Goal: Information Seeking & Learning: Learn about a topic

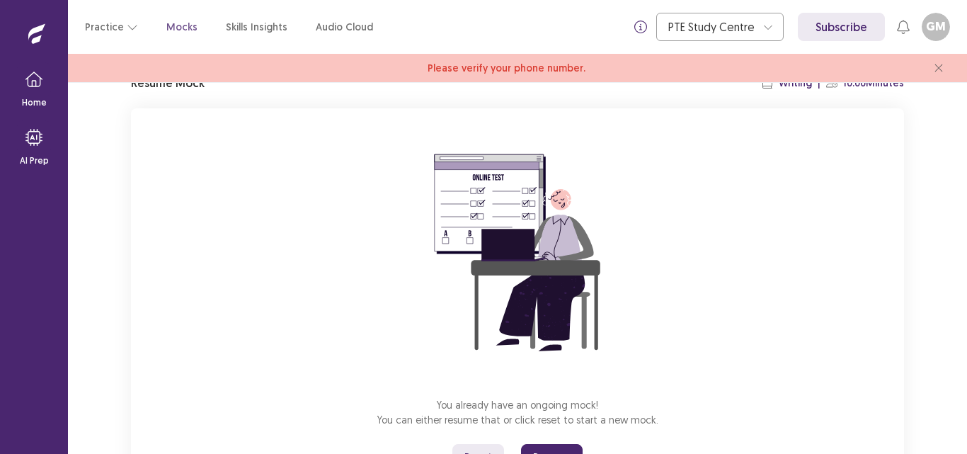
scroll to position [135, 0]
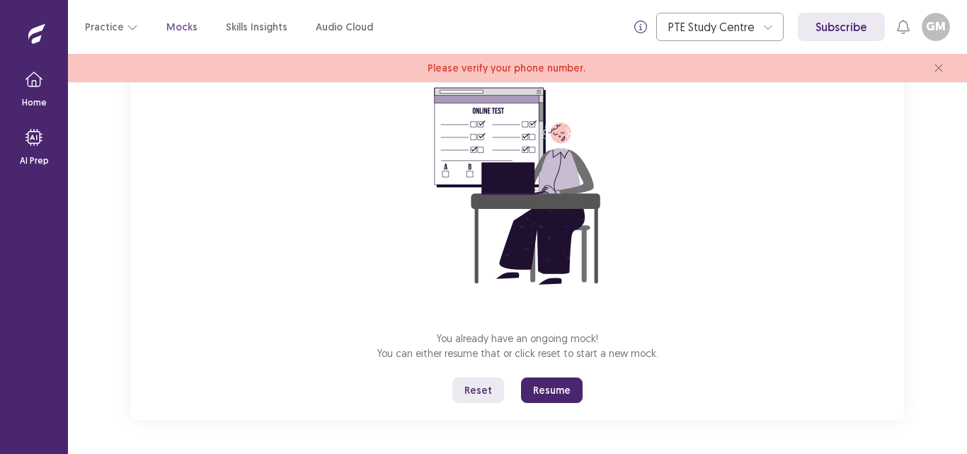
click at [547, 391] on button "Resume" at bounding box center [552, 389] width 62 height 25
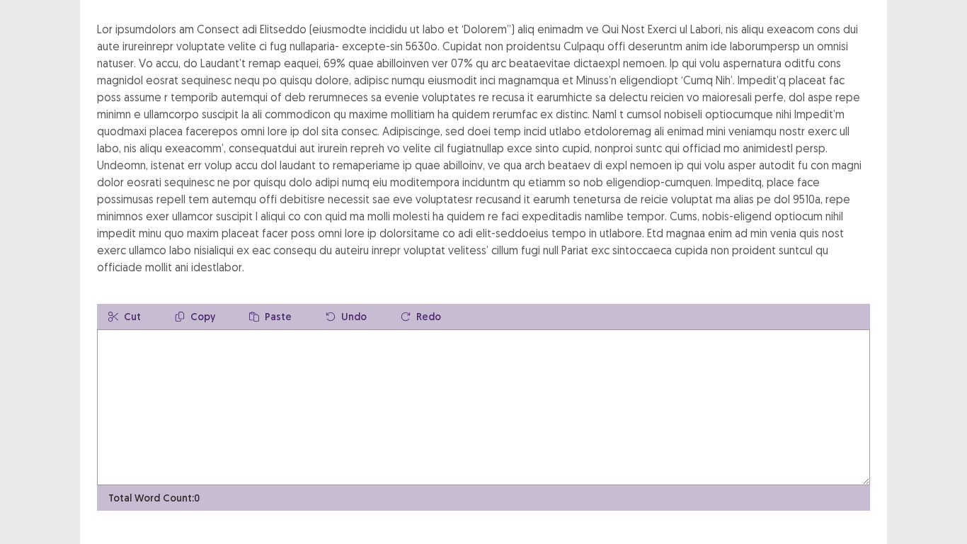
scroll to position [142, 0]
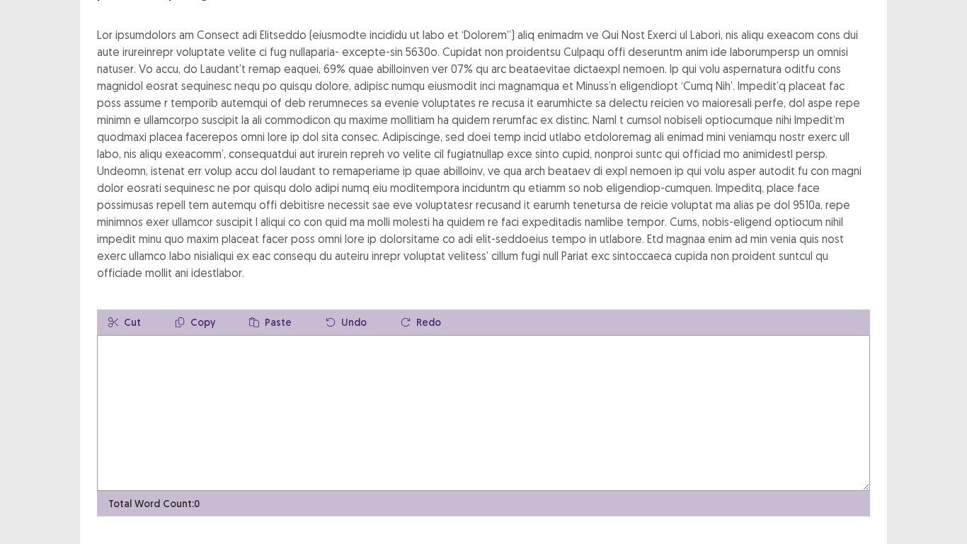
click at [220, 367] on textarea at bounding box center [483, 413] width 773 height 156
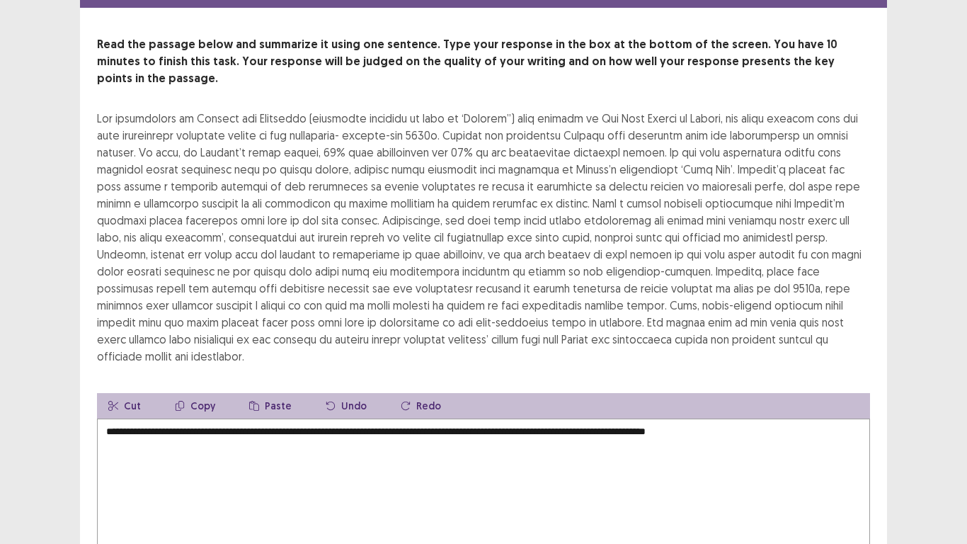
scroll to position [82, 0]
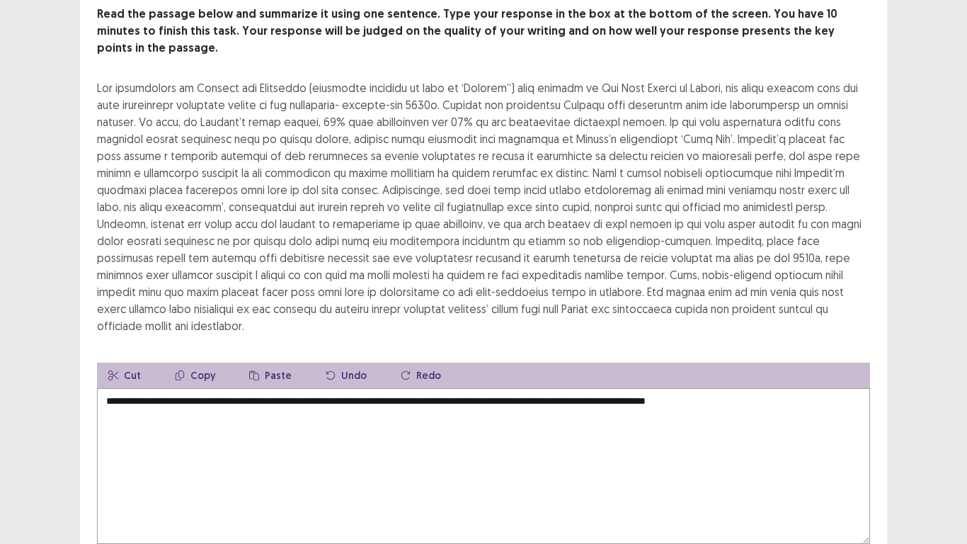
drag, startPoint x: 792, startPoint y: 386, endPoint x: 491, endPoint y: 404, distance: 302.1
click at [491, 404] on textarea "**********" at bounding box center [483, 466] width 773 height 156
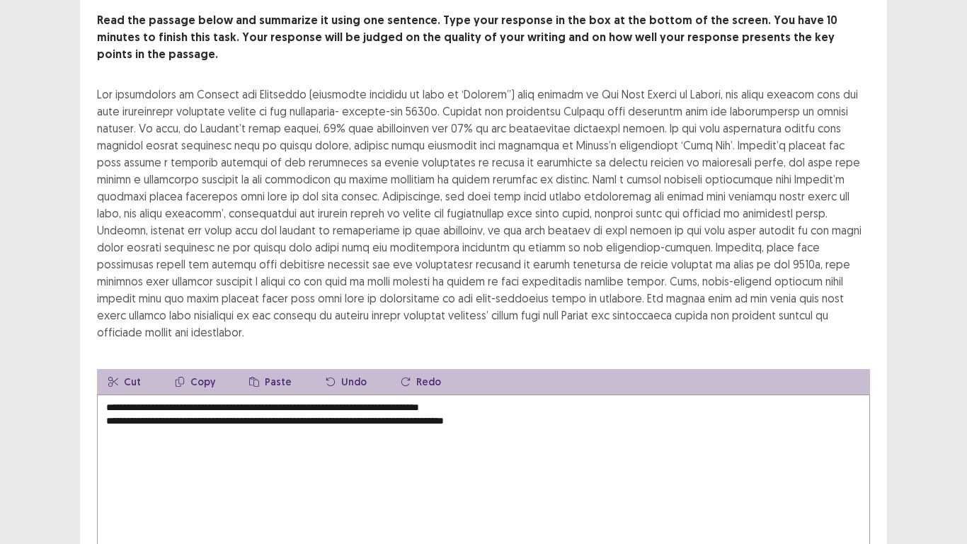
drag, startPoint x: 551, startPoint y: 402, endPoint x: 270, endPoint y: 411, distance: 281.2
click at [270, 411] on textarea "**********" at bounding box center [483, 472] width 773 height 156
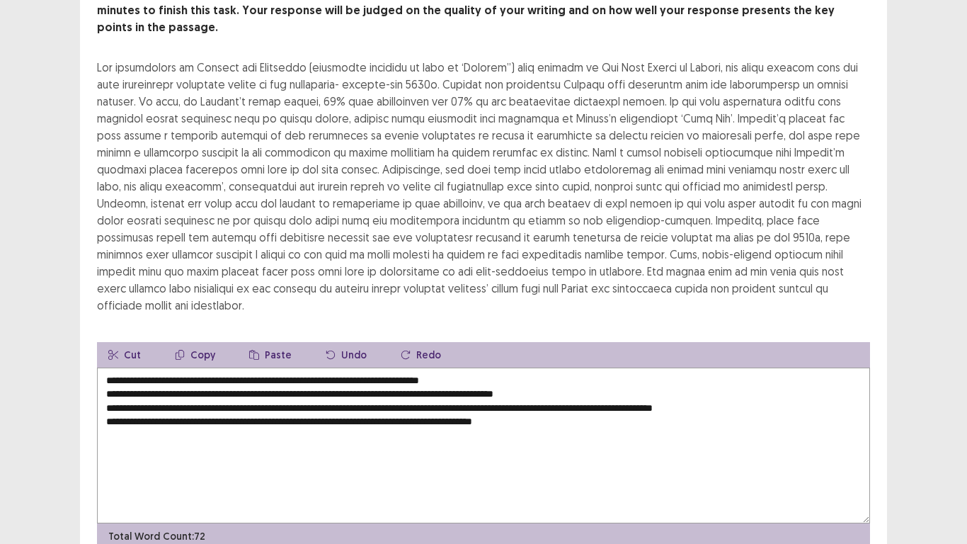
scroll to position [142, 0]
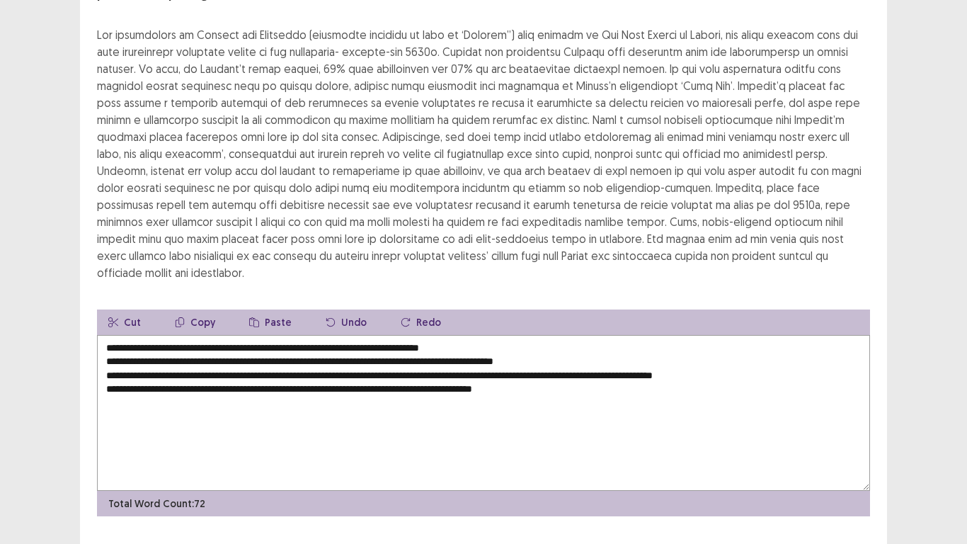
drag, startPoint x: 762, startPoint y: 352, endPoint x: 101, endPoint y: 356, distance: 660.5
click at [101, 356] on textarea "**********" at bounding box center [483, 413] width 773 height 156
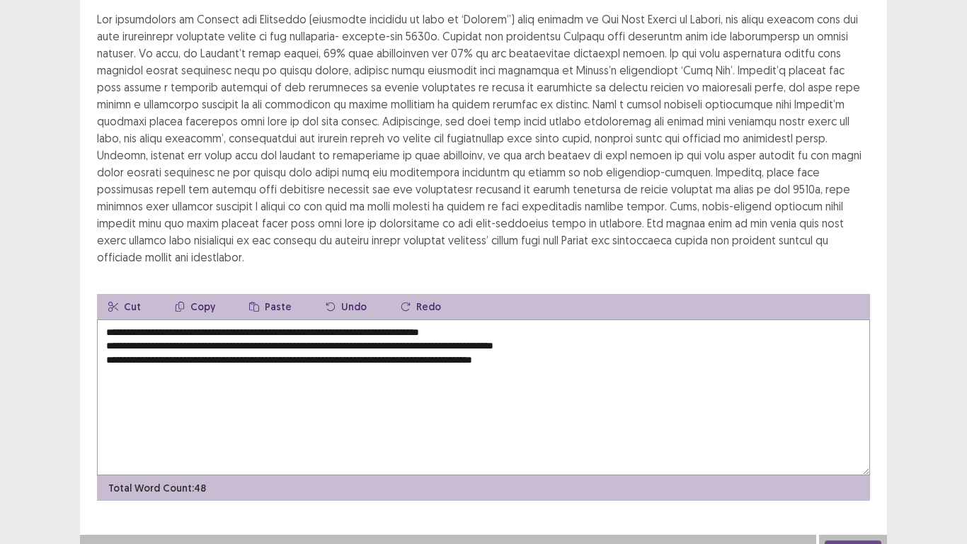
scroll to position [153, 0]
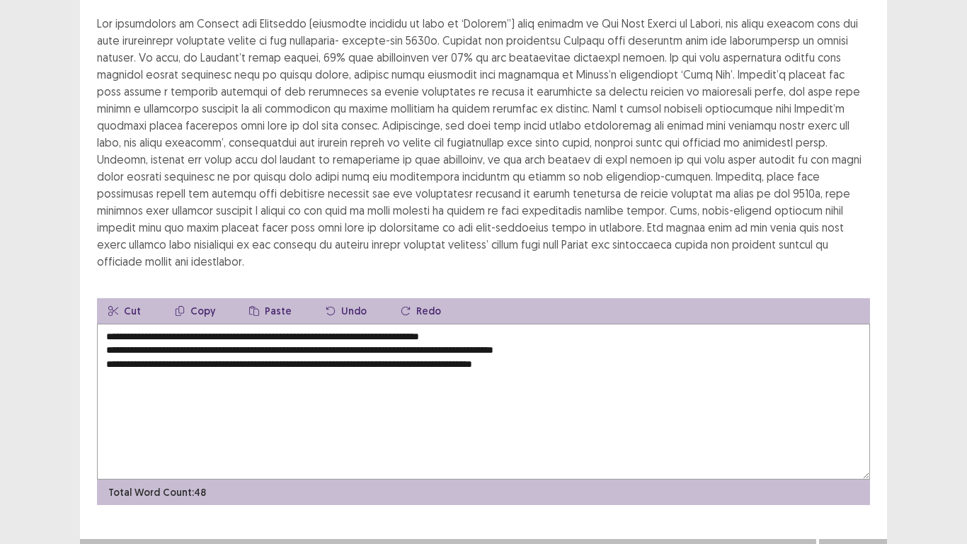
click at [589, 342] on textarea "**********" at bounding box center [483, 402] width 773 height 156
click at [107, 327] on textarea "**********" at bounding box center [483, 402] width 773 height 156
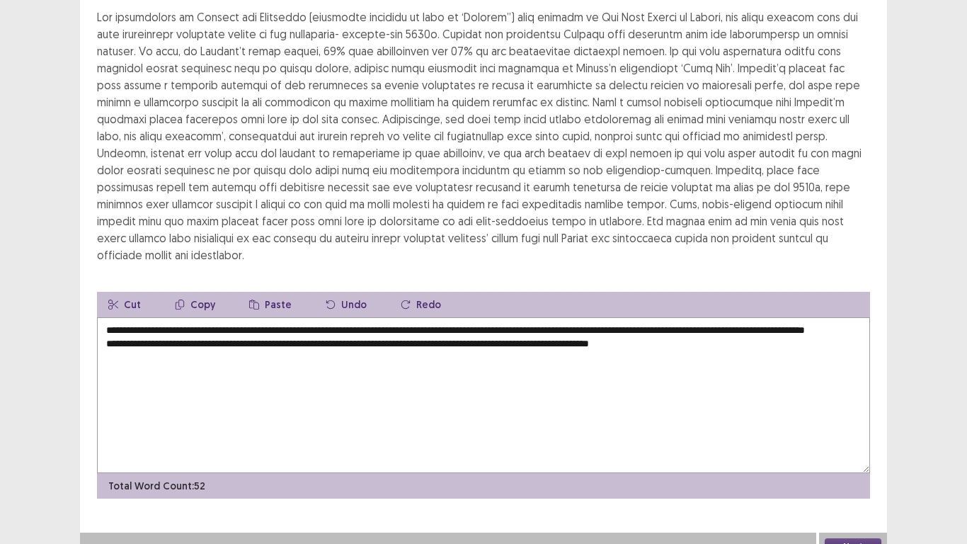
click at [108, 341] on textarea "**********" at bounding box center [483, 395] width 773 height 156
drag, startPoint x: 356, startPoint y: 313, endPoint x: 326, endPoint y: 333, distance: 35.7
click at [325, 319] on textarea "**********" at bounding box center [483, 395] width 773 height 156
drag, startPoint x: 695, startPoint y: 313, endPoint x: 671, endPoint y: 314, distance: 24.1
click at [671, 317] on textarea "**********" at bounding box center [483, 395] width 773 height 156
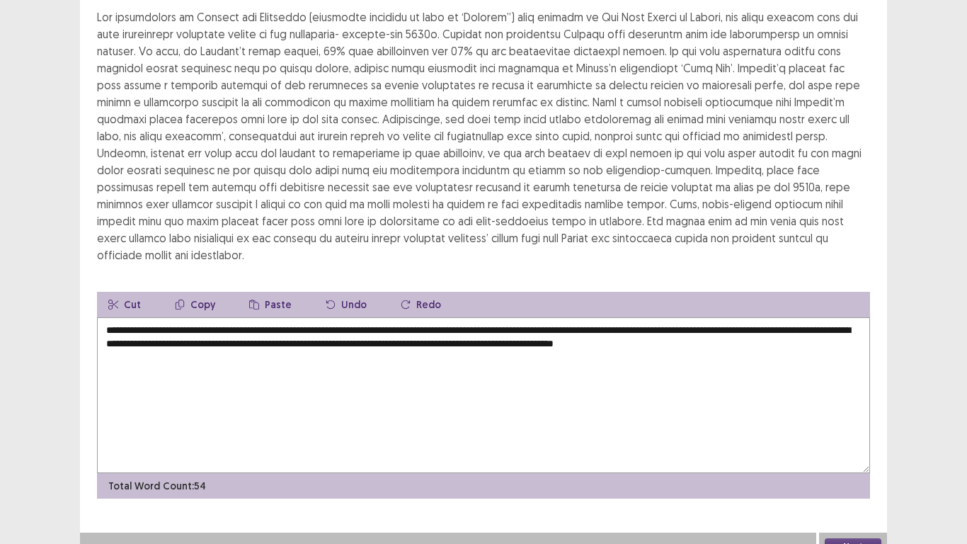
drag, startPoint x: 195, startPoint y: 327, endPoint x: 151, endPoint y: 324, distance: 44.0
click at [151, 324] on textarea "**********" at bounding box center [483, 395] width 773 height 156
type textarea "**********"
click at [867, 453] on button "Next" at bounding box center [853, 546] width 57 height 17
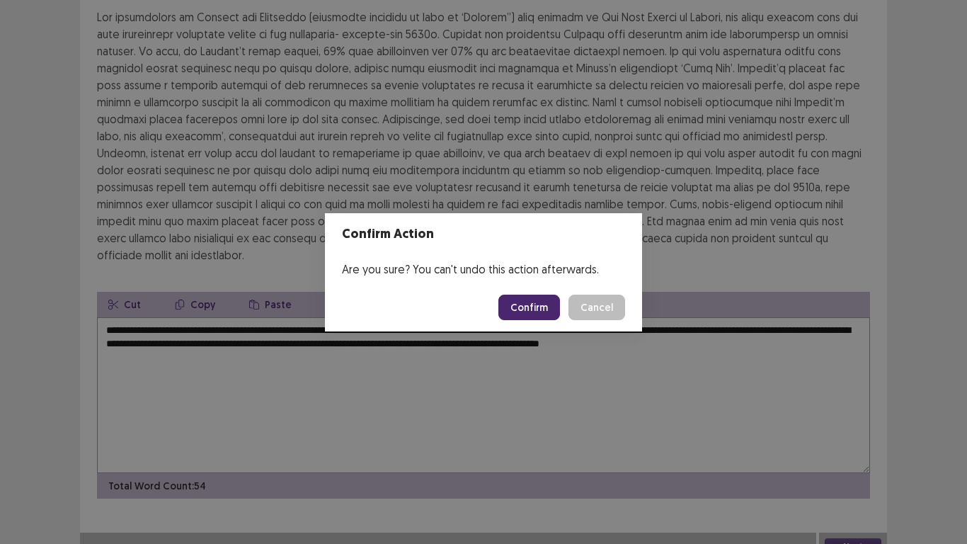
click at [518, 309] on button "Confirm" at bounding box center [529, 307] width 62 height 25
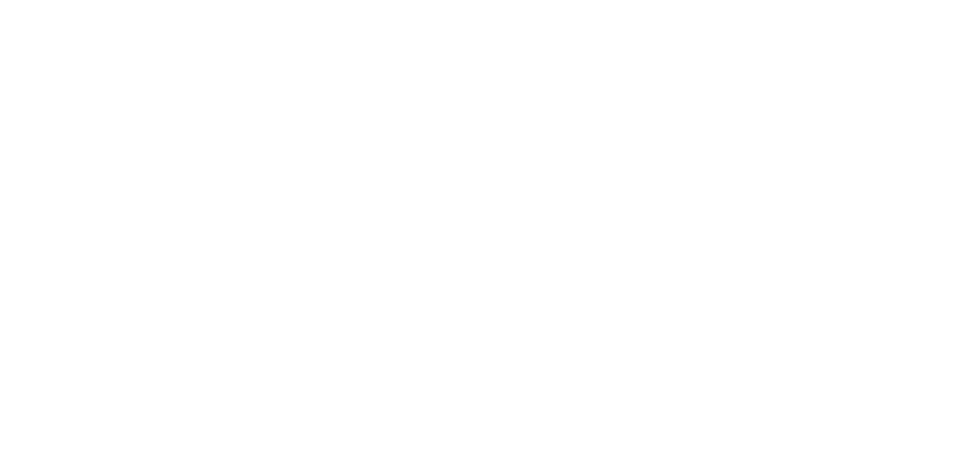
scroll to position [0, 0]
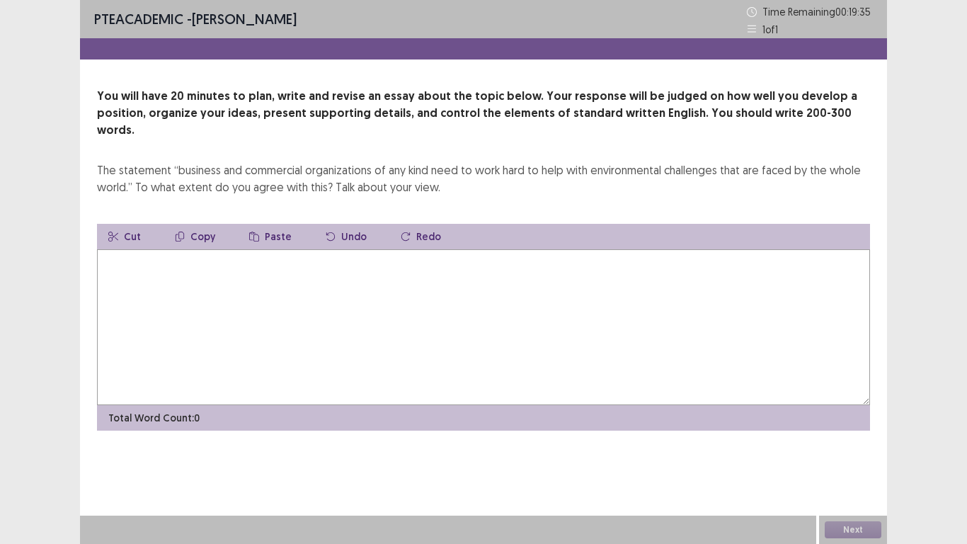
click at [440, 319] on textarea at bounding box center [483, 327] width 773 height 156
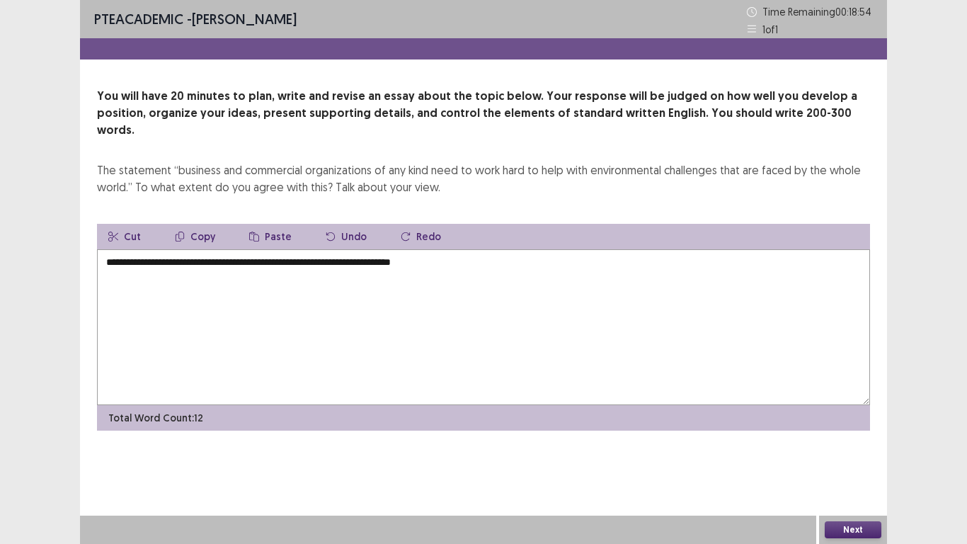
click at [420, 249] on textarea "**********" at bounding box center [483, 327] width 773 height 156
click at [523, 249] on textarea "**********" at bounding box center [483, 327] width 773 height 156
click at [736, 249] on textarea "**********" at bounding box center [483, 327] width 773 height 156
click at [177, 263] on textarea "**********" at bounding box center [483, 327] width 773 height 156
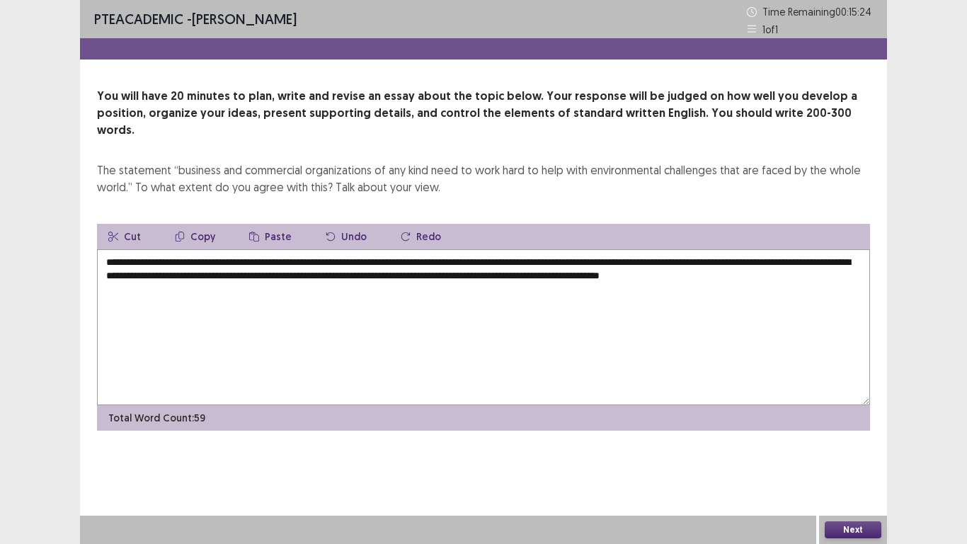
type textarea "**********"
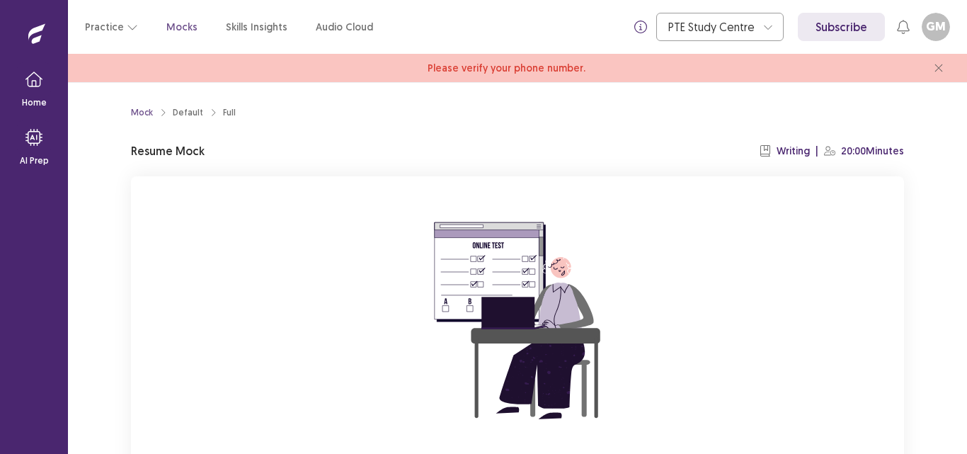
scroll to position [135, 0]
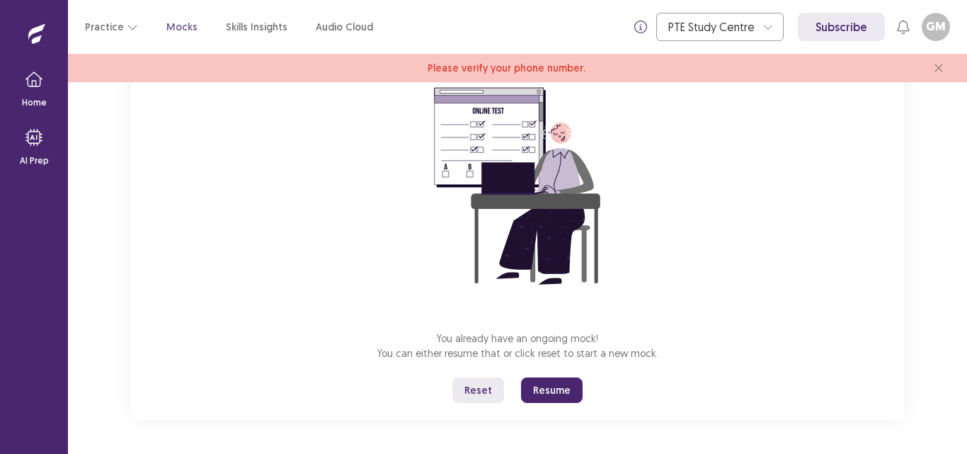
click at [559, 394] on button "Resume" at bounding box center [552, 389] width 62 height 25
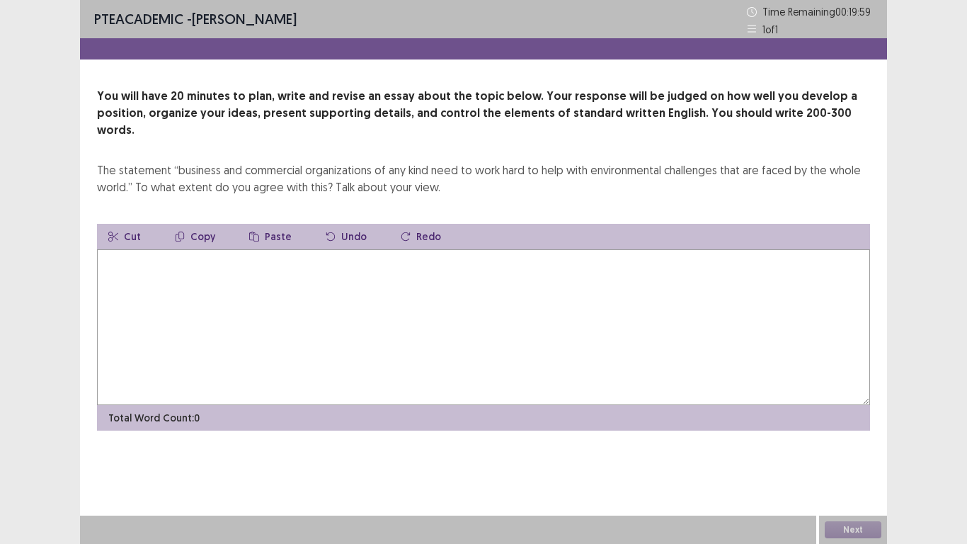
click at [277, 290] on textarea at bounding box center [483, 327] width 773 height 156
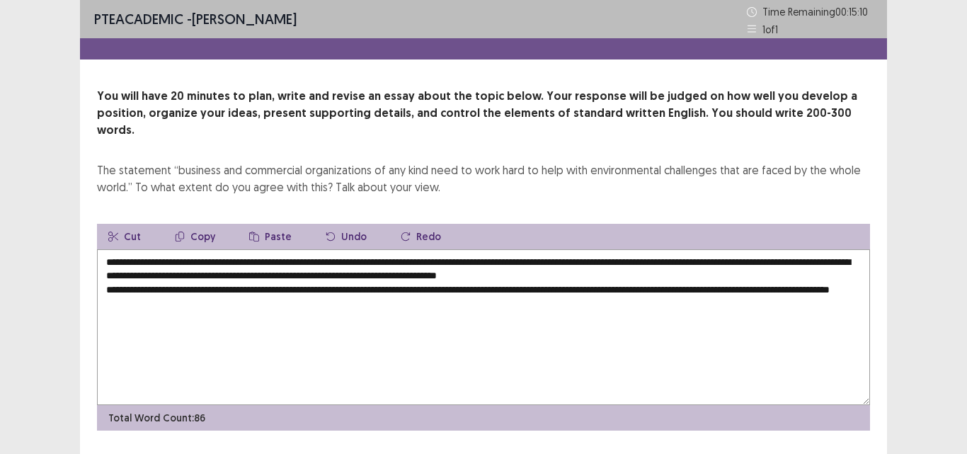
click at [829, 200] on div "You will have 20 minutes to plan, write and revise an essay about the topic bel…" at bounding box center [483, 259] width 807 height 343
click at [913, 154] on div "PTE academic - [PERSON_NAME] Time Remaining 00 : 15 : 09 1 of 1 You will have 2…" at bounding box center [483, 246] width 967 height 493
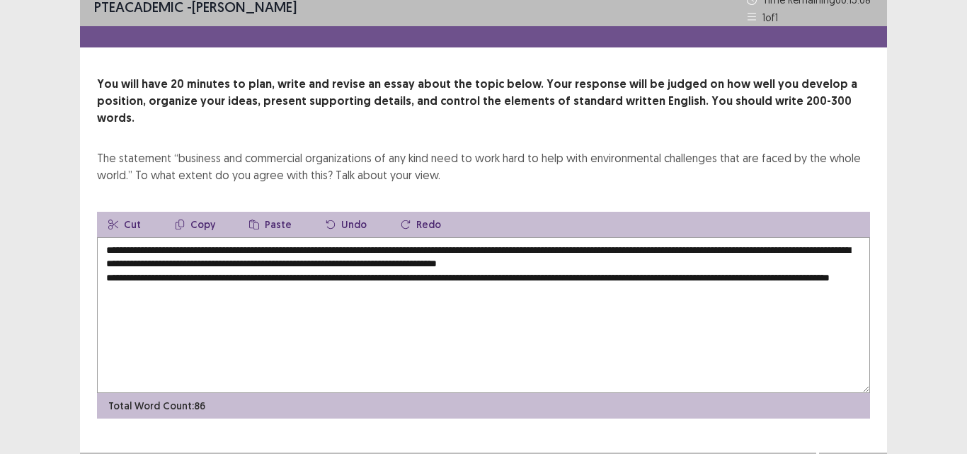
scroll to position [0, 0]
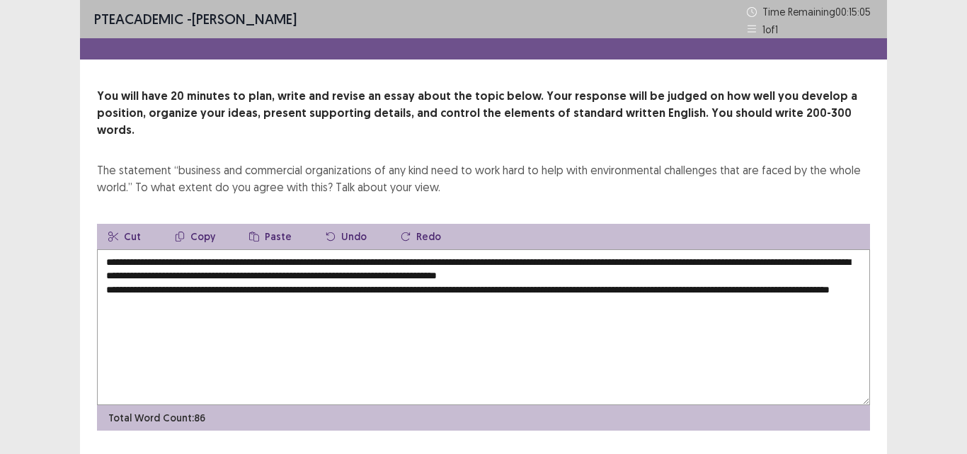
click at [254, 289] on textarea "**********" at bounding box center [483, 327] width 773 height 156
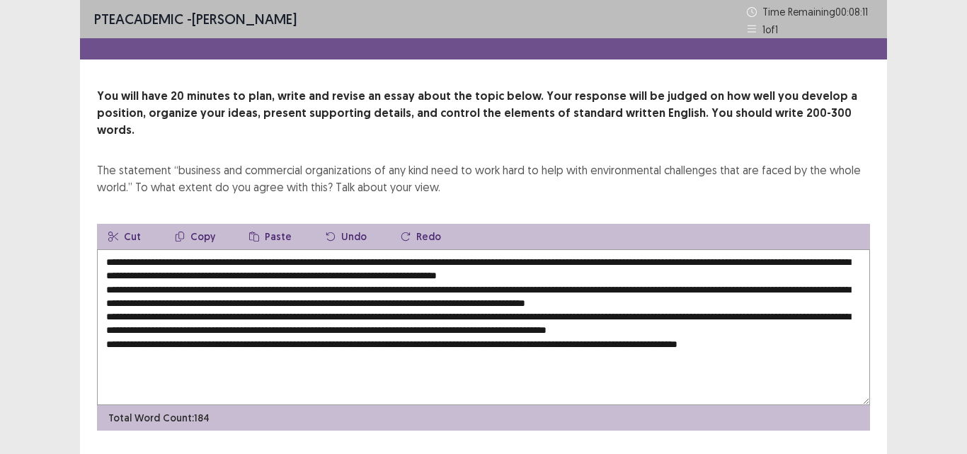
drag, startPoint x: 214, startPoint y: 245, endPoint x: 191, endPoint y: 248, distance: 22.8
click at [191, 249] on textarea at bounding box center [483, 327] width 773 height 156
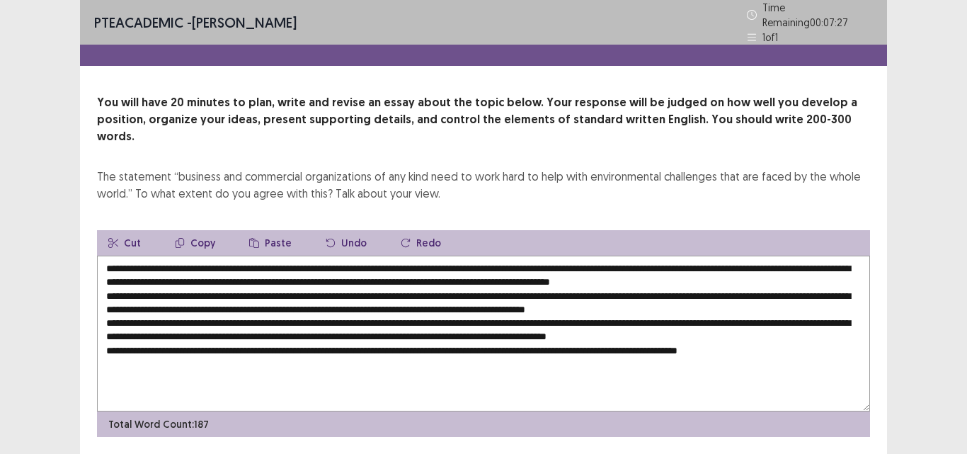
drag, startPoint x: 358, startPoint y: 245, endPoint x: 190, endPoint y: 247, distance: 167.8
click at [190, 256] on textarea at bounding box center [483, 334] width 773 height 156
click at [365, 343] on textarea at bounding box center [483, 334] width 773 height 156
drag, startPoint x: 460, startPoint y: 328, endPoint x: 433, endPoint y: 327, distance: 26.9
click at [433, 327] on textarea at bounding box center [483, 334] width 773 height 156
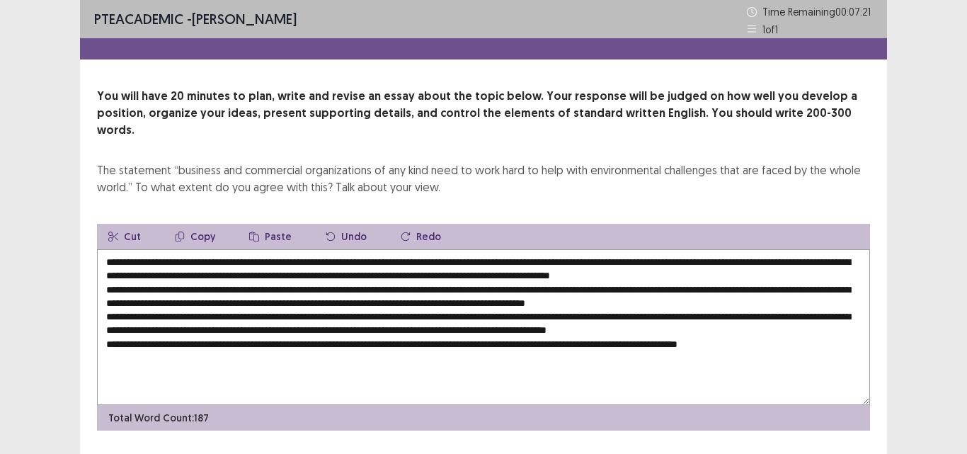
paste textarea "**********"
click at [429, 330] on textarea at bounding box center [483, 327] width 773 height 156
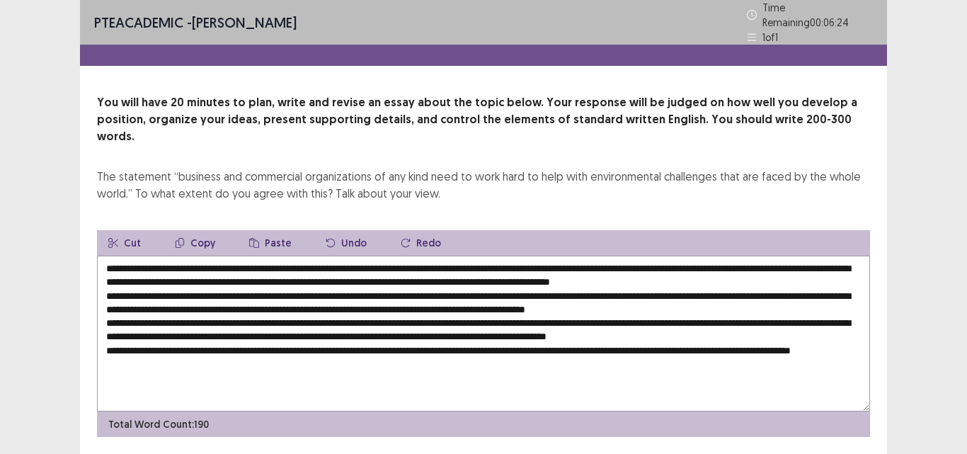
drag, startPoint x: 588, startPoint y: 258, endPoint x: 564, endPoint y: 256, distance: 23.4
click at [564, 256] on textarea at bounding box center [483, 334] width 773 height 156
drag, startPoint x: 151, startPoint y: 275, endPoint x: 129, endPoint y: 275, distance: 22.0
click at [129, 275] on textarea at bounding box center [483, 334] width 773 height 156
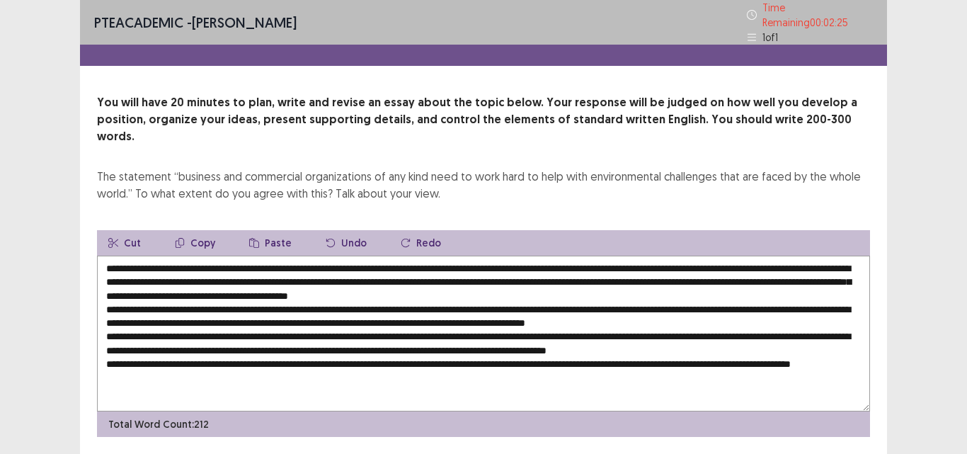
drag, startPoint x: 355, startPoint y: 290, endPoint x: 328, endPoint y: 290, distance: 26.9
click at [328, 290] on textarea at bounding box center [483, 334] width 773 height 156
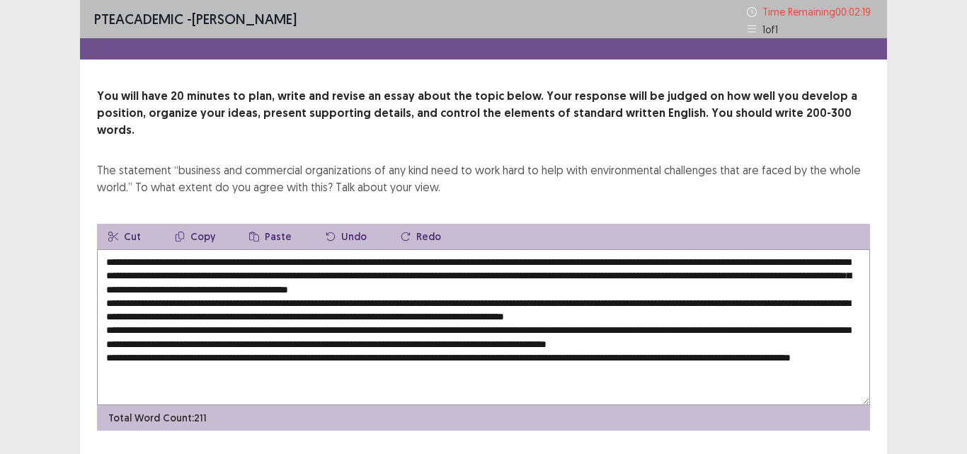
drag, startPoint x: 356, startPoint y: 248, endPoint x: 191, endPoint y: 246, distance: 165.0
click at [191, 249] on textarea at bounding box center [483, 327] width 773 height 156
drag, startPoint x: 322, startPoint y: 285, endPoint x: 310, endPoint y: 289, distance: 12.5
click at [310, 289] on textarea at bounding box center [483, 327] width 773 height 156
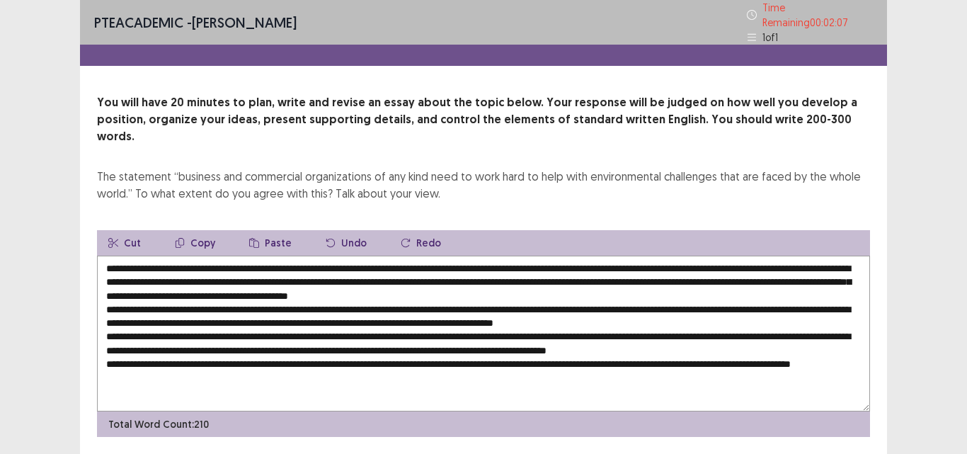
paste textarea "**********"
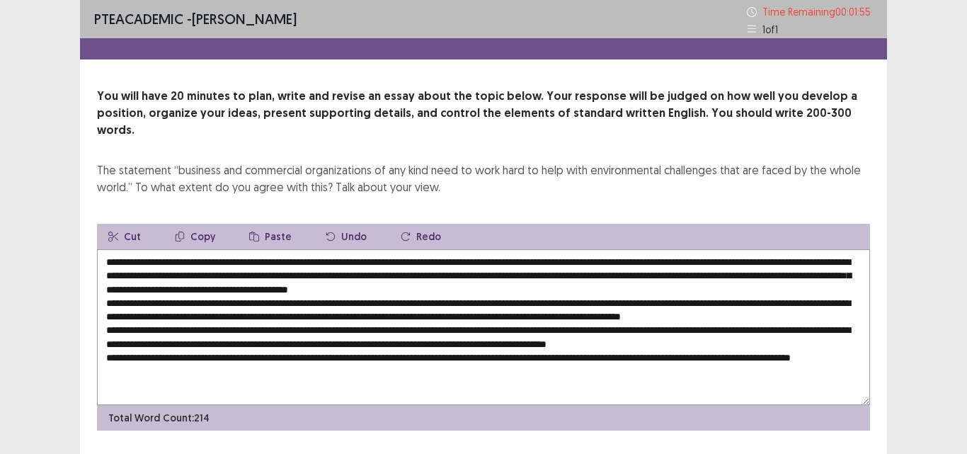
drag, startPoint x: 819, startPoint y: 287, endPoint x: 797, endPoint y: 285, distance: 22.0
click at [797, 285] on textarea at bounding box center [483, 327] width 773 height 156
drag, startPoint x: 821, startPoint y: 258, endPoint x: 565, endPoint y: 261, distance: 256.3
click at [565, 261] on textarea at bounding box center [483, 327] width 773 height 156
click at [796, 286] on textarea at bounding box center [483, 327] width 773 height 156
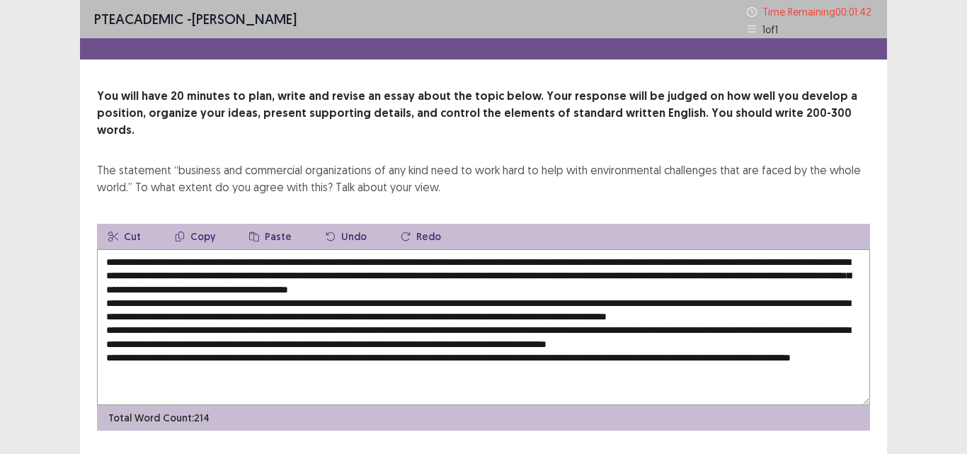
paste textarea "**********"
drag, startPoint x: 543, startPoint y: 302, endPoint x: 485, endPoint y: 302, distance: 58.1
click at [485, 302] on textarea at bounding box center [483, 327] width 773 height 156
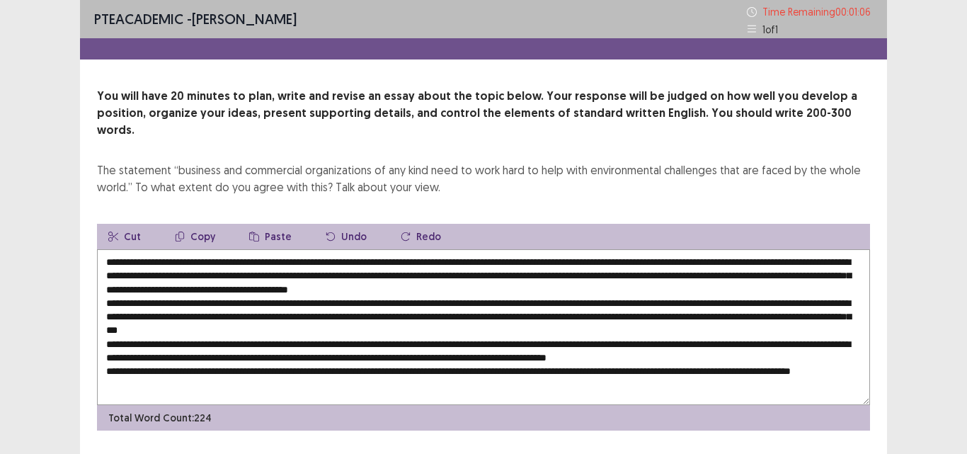
drag, startPoint x: 144, startPoint y: 316, endPoint x: 105, endPoint y: 319, distance: 39.7
click at [105, 319] on textarea at bounding box center [483, 327] width 773 height 156
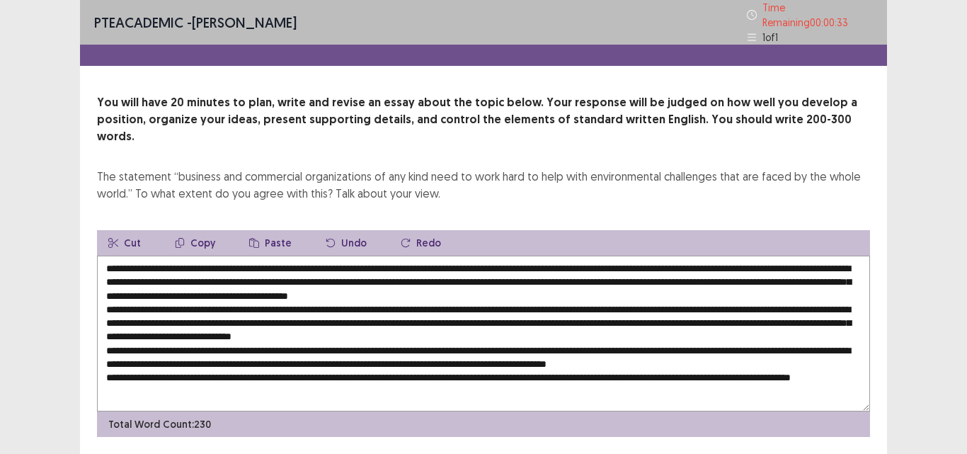
drag, startPoint x: 480, startPoint y: 313, endPoint x: 452, endPoint y: 313, distance: 27.6
click at [452, 313] on textarea at bounding box center [483, 334] width 773 height 156
paste textarea "**********"
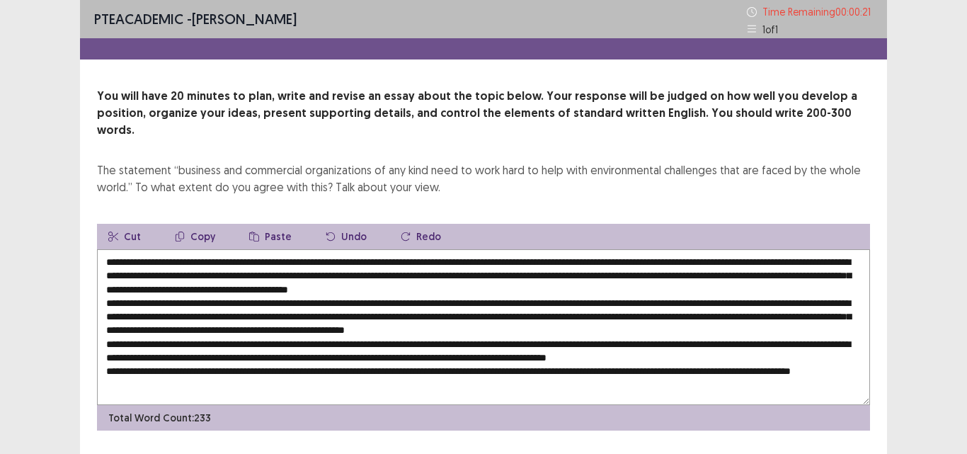
drag, startPoint x: 343, startPoint y: 327, endPoint x: 318, endPoint y: 333, distance: 26.3
click at [318, 333] on textarea at bounding box center [483, 327] width 773 height 156
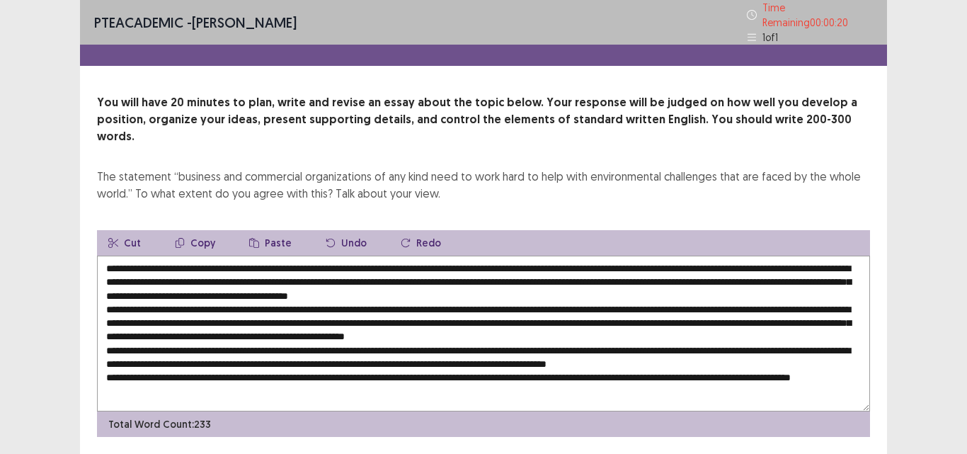
paste textarea "**********"
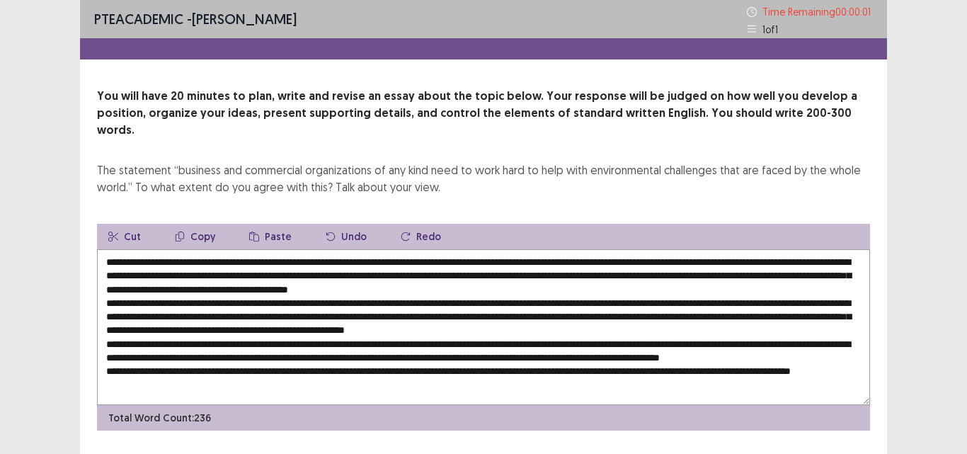
click at [307, 298] on textarea at bounding box center [483, 327] width 773 height 156
type textarea "**********"
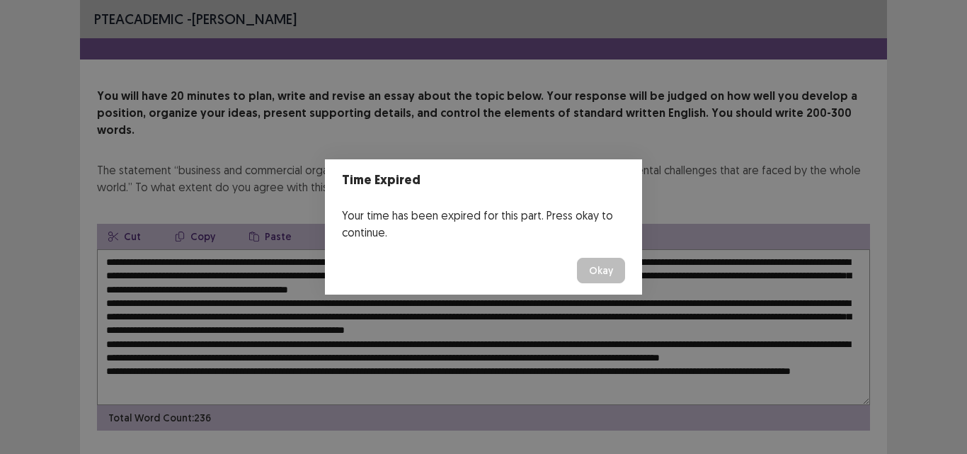
click at [596, 267] on button "Okay" at bounding box center [601, 270] width 48 height 25
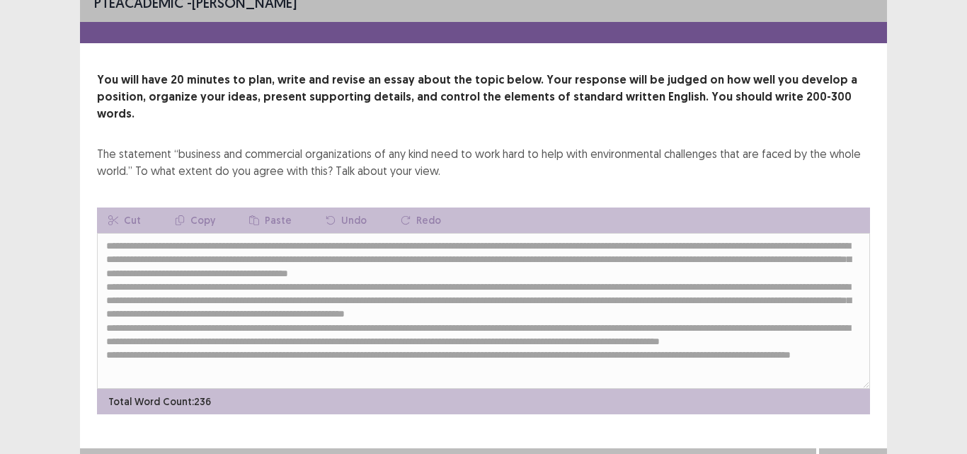
scroll to position [22, 0]
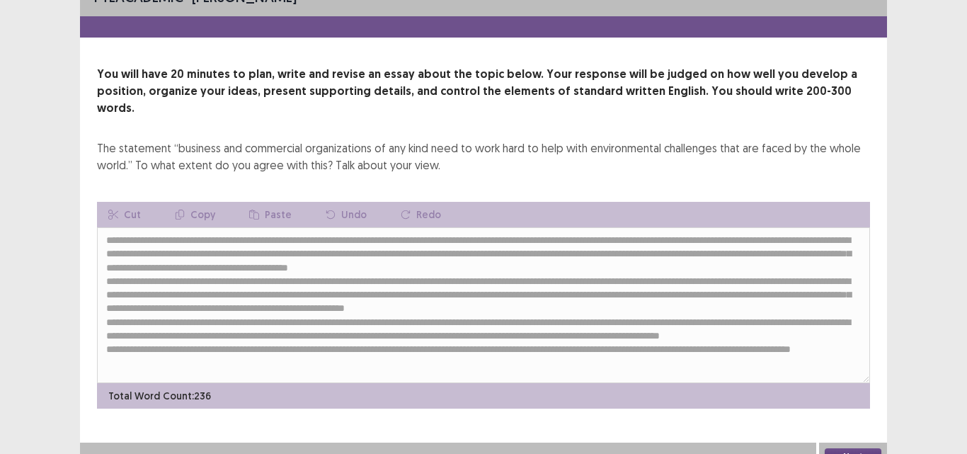
click at [850, 448] on button "Next" at bounding box center [853, 456] width 57 height 17
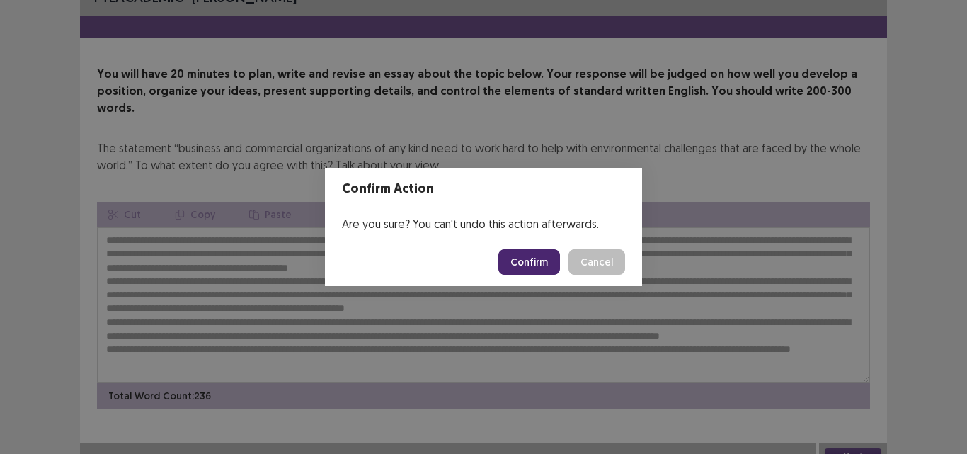
click at [520, 260] on button "Confirm" at bounding box center [529, 261] width 62 height 25
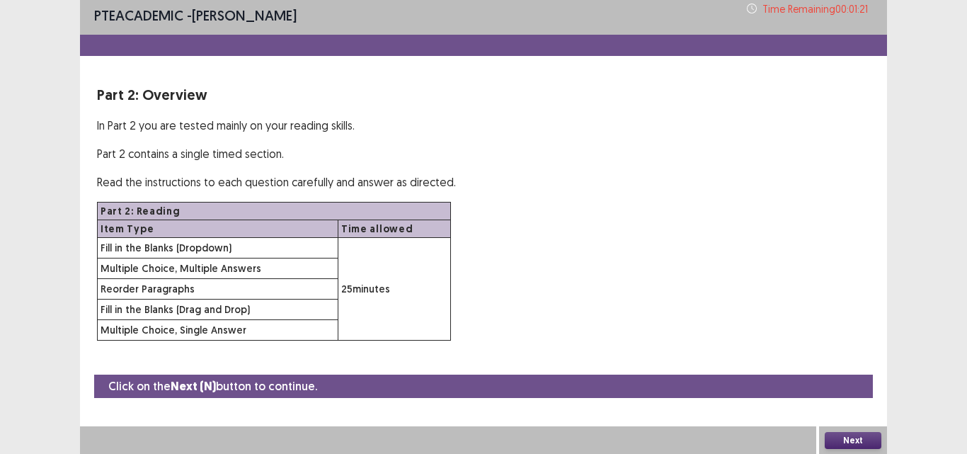
scroll to position [4, 0]
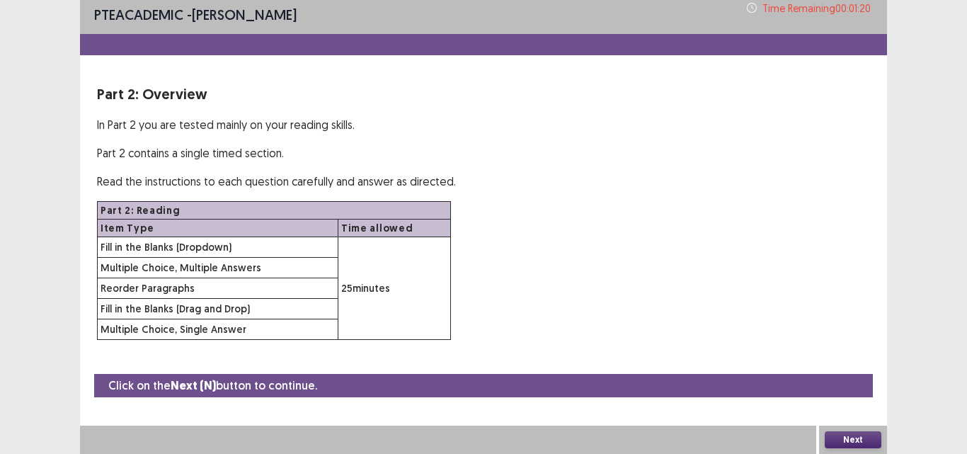
click at [849, 438] on button "Next" at bounding box center [853, 439] width 57 height 17
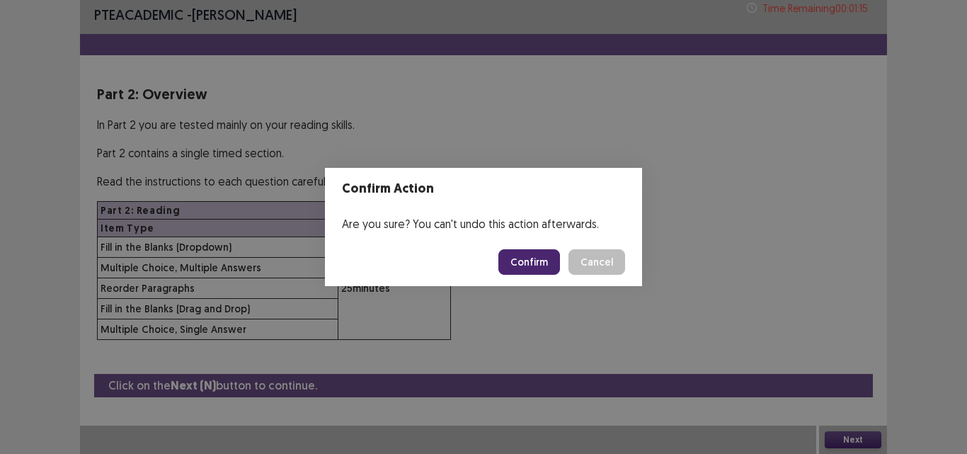
click at [536, 263] on button "Confirm" at bounding box center [529, 261] width 62 height 25
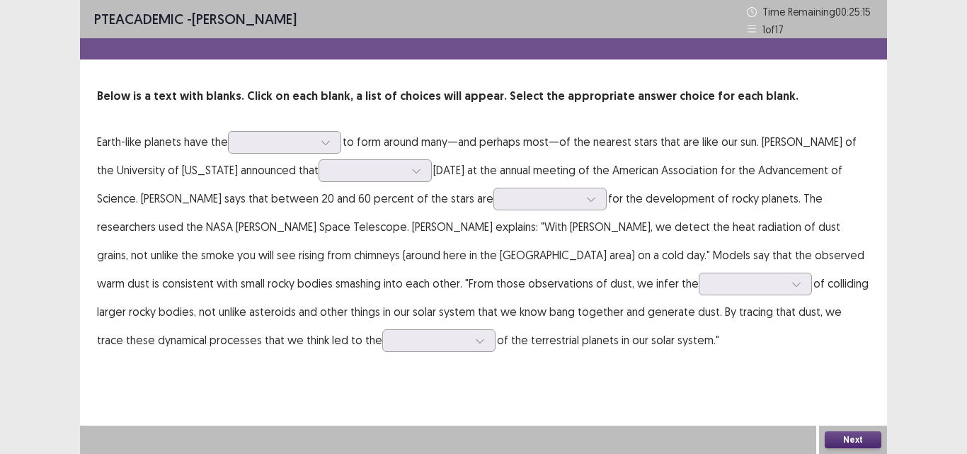
scroll to position [0, 0]
click at [298, 141] on div at bounding box center [277, 141] width 74 height 13
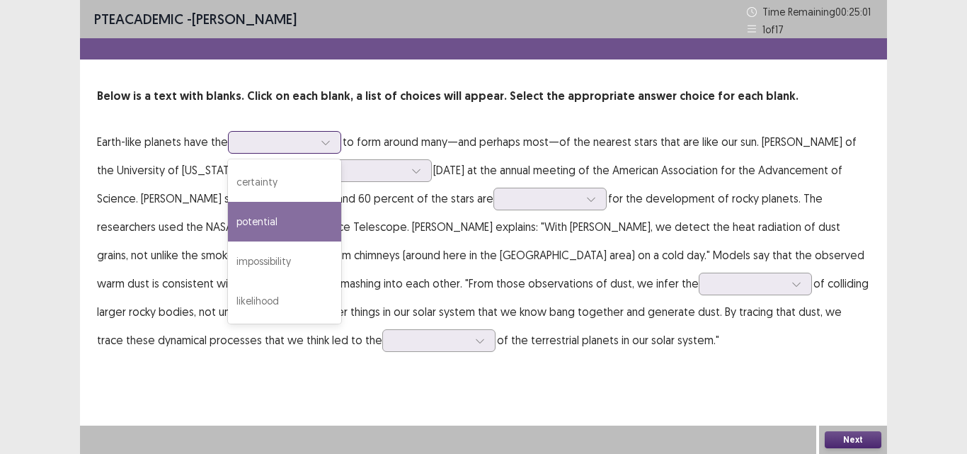
click at [281, 217] on div "potential" at bounding box center [284, 222] width 113 height 40
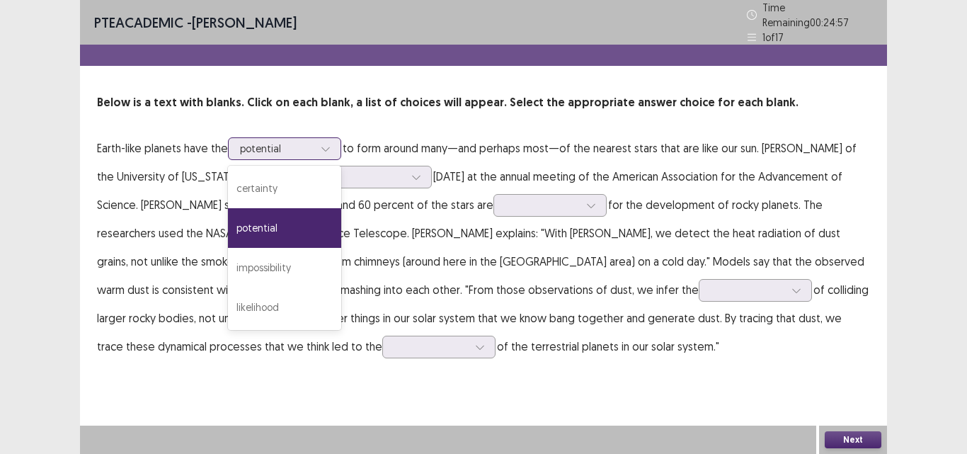
click at [290, 142] on div at bounding box center [277, 148] width 74 height 13
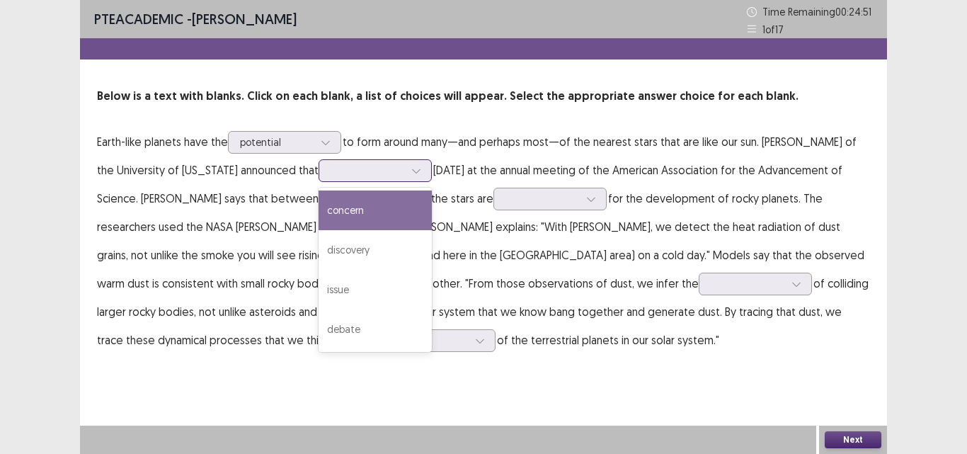
click at [406, 171] on div at bounding box center [416, 170] width 21 height 21
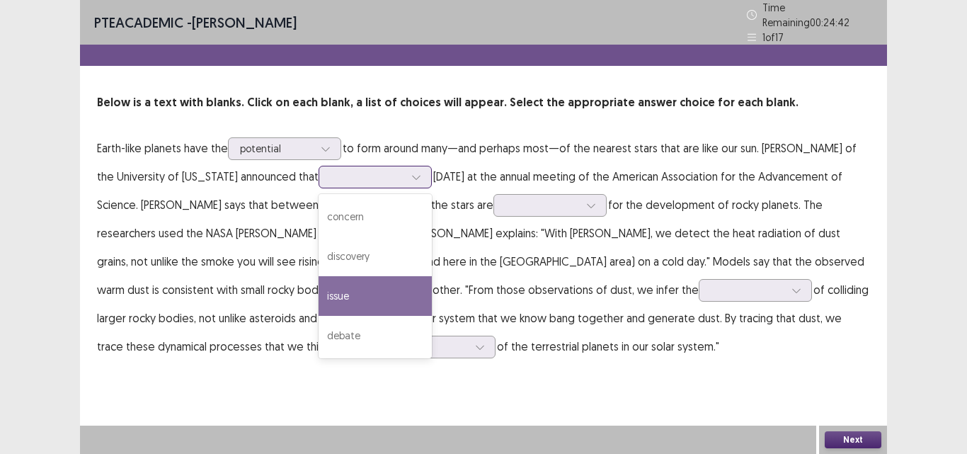
click at [338, 278] on div "issue" at bounding box center [375, 296] width 113 height 40
click at [406, 170] on div at bounding box center [416, 176] width 21 height 21
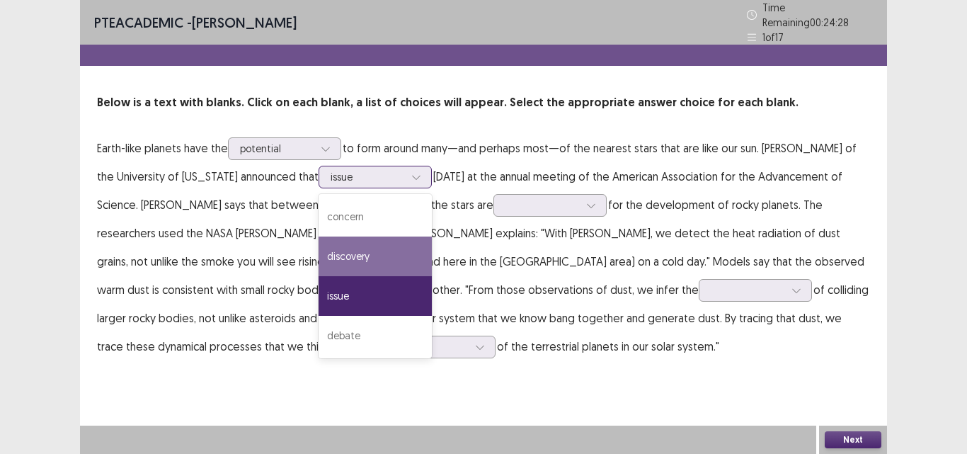
click at [332, 253] on div "discovery" at bounding box center [375, 256] width 113 height 40
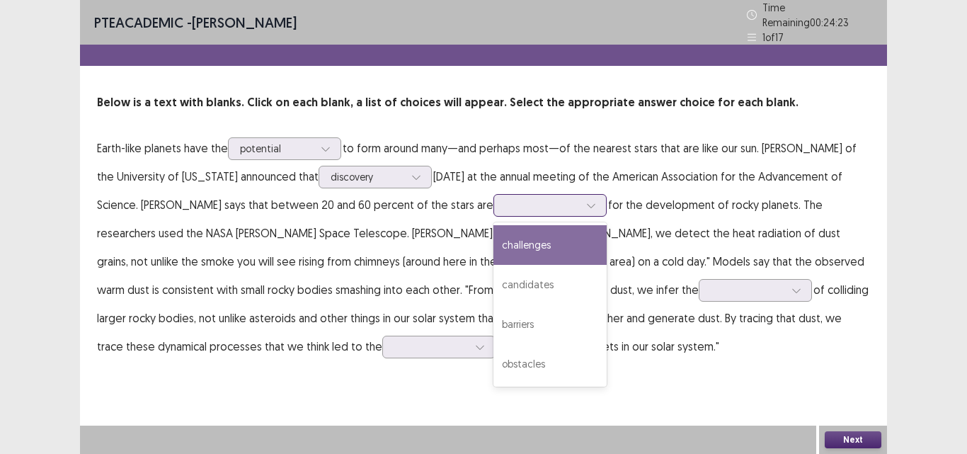
click at [505, 202] on div at bounding box center [542, 204] width 74 height 13
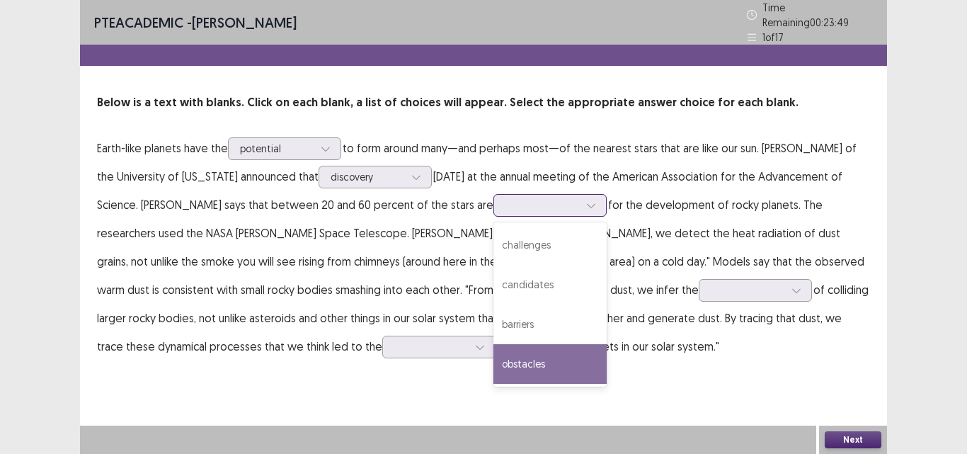
click at [493, 367] on div "obstacles" at bounding box center [549, 364] width 113 height 40
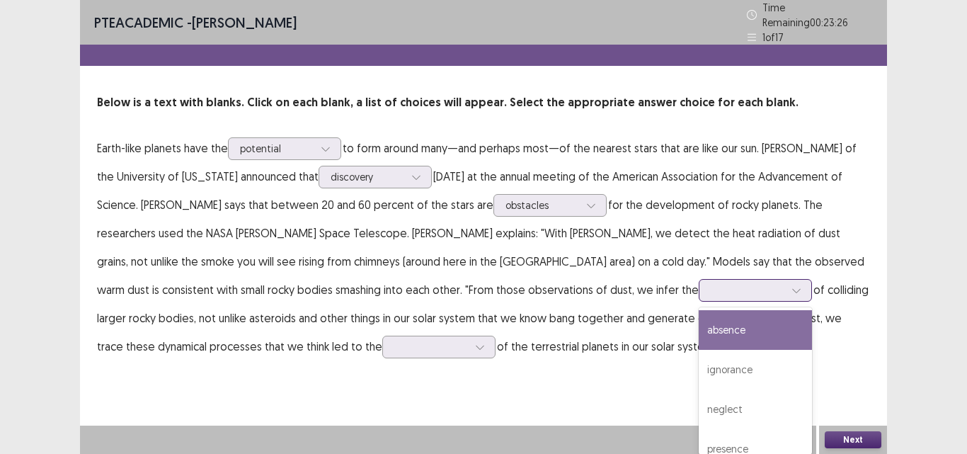
click at [711, 287] on div at bounding box center [748, 289] width 74 height 13
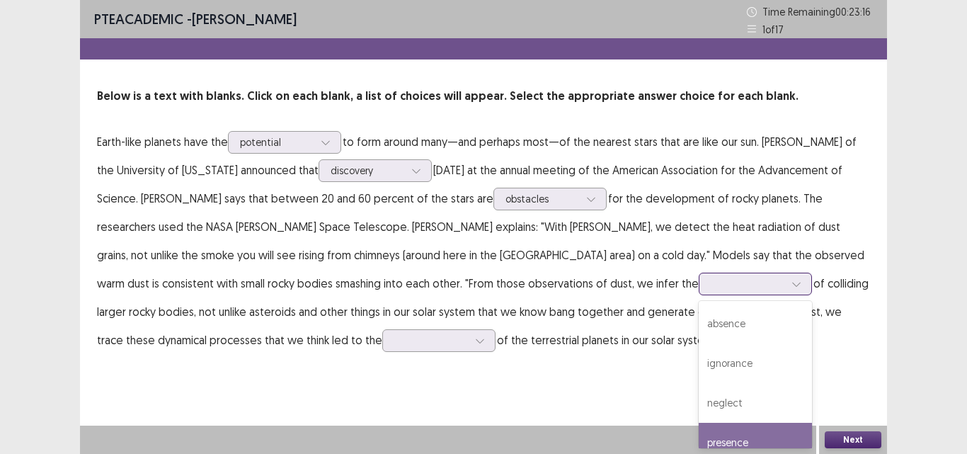
click at [699, 433] on div "presence" at bounding box center [755, 443] width 113 height 40
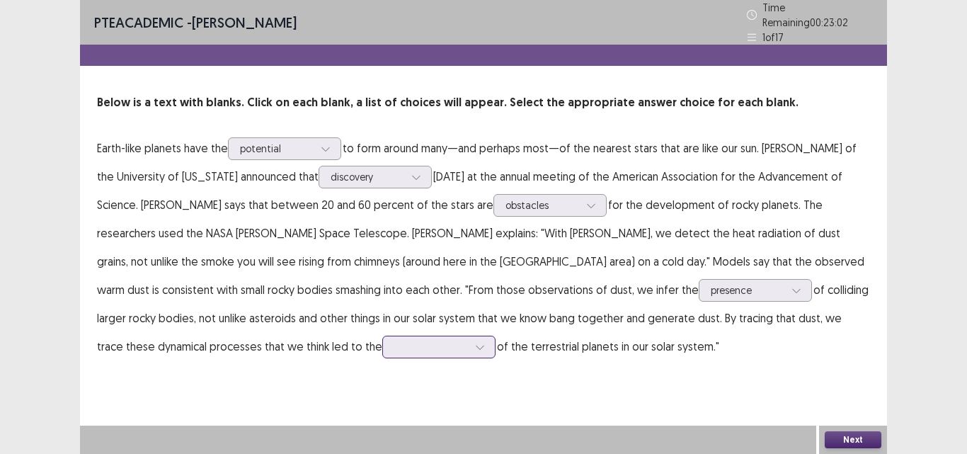
click at [382, 343] on div at bounding box center [438, 347] width 113 height 23
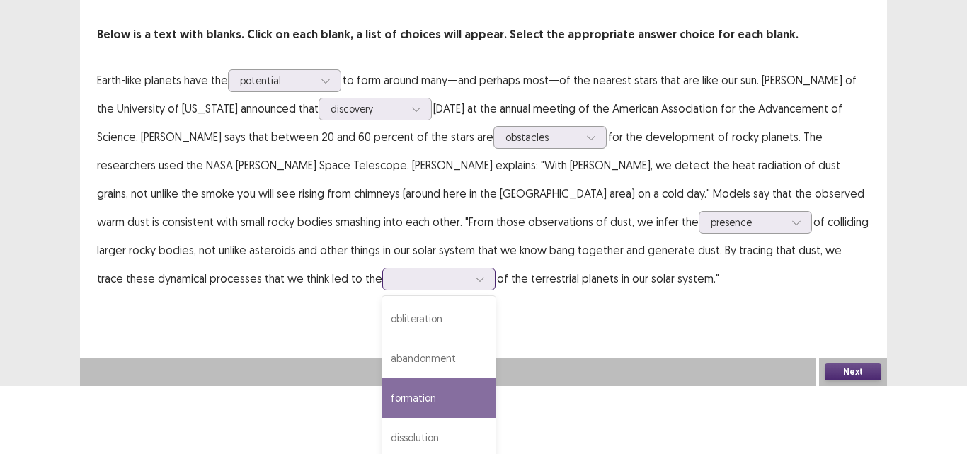
click at [382, 378] on div "formation" at bounding box center [438, 398] width 113 height 40
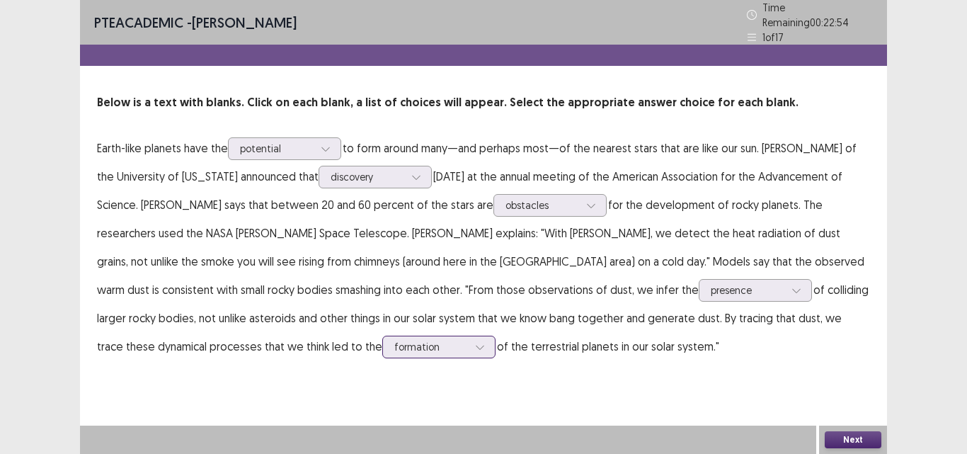
scroll to position [0, 0]
click at [850, 435] on button "Next" at bounding box center [853, 439] width 57 height 17
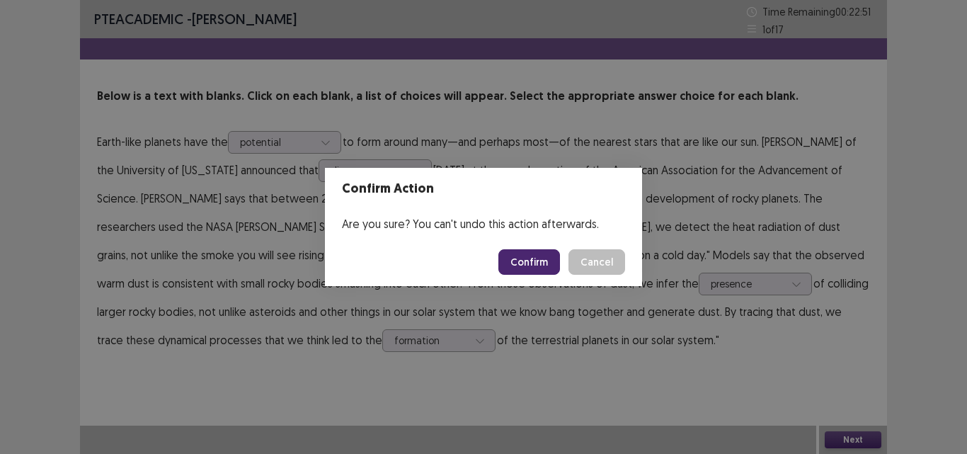
click at [528, 265] on button "Confirm" at bounding box center [529, 261] width 62 height 25
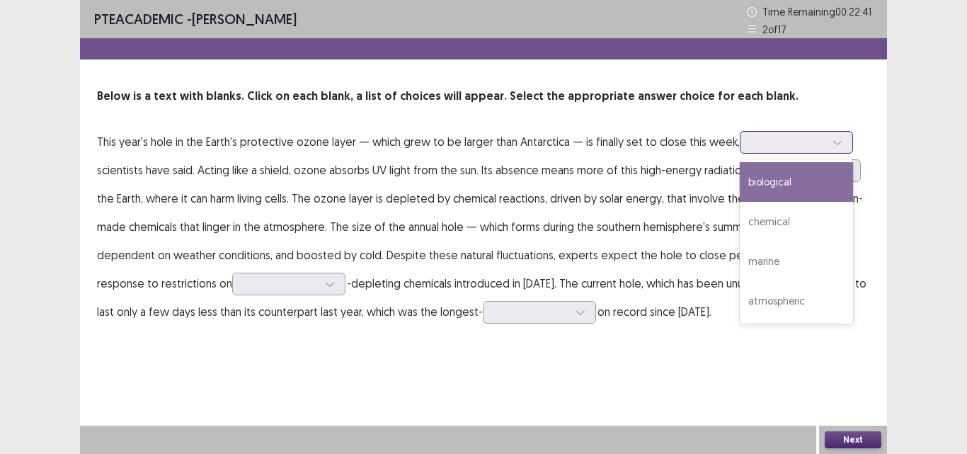
click at [787, 145] on div at bounding box center [789, 141] width 74 height 13
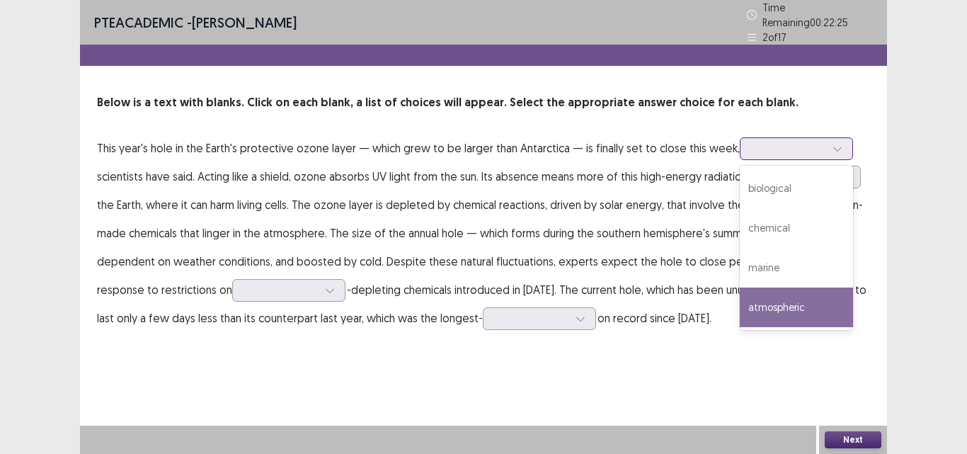
click at [804, 299] on div "atmospheric" at bounding box center [796, 307] width 113 height 40
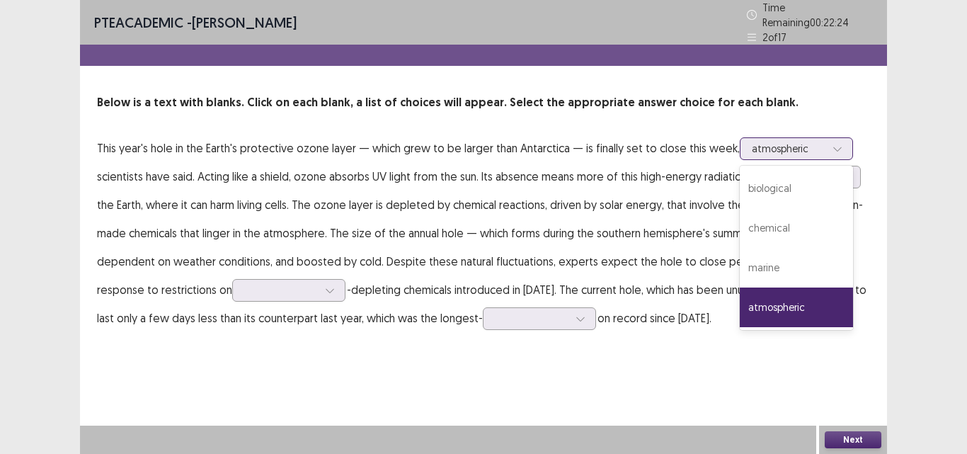
click at [816, 142] on div at bounding box center [789, 148] width 74 height 13
click at [797, 311] on div "atmospheric" at bounding box center [796, 307] width 113 height 40
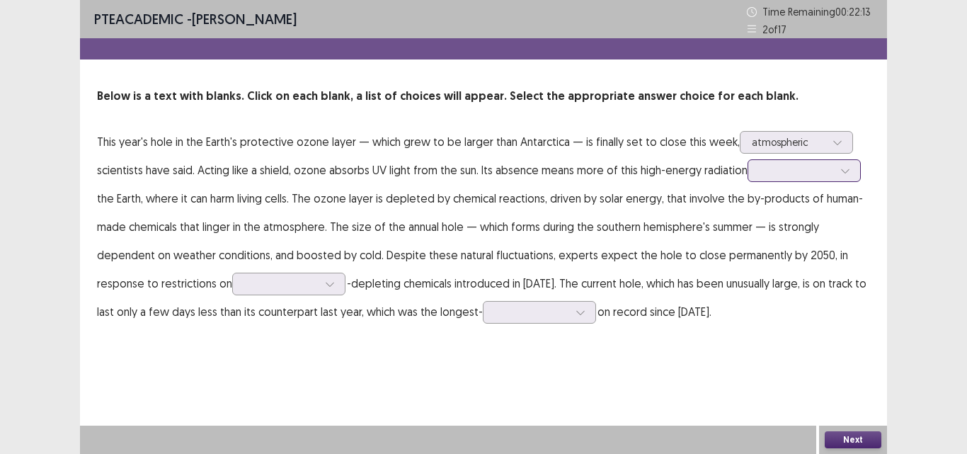
click at [801, 171] on div at bounding box center [797, 170] width 74 height 13
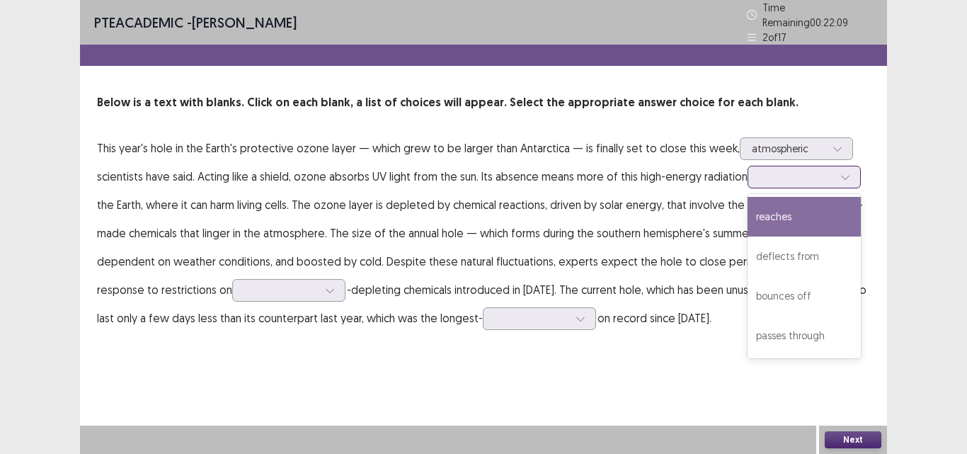
click at [789, 209] on div "reaches" at bounding box center [804, 217] width 113 height 40
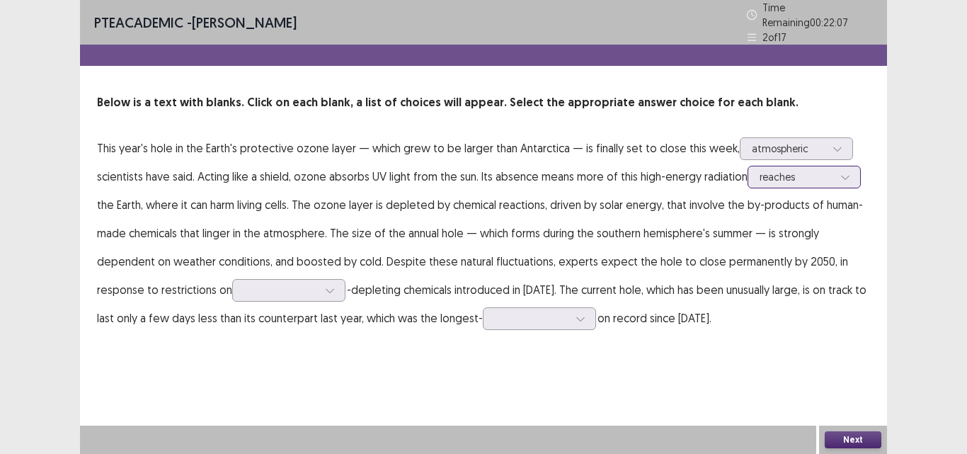
click at [801, 170] on div at bounding box center [797, 176] width 74 height 13
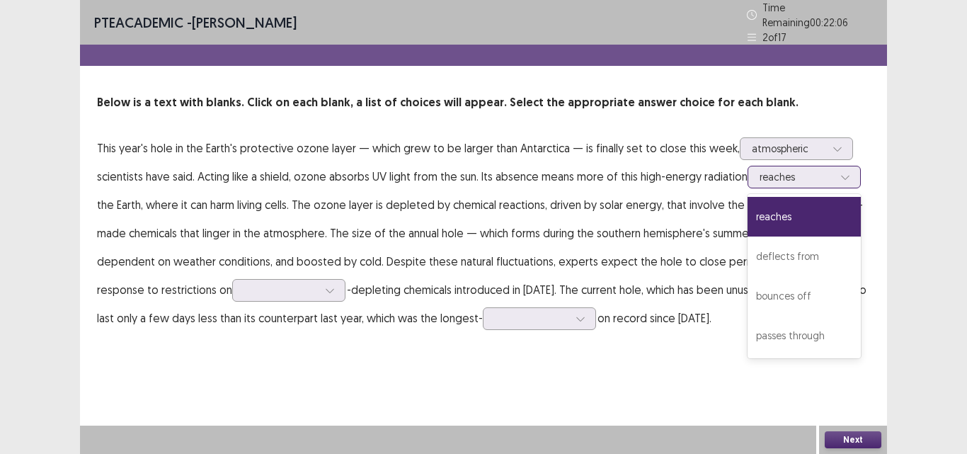
click at [801, 170] on div at bounding box center [797, 176] width 74 height 13
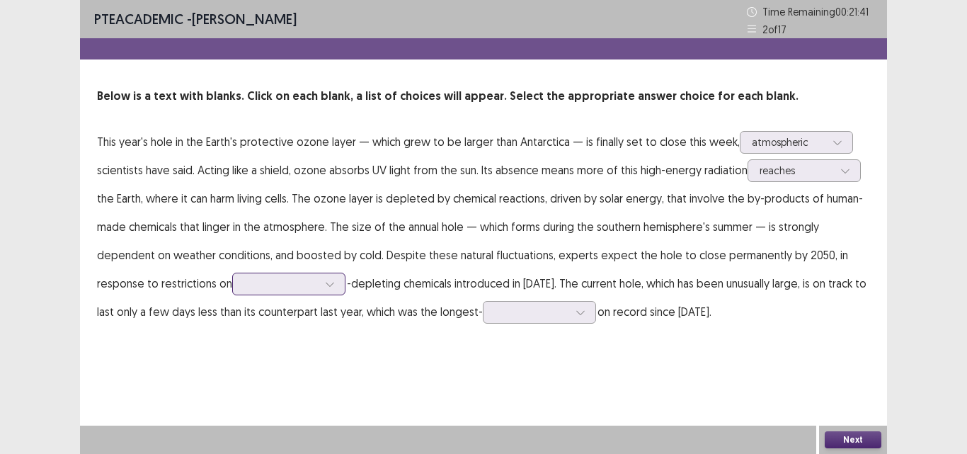
click at [297, 286] on div at bounding box center [281, 283] width 74 height 13
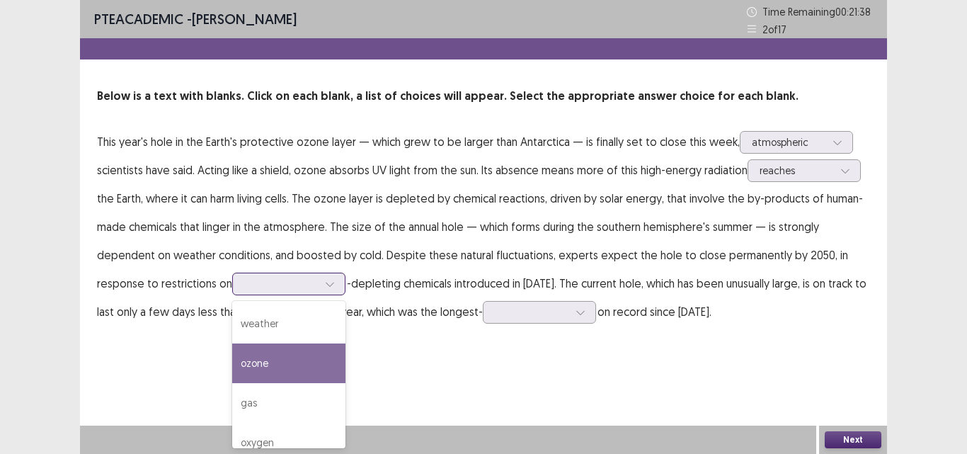
click at [264, 365] on div "ozone" at bounding box center [288, 363] width 113 height 40
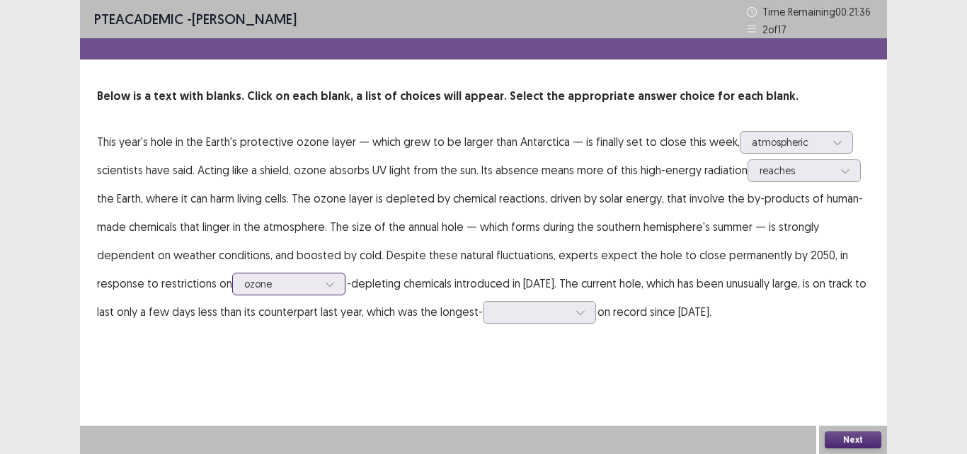
click at [295, 274] on div "ozone" at bounding box center [281, 283] width 74 height 21
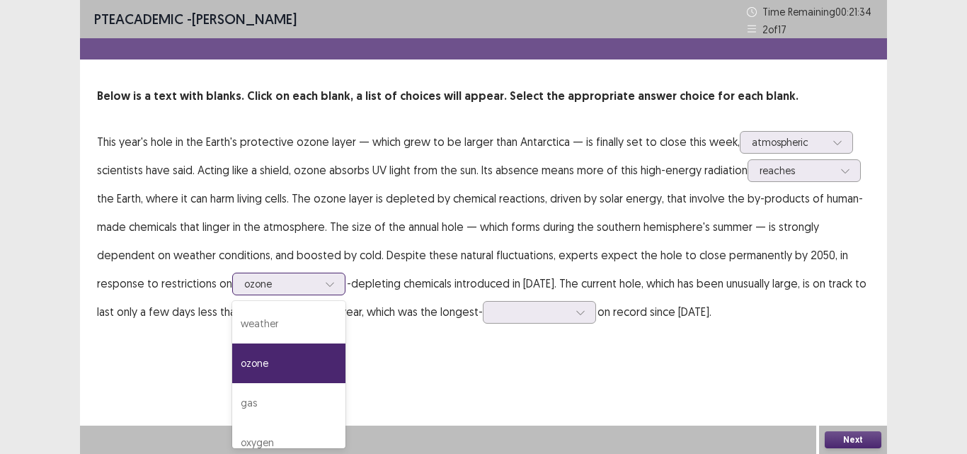
click at [257, 370] on div "ozone" at bounding box center [288, 363] width 113 height 40
click at [302, 285] on div at bounding box center [281, 283] width 74 height 13
click at [311, 281] on div at bounding box center [281, 283] width 74 height 13
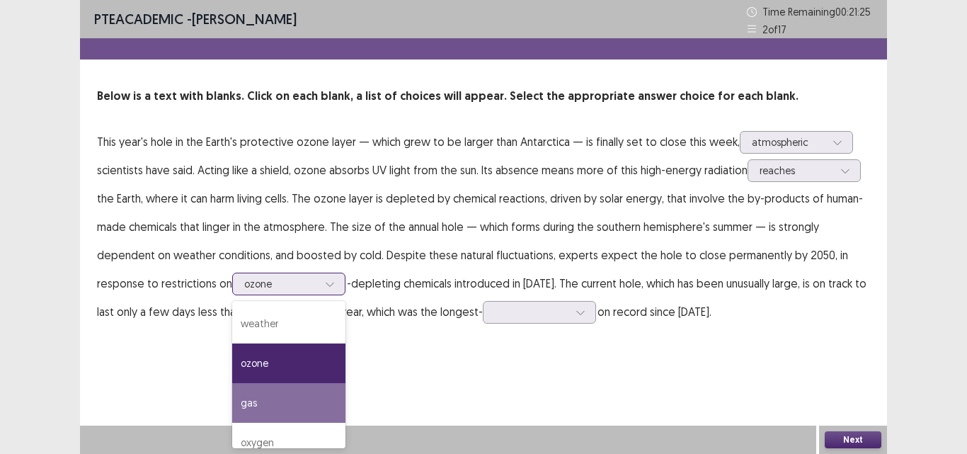
click at [256, 399] on div "gas" at bounding box center [288, 403] width 113 height 40
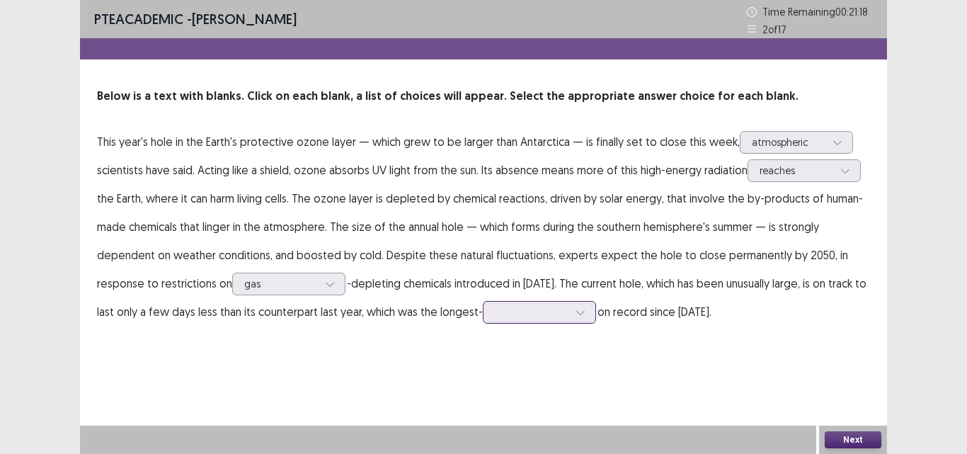
click at [524, 311] on div at bounding box center [532, 311] width 74 height 13
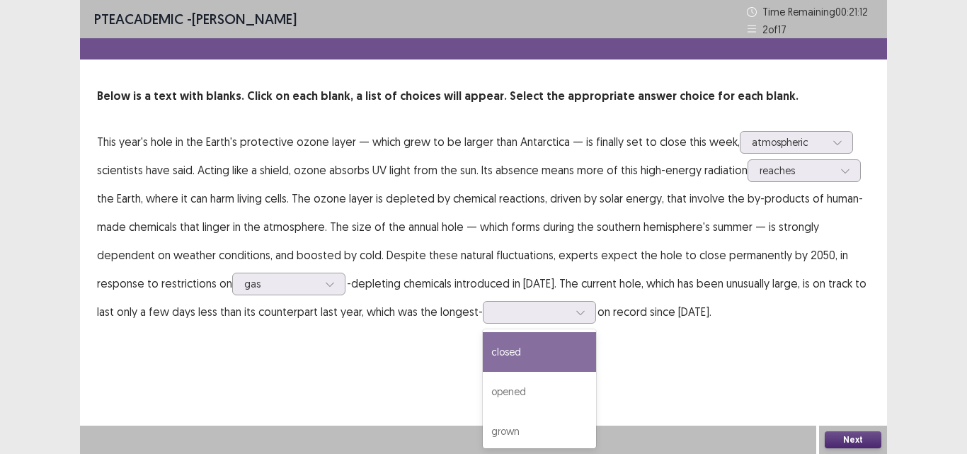
click at [707, 354] on div "PTE academic - [PERSON_NAME] Time Remaining 00 : 21 : 12 2 of 17 Below is a tex…" at bounding box center [483, 227] width 807 height 454
click at [544, 313] on div at bounding box center [532, 311] width 74 height 13
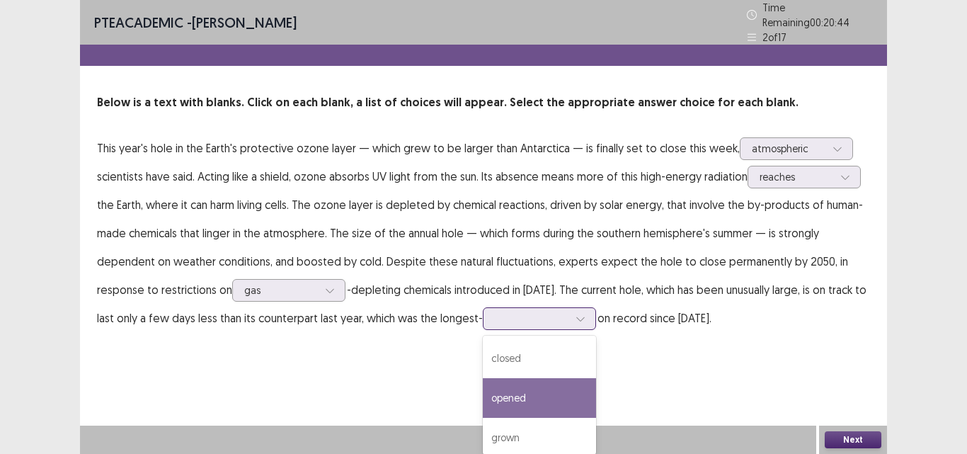
click at [513, 387] on div "opened" at bounding box center [539, 398] width 113 height 40
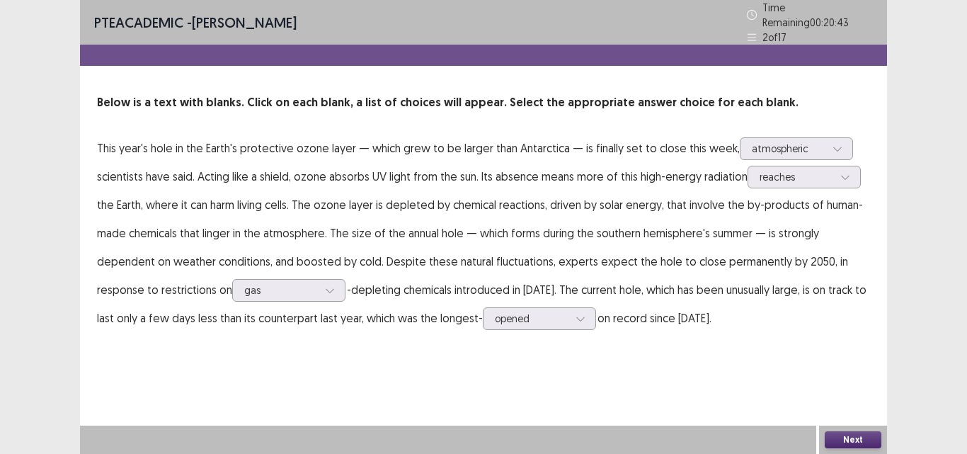
click at [851, 438] on button "Next" at bounding box center [853, 439] width 57 height 17
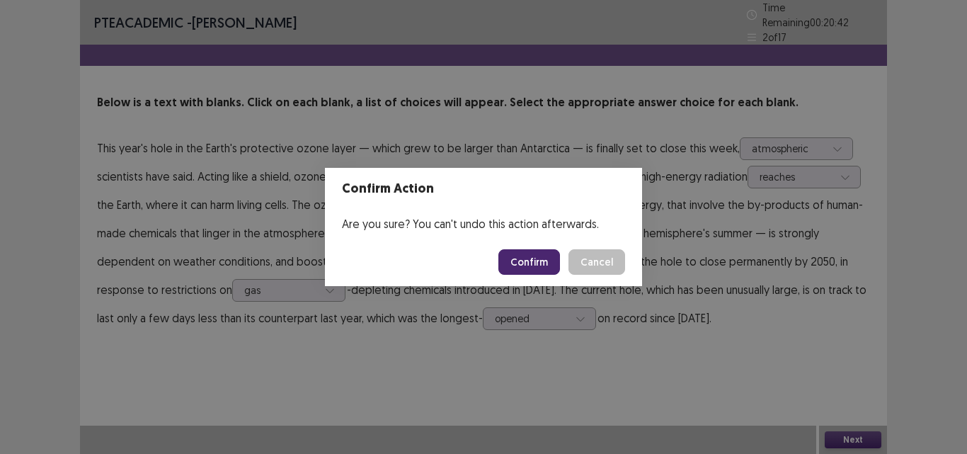
click at [534, 255] on button "Confirm" at bounding box center [529, 261] width 62 height 25
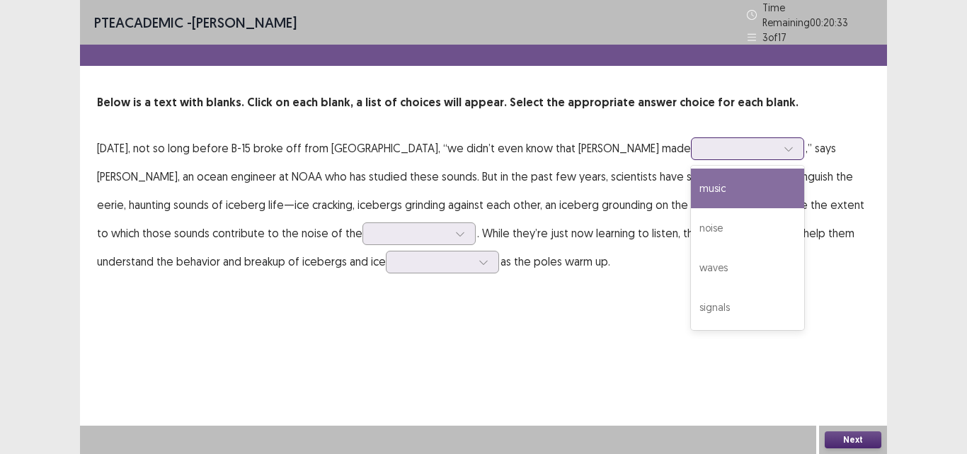
click at [703, 142] on div at bounding box center [740, 148] width 74 height 13
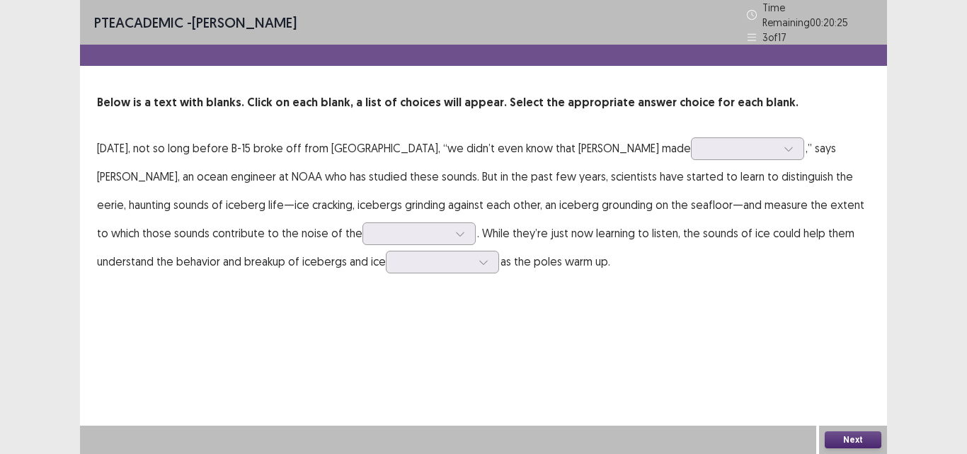
click at [506, 318] on div "PTE academic - [PERSON_NAME] Time Remaining 00 : 20 : 25 3 of 17 Below is a tex…" at bounding box center [483, 227] width 807 height 454
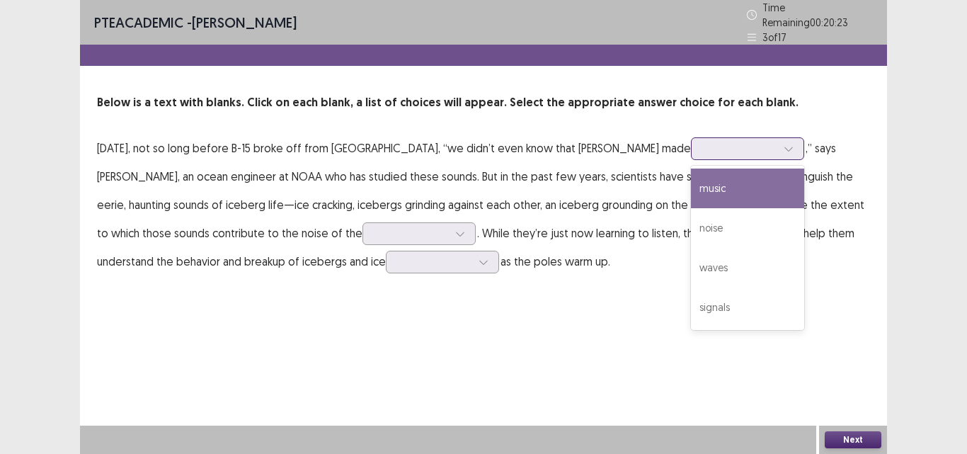
click at [703, 142] on div at bounding box center [740, 148] width 74 height 13
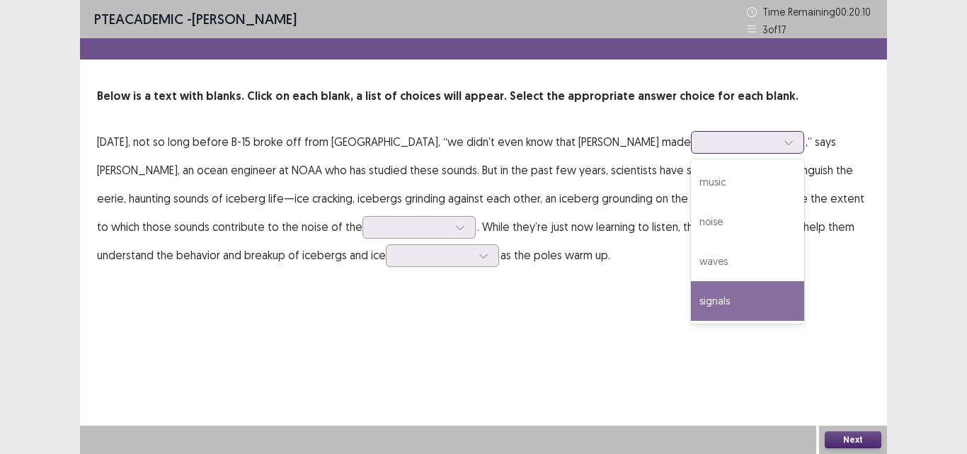
click at [691, 295] on div "signals" at bounding box center [747, 301] width 113 height 40
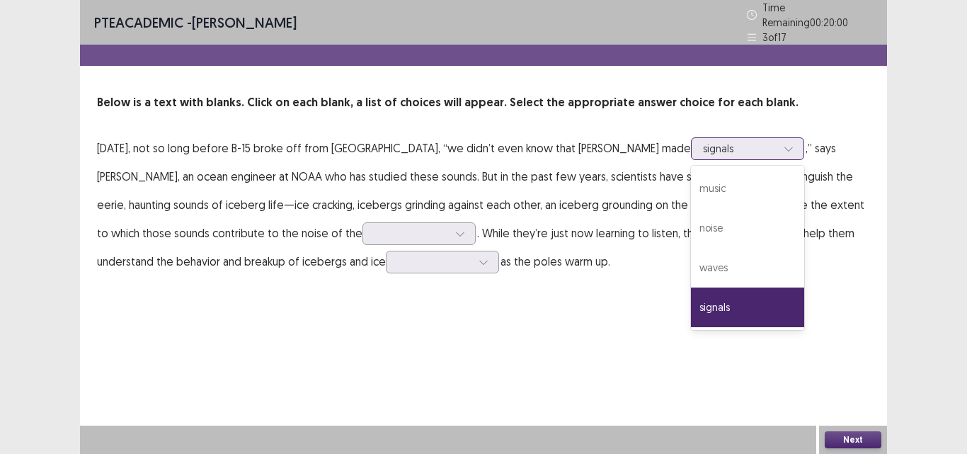
click at [703, 144] on div at bounding box center [740, 148] width 74 height 13
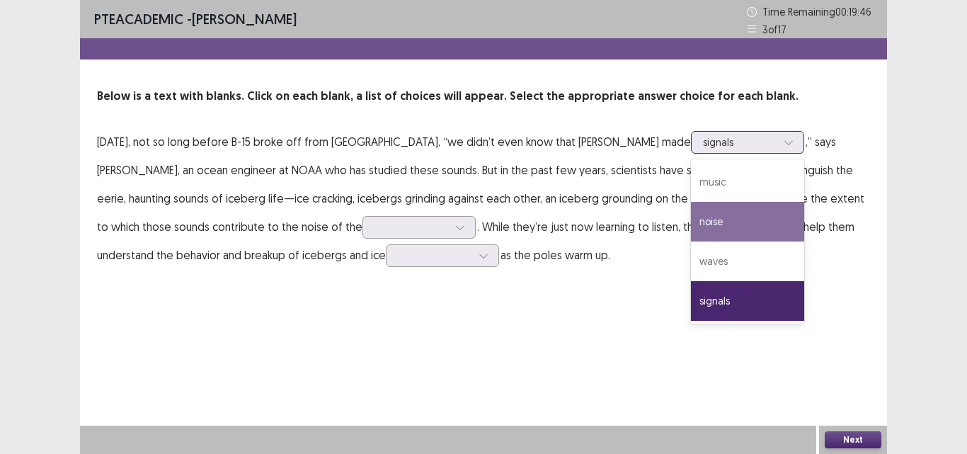
click at [691, 220] on div "noise" at bounding box center [747, 222] width 113 height 40
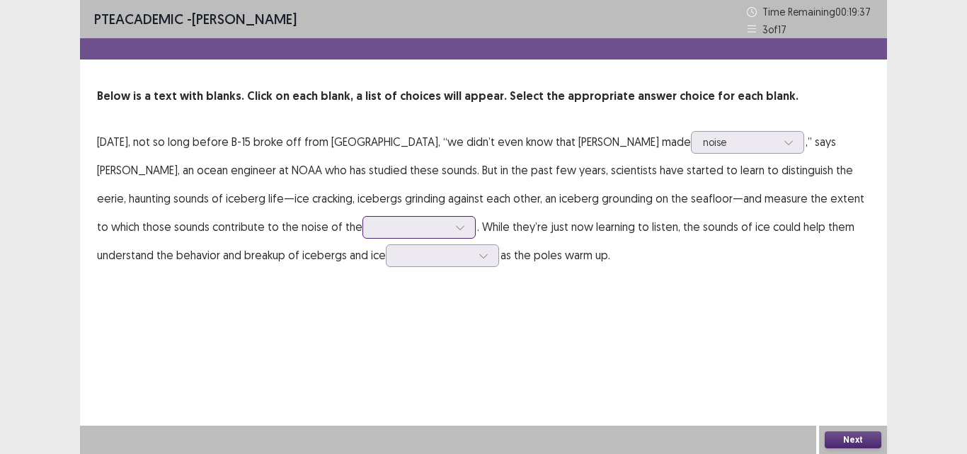
click at [427, 225] on div at bounding box center [412, 226] width 74 height 13
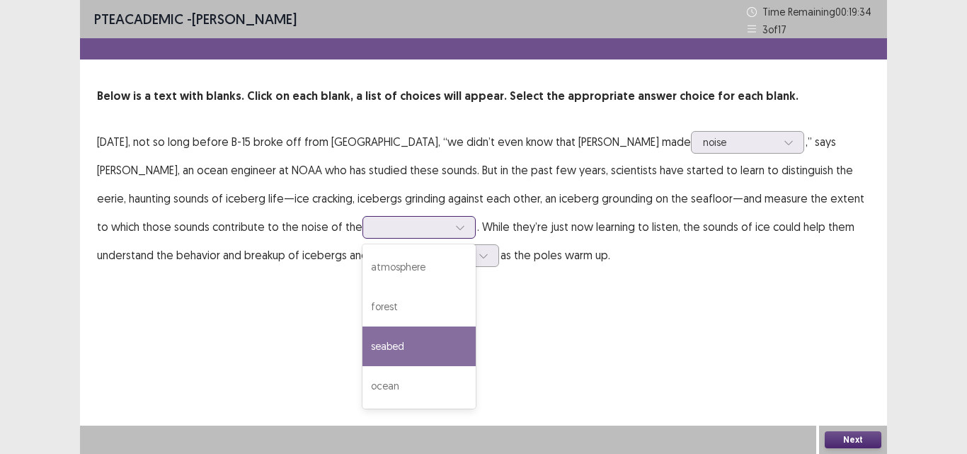
click at [421, 338] on div "seabed" at bounding box center [418, 346] width 113 height 40
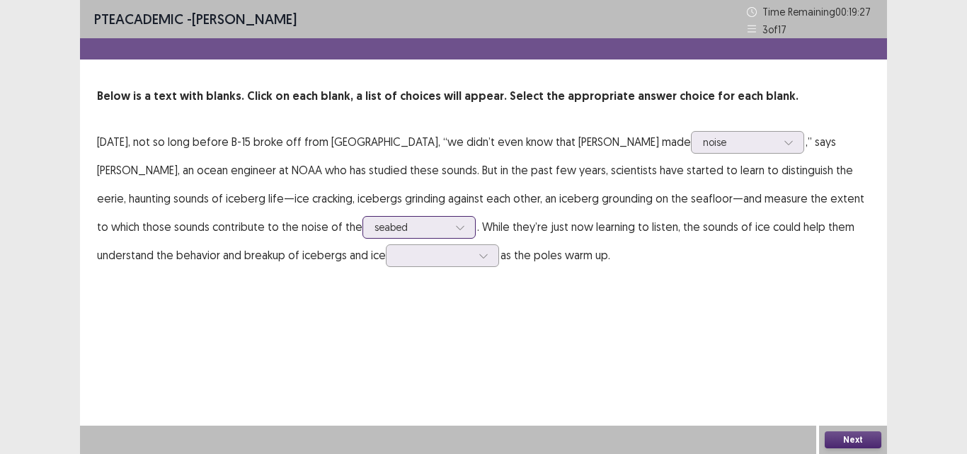
click at [455, 224] on icon at bounding box center [460, 227] width 10 height 10
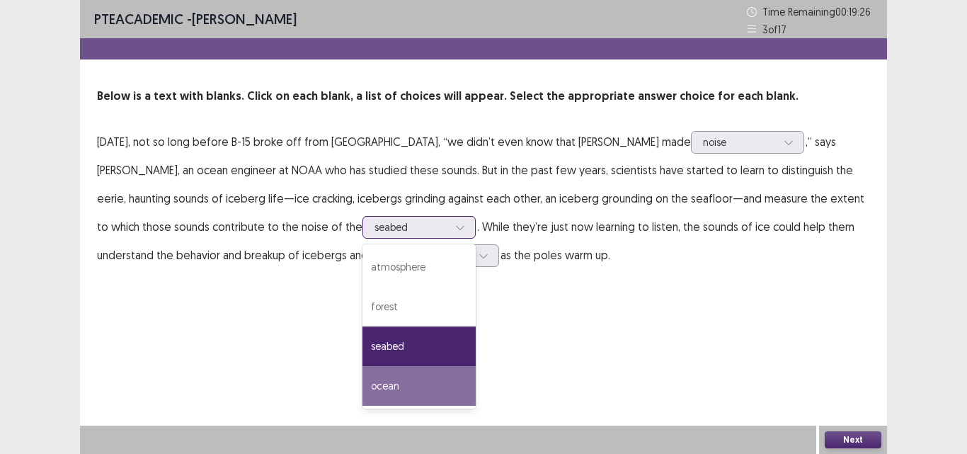
click at [422, 393] on div "ocean" at bounding box center [418, 386] width 113 height 40
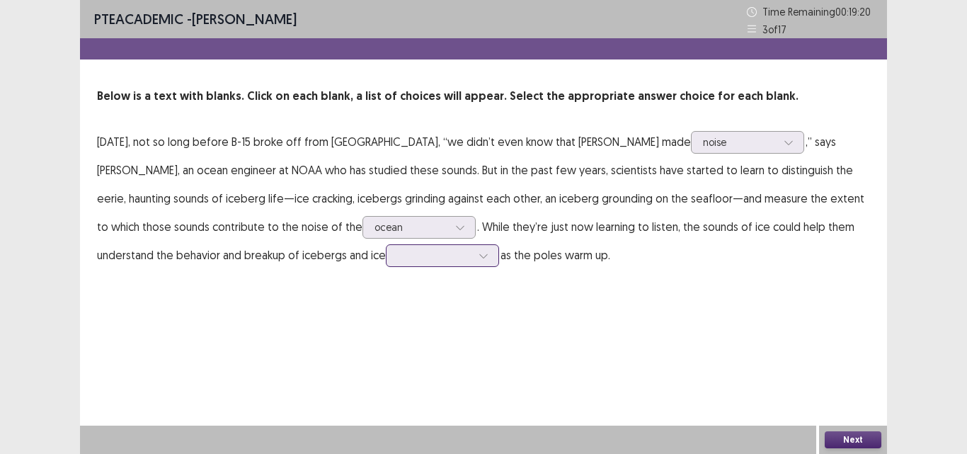
click at [453, 259] on div at bounding box center [435, 254] width 74 height 13
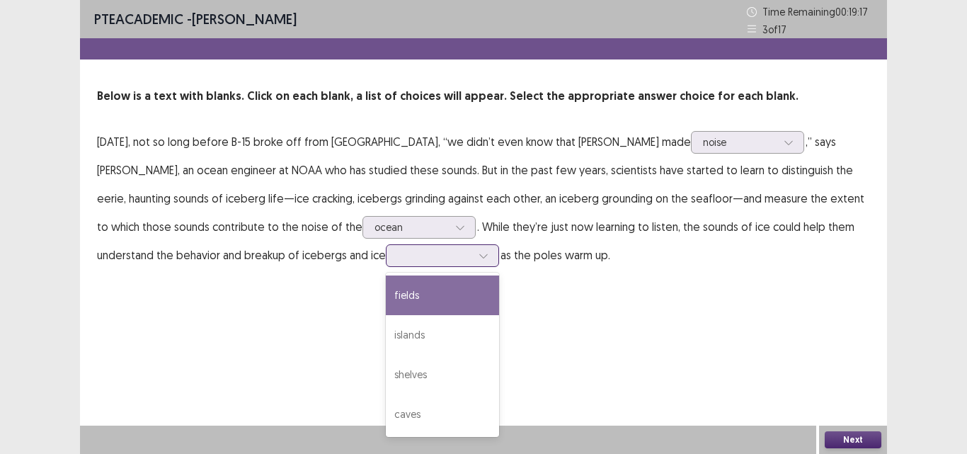
click at [438, 299] on div "fields" at bounding box center [442, 295] width 113 height 40
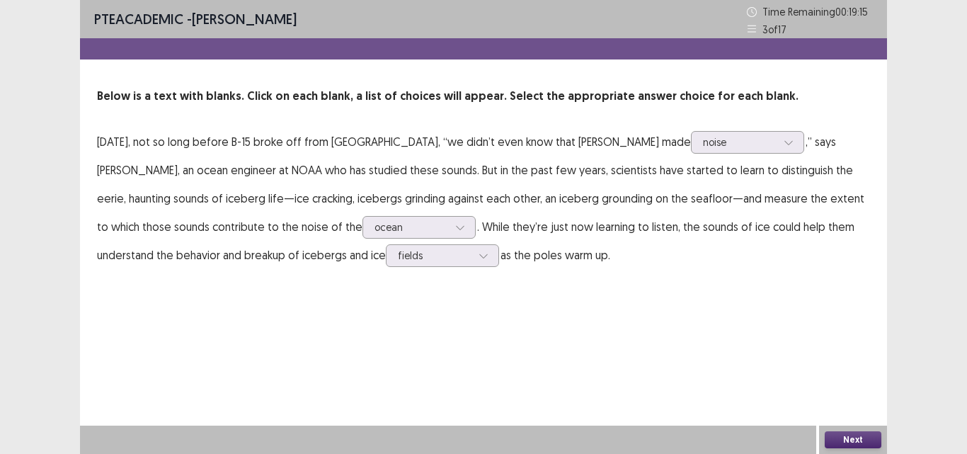
click at [864, 438] on button "Next" at bounding box center [853, 439] width 57 height 17
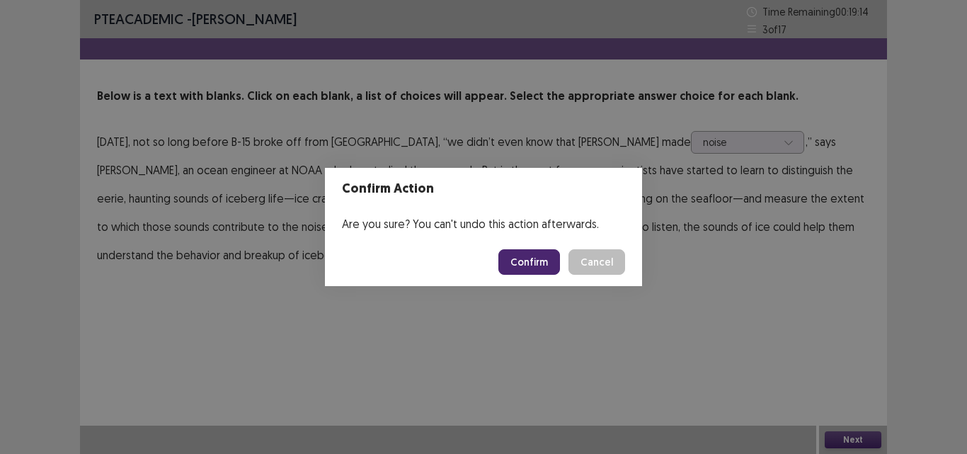
click at [540, 256] on button "Confirm" at bounding box center [529, 261] width 62 height 25
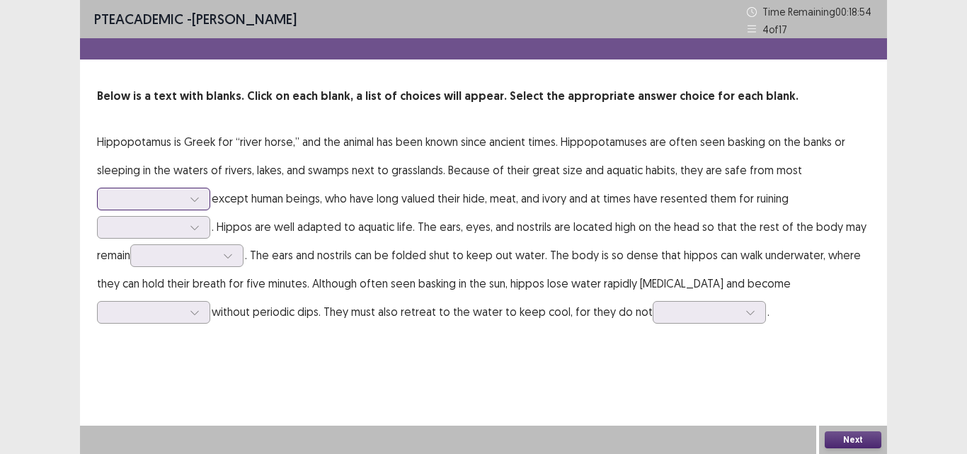
click at [183, 202] on div at bounding box center [146, 198] width 76 height 16
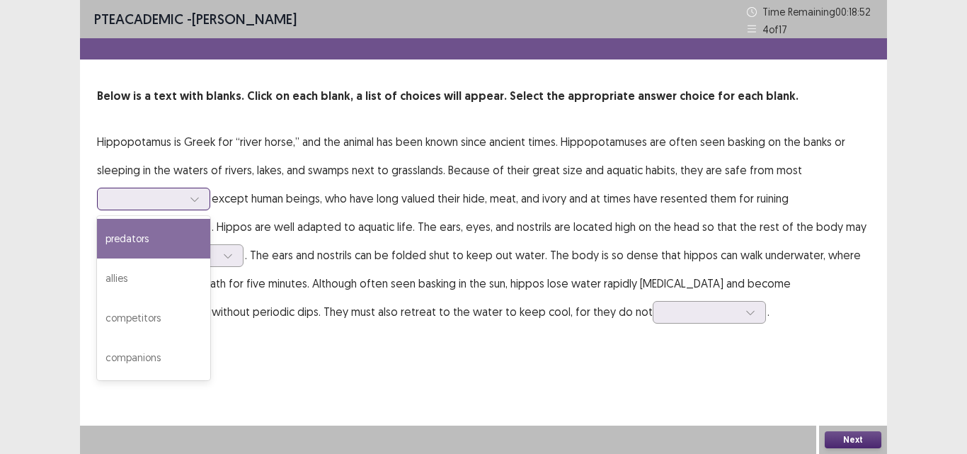
click at [171, 231] on div "predators" at bounding box center [153, 239] width 113 height 40
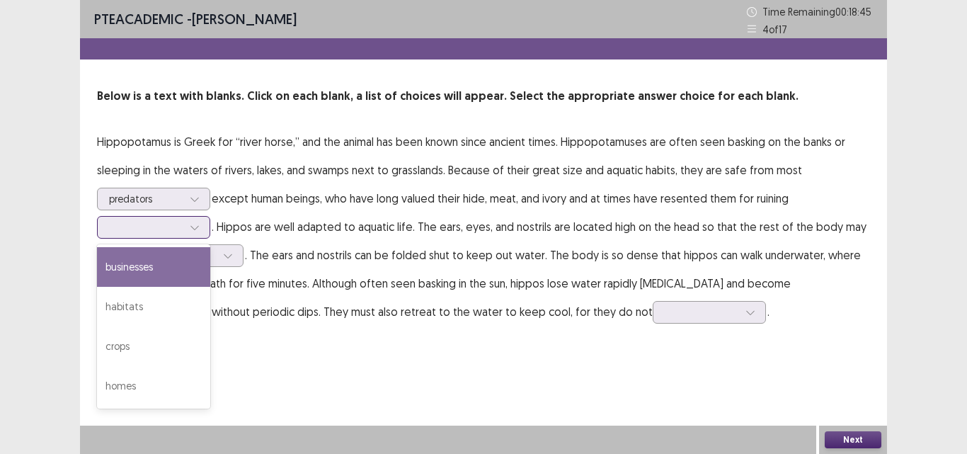
click at [190, 227] on icon at bounding box center [195, 227] width 10 height 10
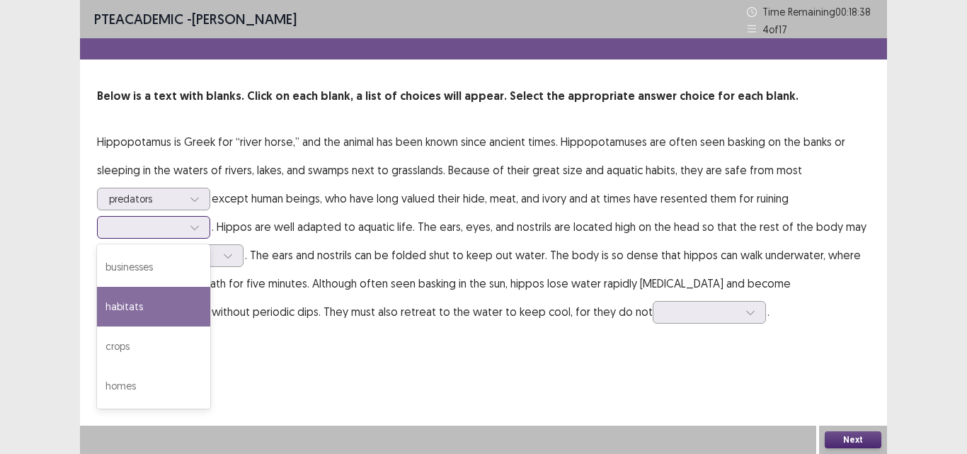
click at [176, 307] on div "habitats" at bounding box center [153, 307] width 113 height 40
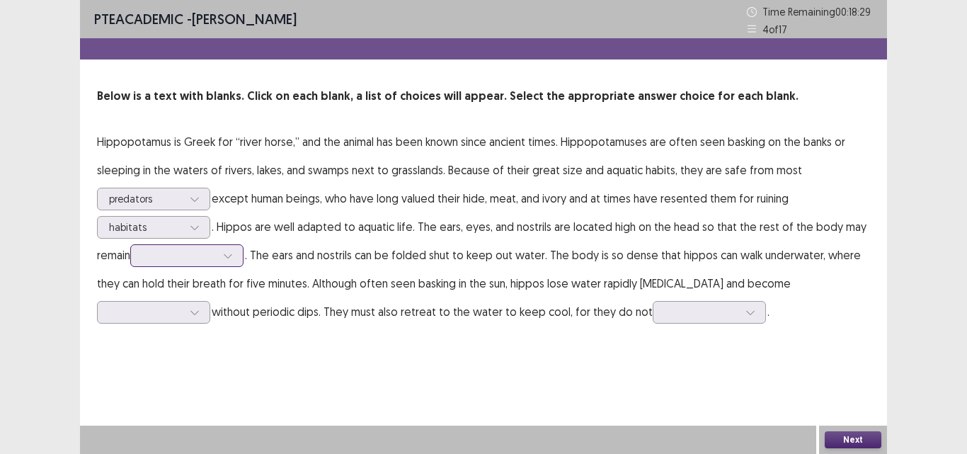
click at [186, 263] on div at bounding box center [179, 255] width 76 height 16
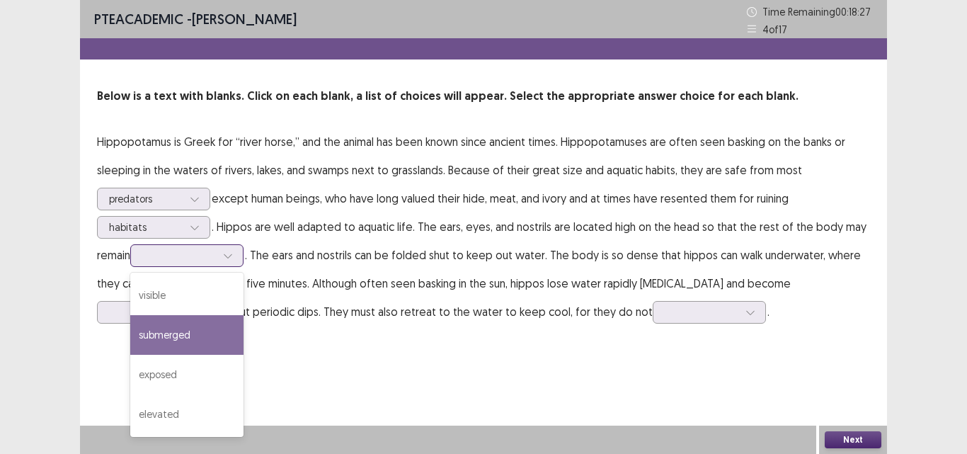
click at [189, 327] on div "submerged" at bounding box center [186, 335] width 113 height 40
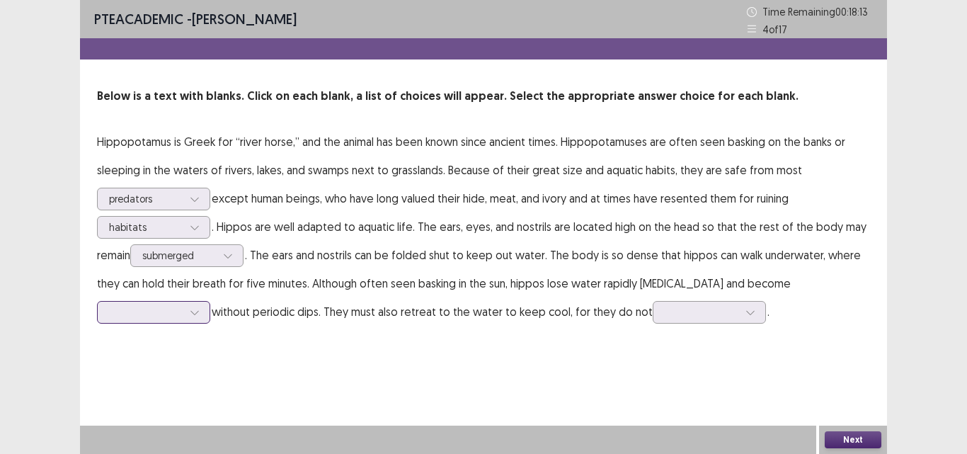
click at [188, 308] on div at bounding box center [194, 312] width 21 height 21
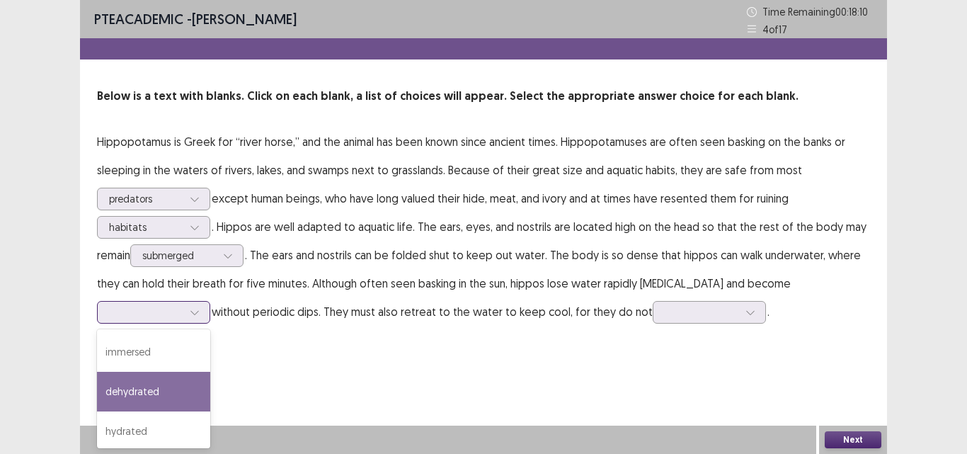
click at [151, 384] on div "dehydrated" at bounding box center [153, 392] width 113 height 40
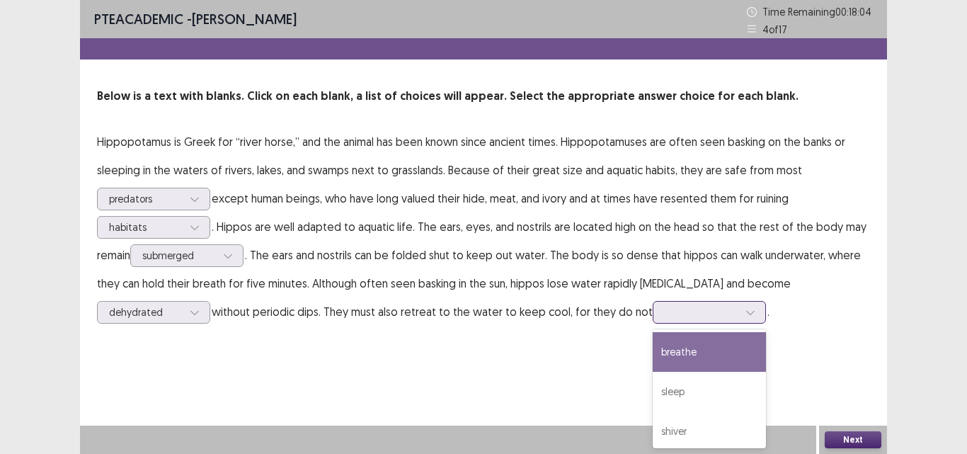
click at [684, 311] on div at bounding box center [702, 311] width 74 height 13
click at [299, 395] on div "PTE academic - [PERSON_NAME] Time Remaining 00 : 18 : 02 4 of 17 Below is a tex…" at bounding box center [483, 227] width 807 height 454
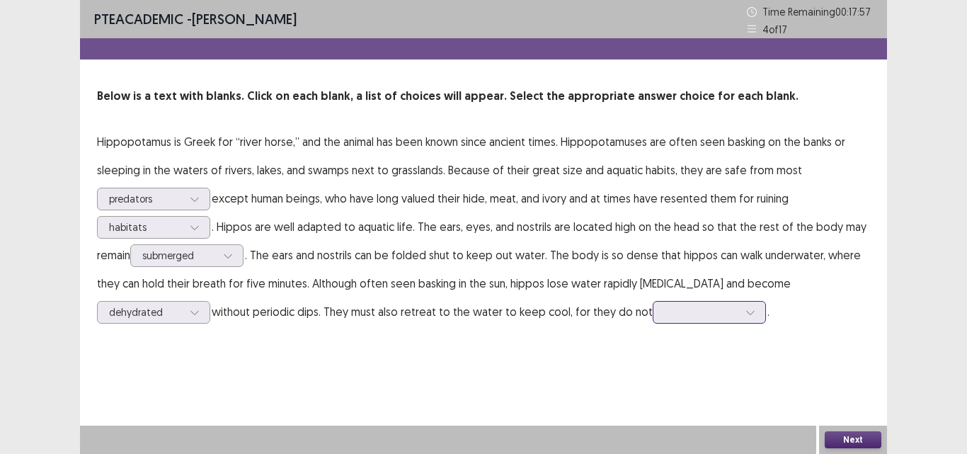
click at [670, 307] on div at bounding box center [702, 311] width 74 height 13
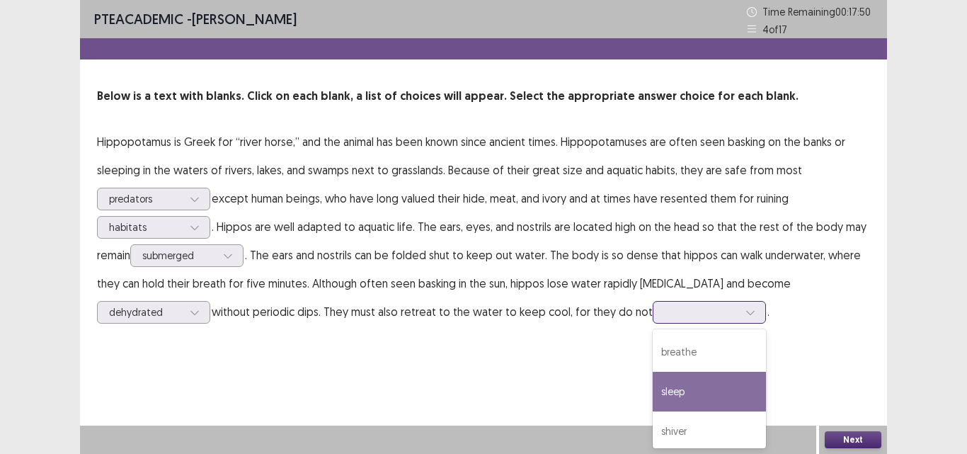
click at [675, 390] on div "sleep" at bounding box center [709, 392] width 113 height 40
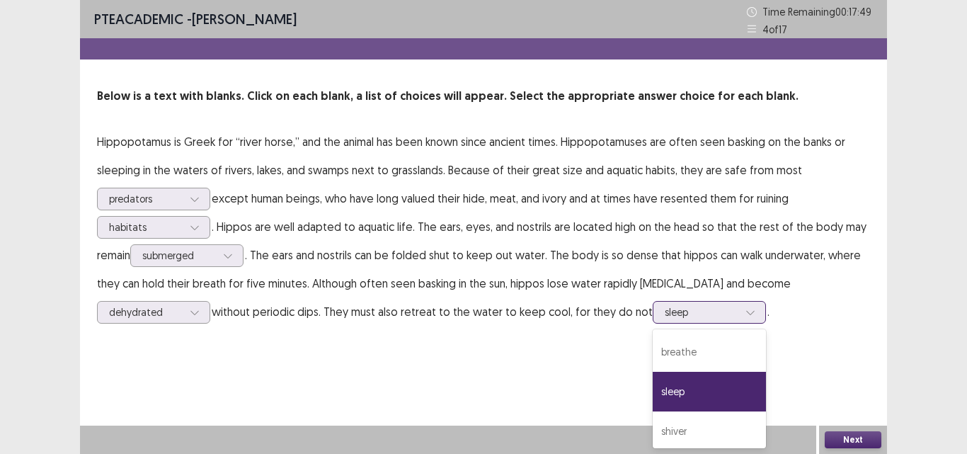
click at [701, 313] on div at bounding box center [702, 311] width 74 height 13
click at [677, 398] on div "sleep" at bounding box center [709, 392] width 113 height 40
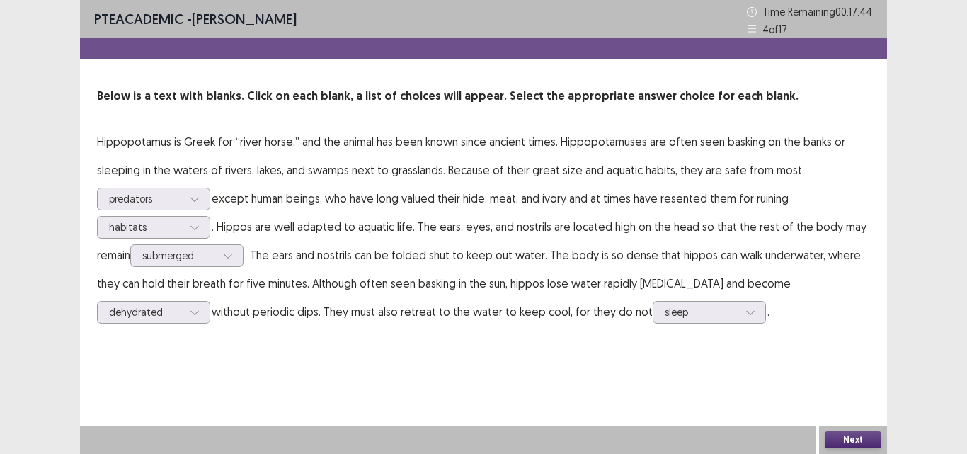
click at [854, 438] on button "Next" at bounding box center [853, 439] width 57 height 17
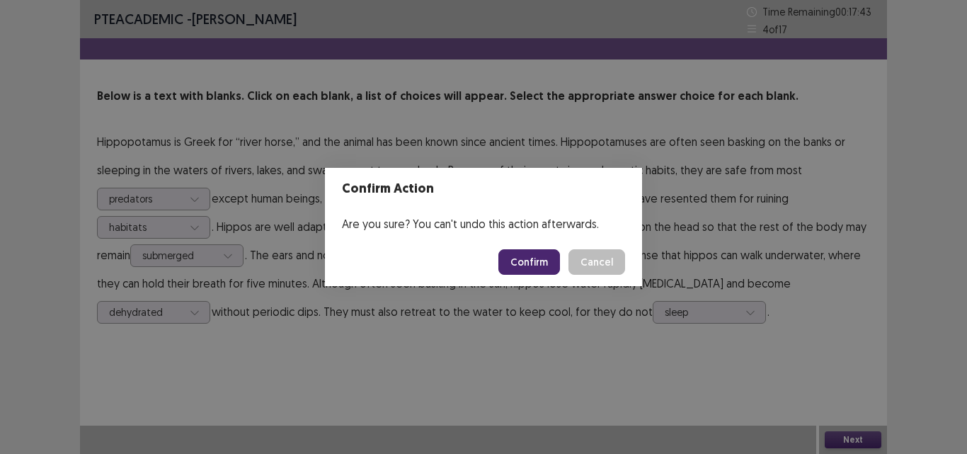
click at [525, 270] on button "Confirm" at bounding box center [529, 261] width 62 height 25
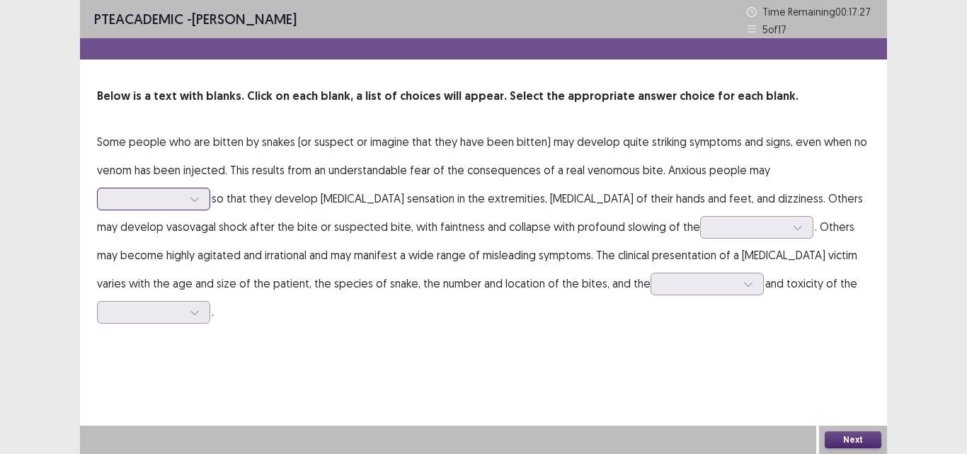
click at [168, 194] on div at bounding box center [146, 198] width 74 height 13
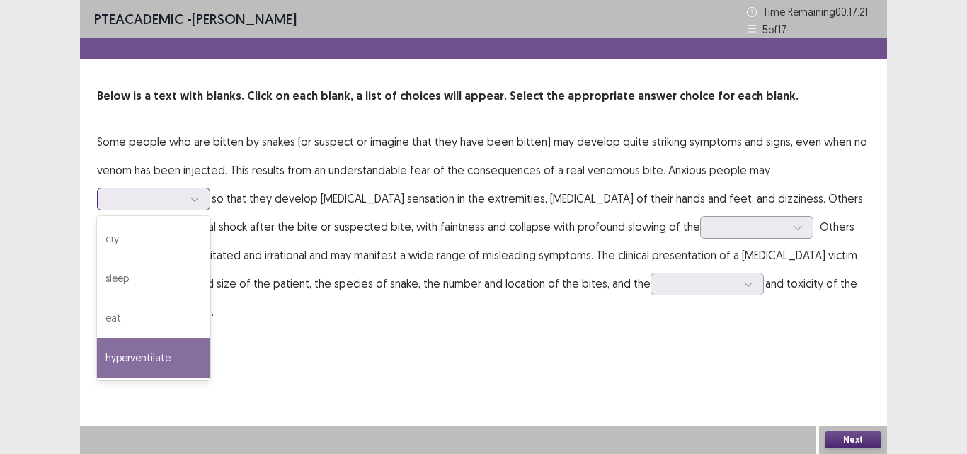
click at [164, 362] on div "hyperventilate" at bounding box center [153, 358] width 113 height 40
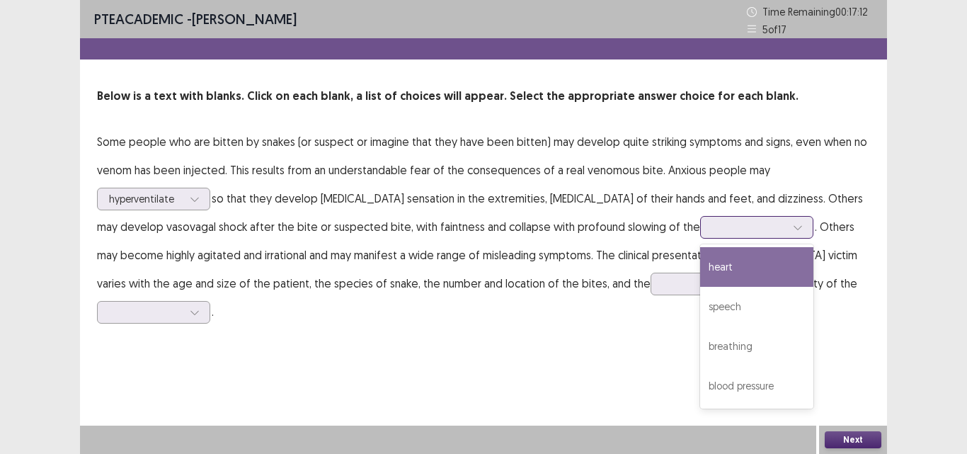
click at [714, 230] on div at bounding box center [749, 226] width 74 height 13
click at [700, 263] on div "heart" at bounding box center [756, 267] width 113 height 40
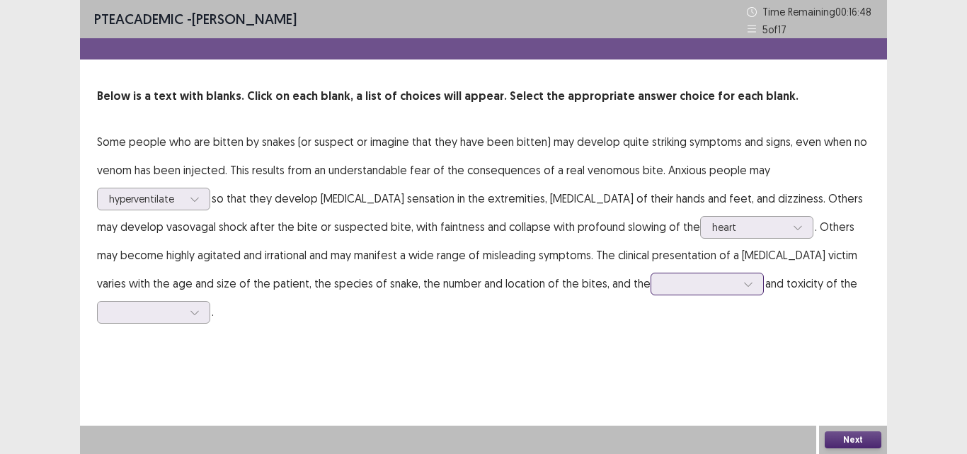
click at [651, 282] on div at bounding box center [707, 284] width 113 height 23
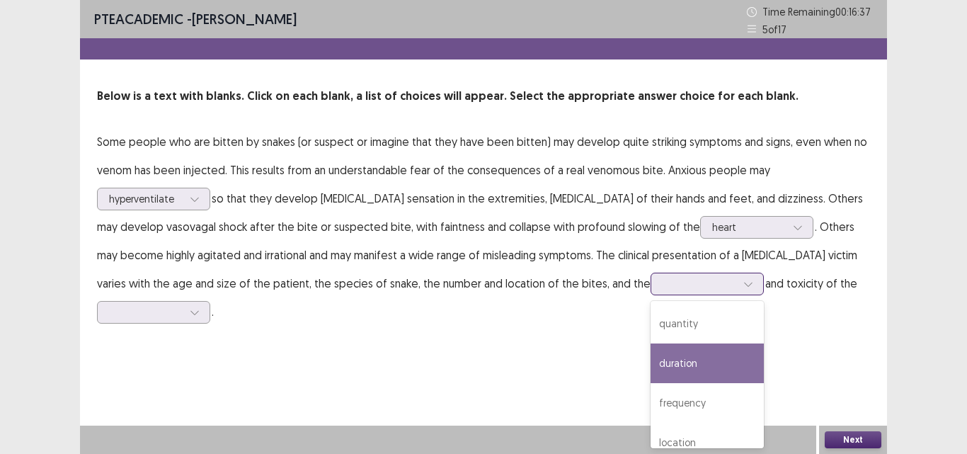
click at [651, 362] on div "duration" at bounding box center [707, 363] width 113 height 40
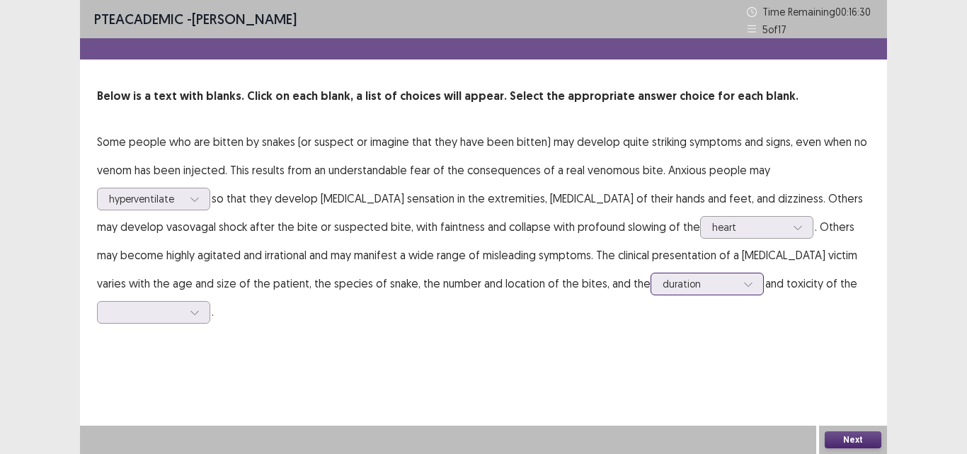
click at [661, 293] on div "duration" at bounding box center [699, 283] width 76 height 21
click at [663, 287] on div at bounding box center [700, 283] width 74 height 13
click at [151, 309] on div at bounding box center [146, 311] width 74 height 13
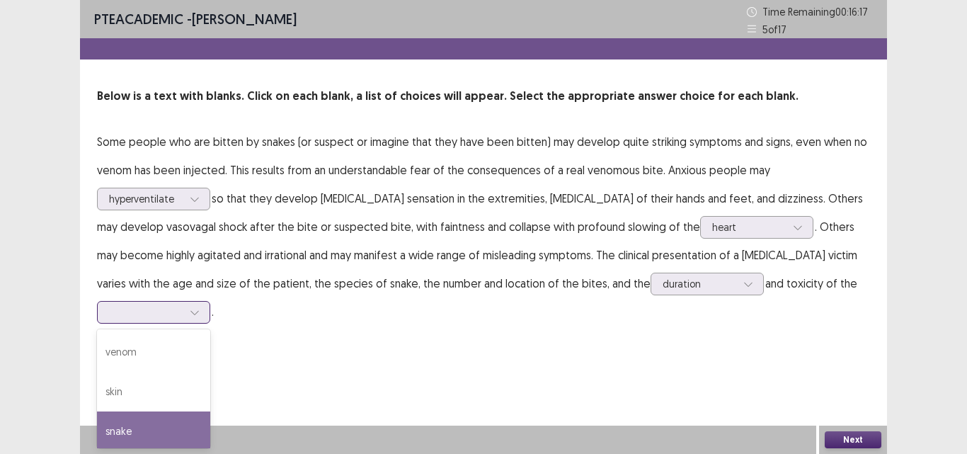
click at [153, 427] on div "snake" at bounding box center [153, 431] width 113 height 40
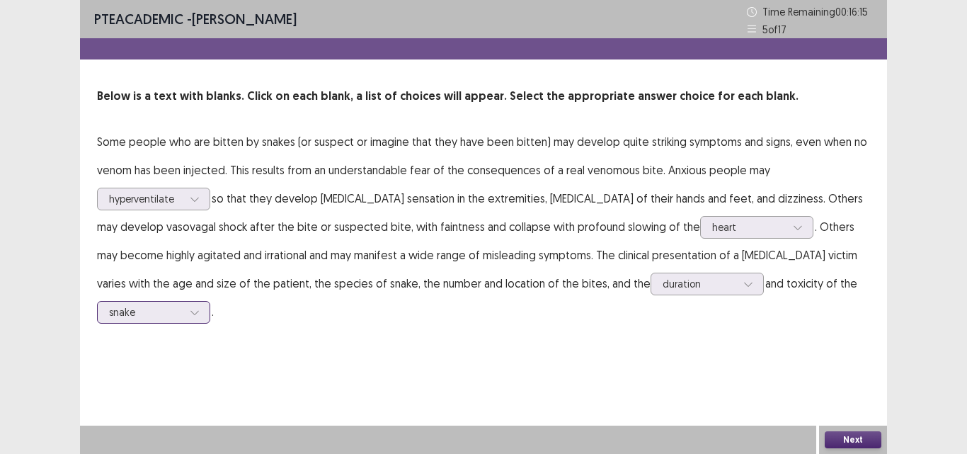
click at [114, 305] on div at bounding box center [146, 311] width 74 height 13
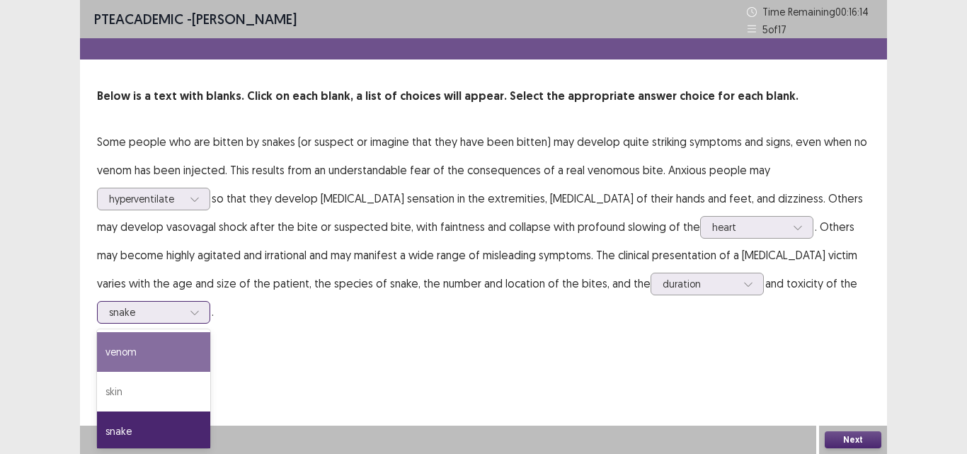
click at [134, 355] on div "venom" at bounding box center [153, 352] width 113 height 40
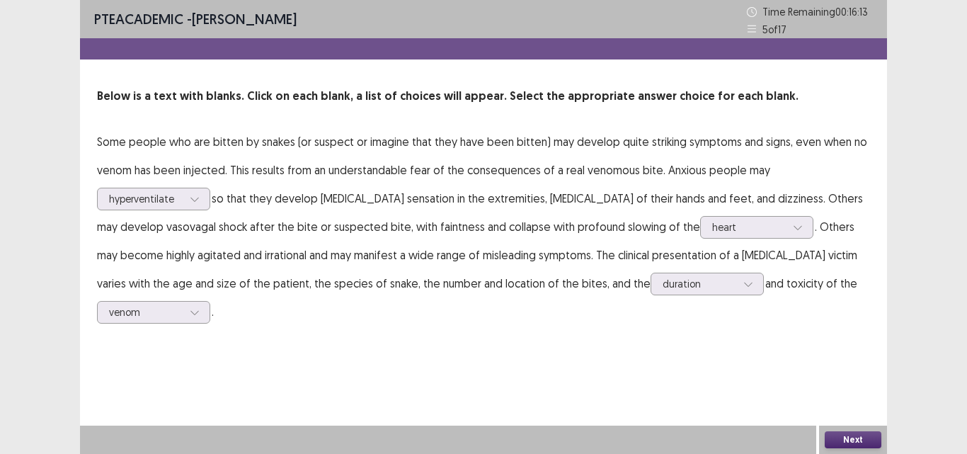
click at [840, 440] on button "Next" at bounding box center [853, 439] width 57 height 17
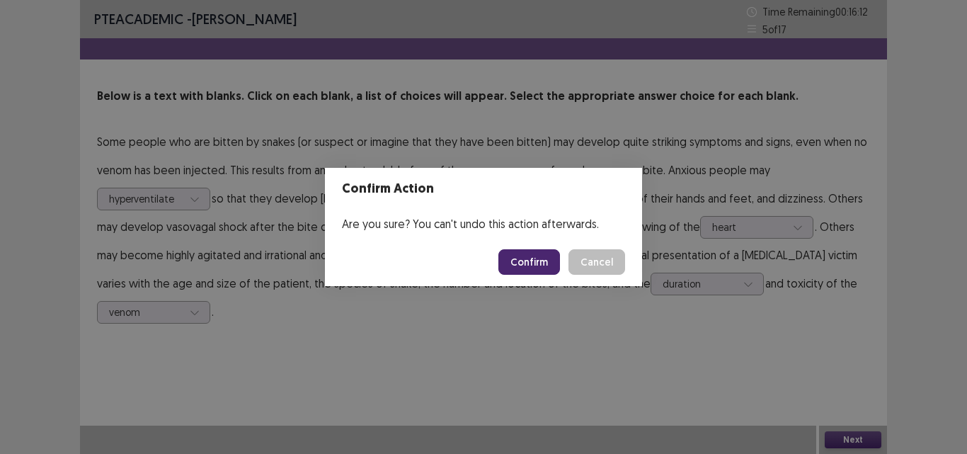
click at [530, 264] on button "Confirm" at bounding box center [529, 261] width 62 height 25
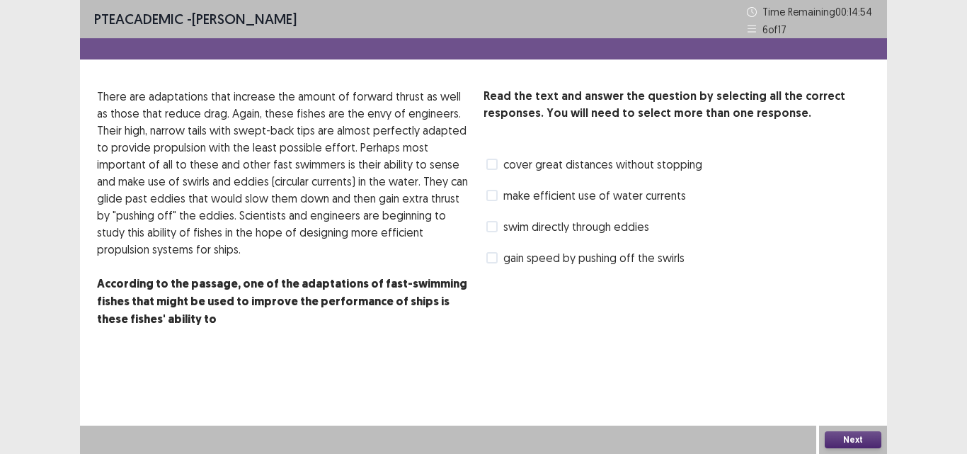
click at [496, 195] on span at bounding box center [491, 195] width 11 height 11
click at [496, 260] on span at bounding box center [491, 257] width 11 height 11
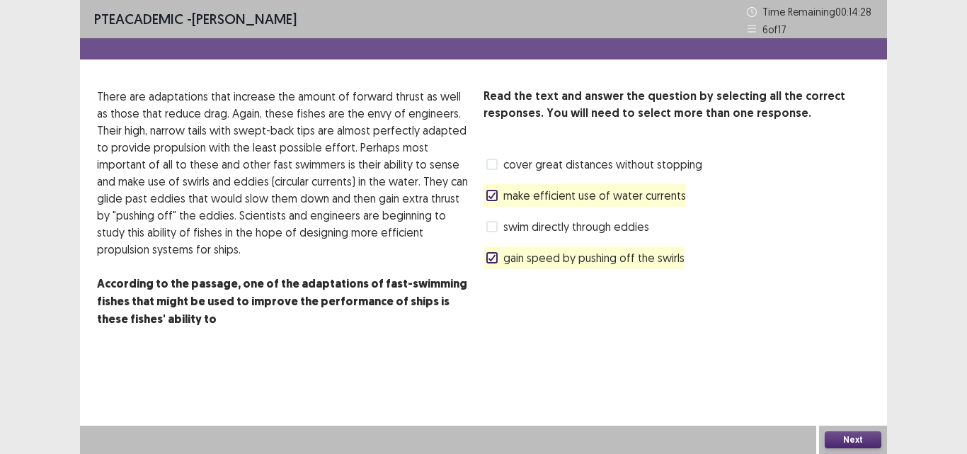
click at [850, 438] on button "Next" at bounding box center [853, 439] width 57 height 17
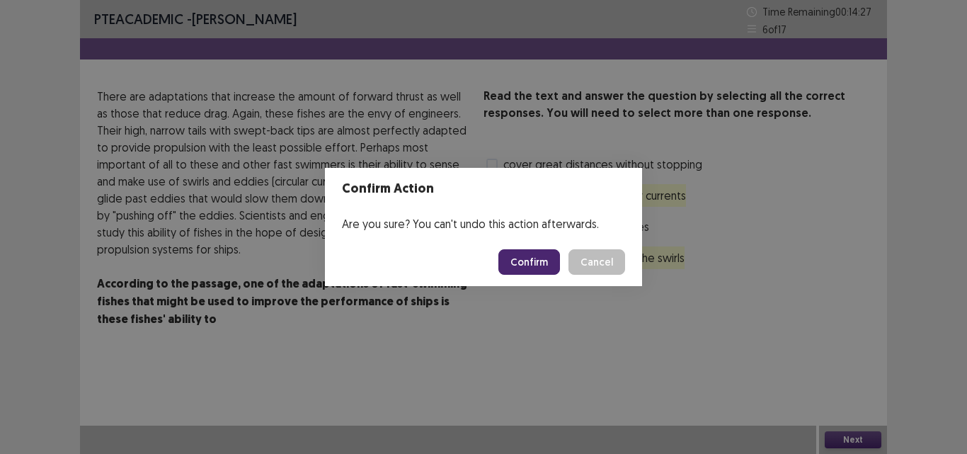
click at [532, 253] on button "Confirm" at bounding box center [529, 261] width 62 height 25
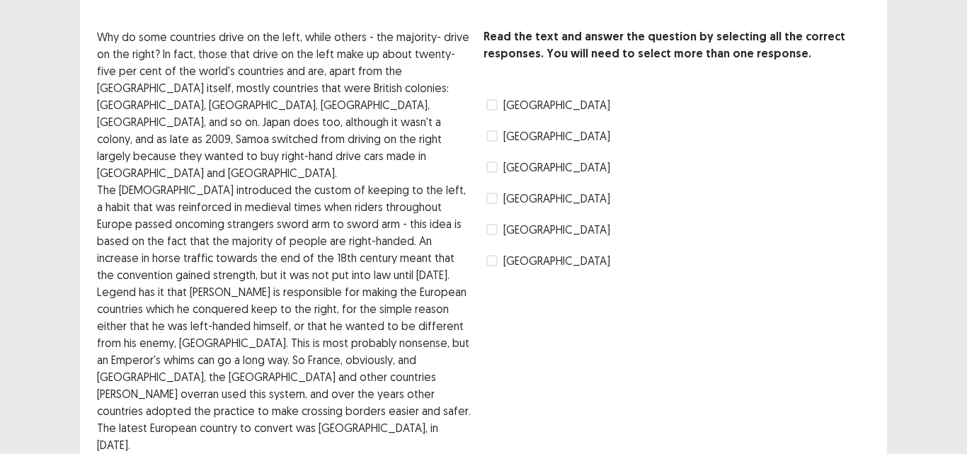
scroll to position [35, 0]
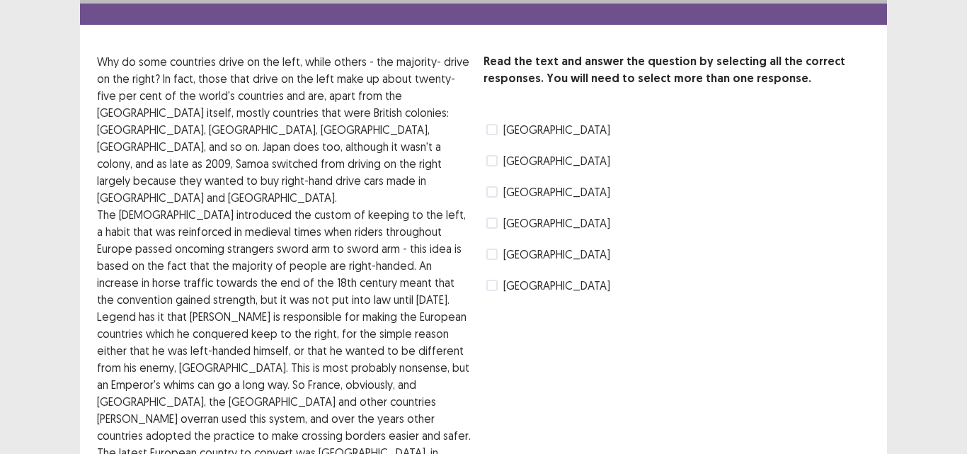
click at [496, 285] on span at bounding box center [491, 285] width 11 height 11
click at [490, 130] on span at bounding box center [491, 129] width 11 height 11
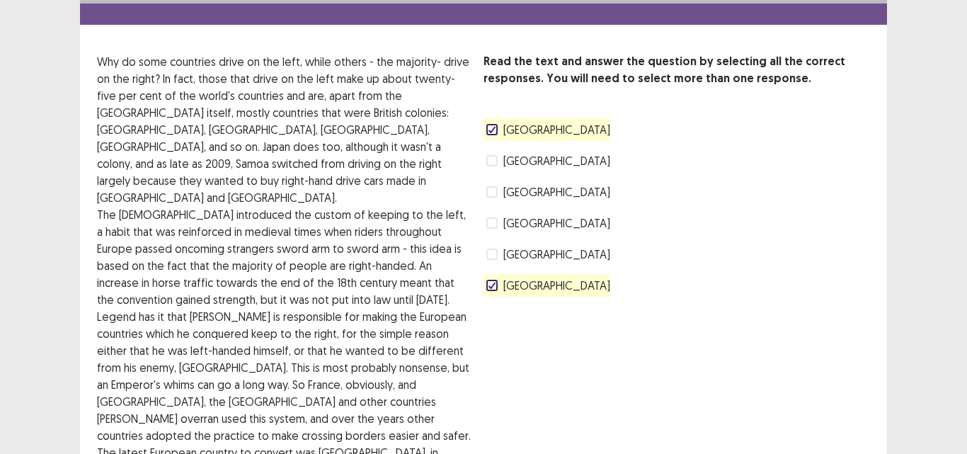
click at [499, 193] on label "[GEOGRAPHIC_DATA]" at bounding box center [548, 191] width 124 height 17
click at [496, 195] on span at bounding box center [491, 191] width 11 height 11
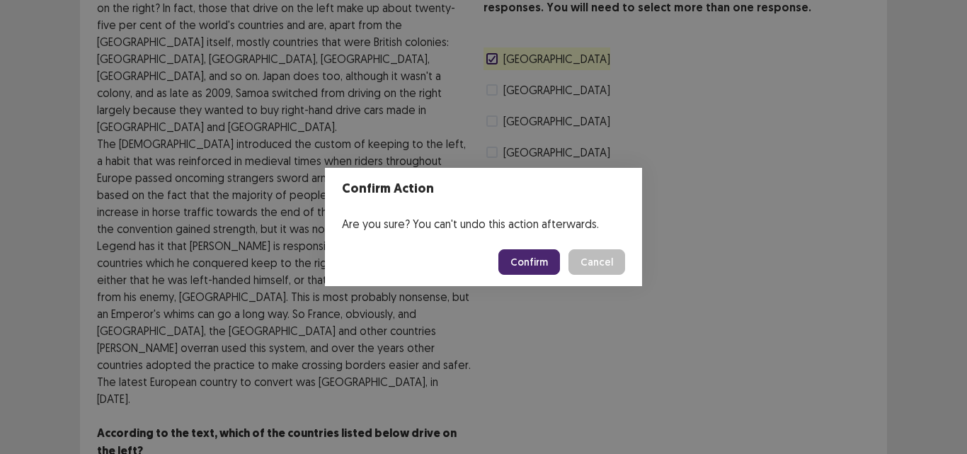
click at [524, 261] on button "Confirm" at bounding box center [529, 261] width 62 height 25
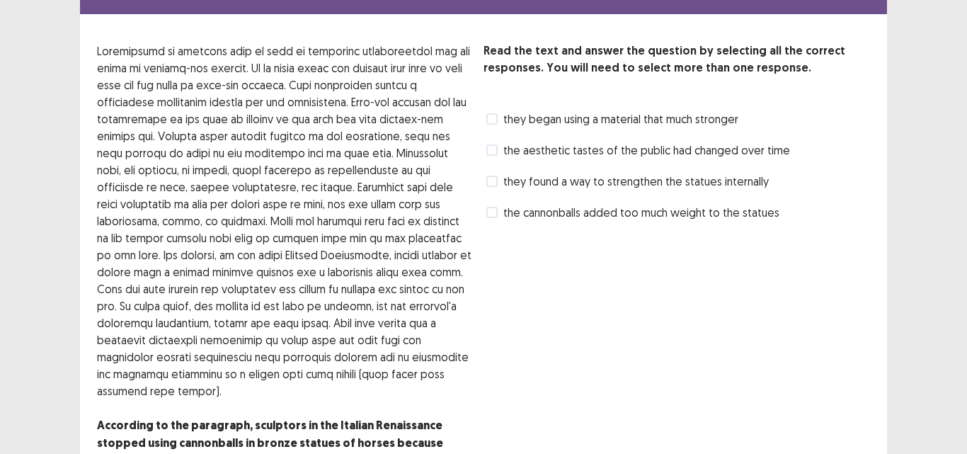
scroll to position [71, 0]
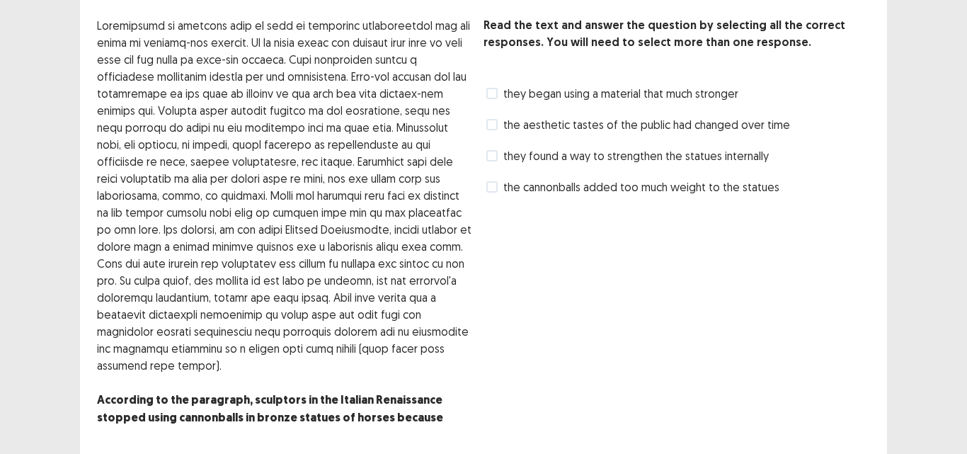
click at [490, 185] on span at bounding box center [491, 186] width 11 height 11
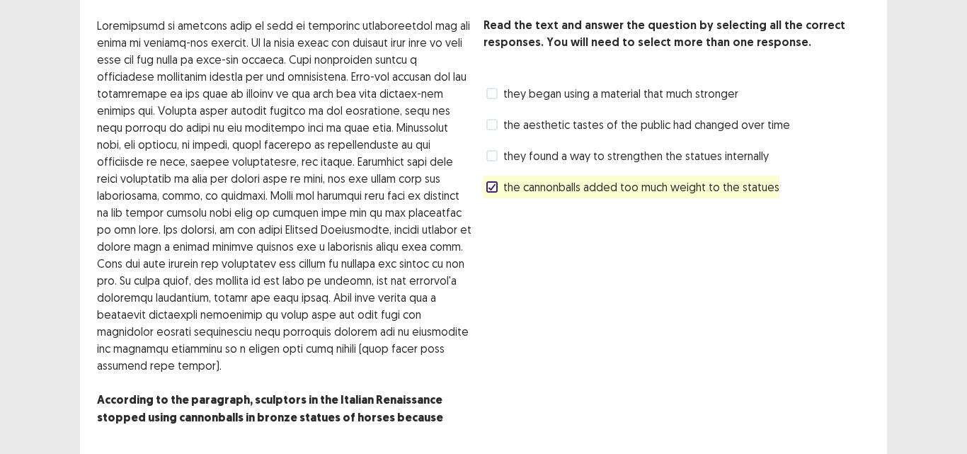
click at [497, 96] on span at bounding box center [491, 93] width 11 height 11
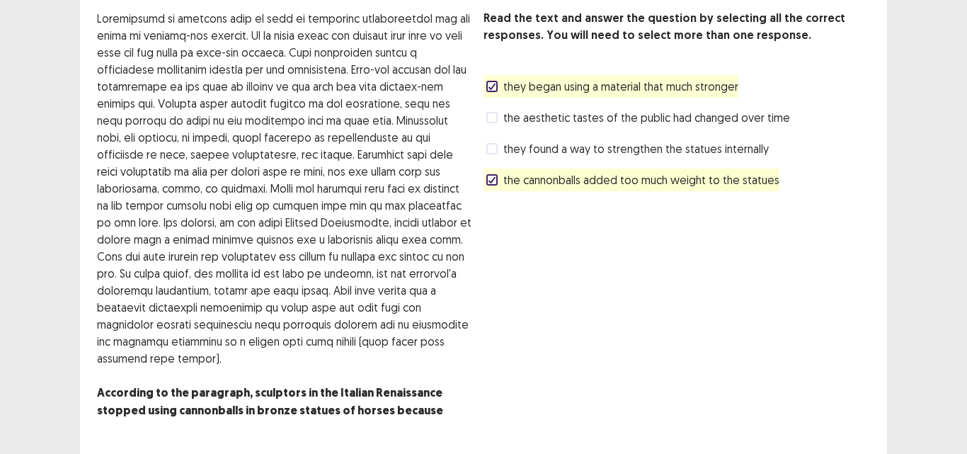
scroll to position [122, 0]
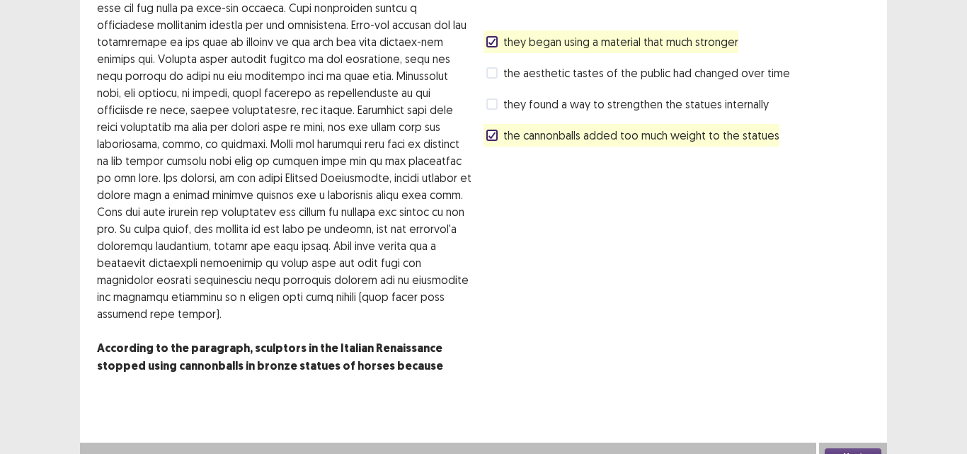
click at [851, 448] on button "Next" at bounding box center [853, 456] width 57 height 17
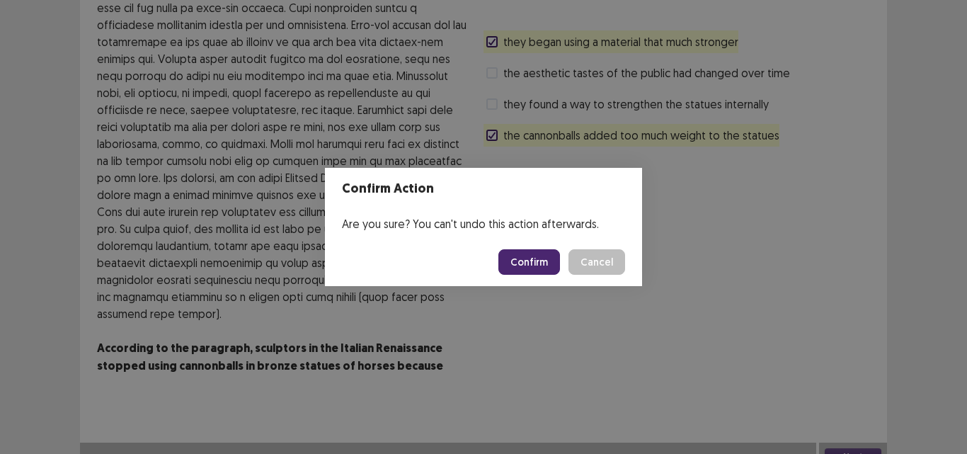
click at [613, 258] on button "Cancel" at bounding box center [596, 261] width 57 height 25
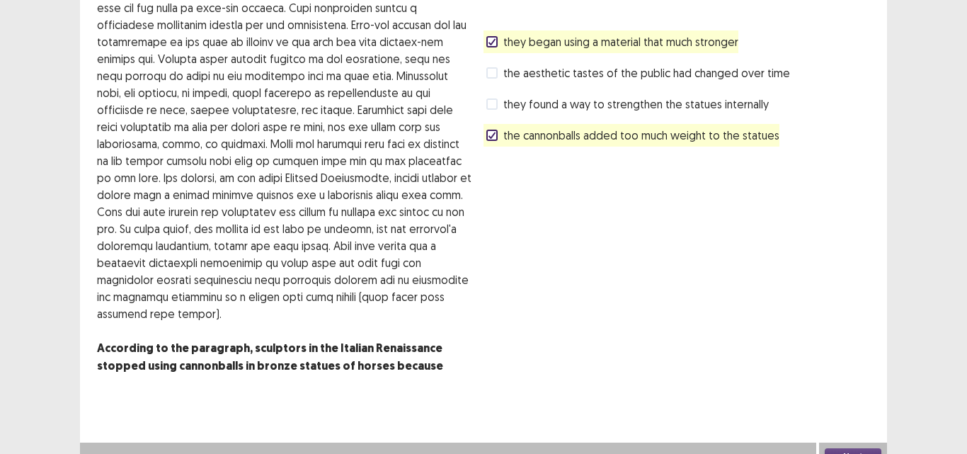
click at [491, 42] on icon at bounding box center [492, 41] width 8 height 7
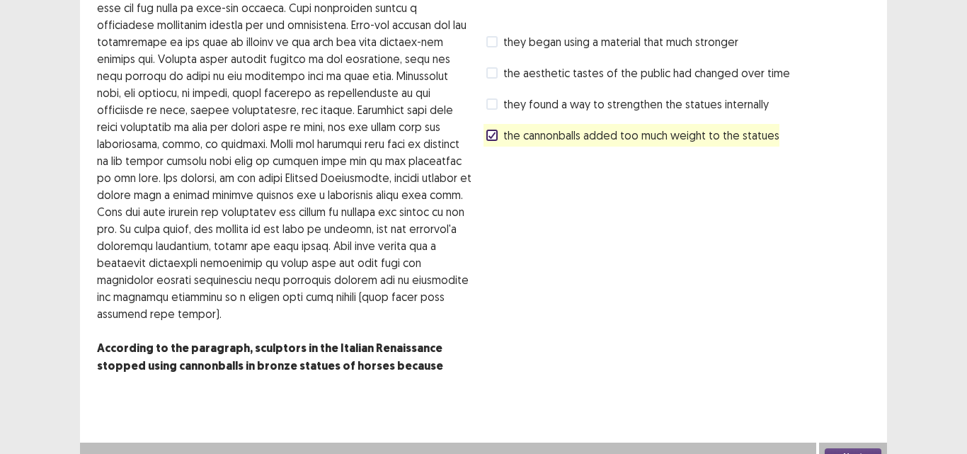
click at [833, 448] on button "Next" at bounding box center [853, 456] width 57 height 17
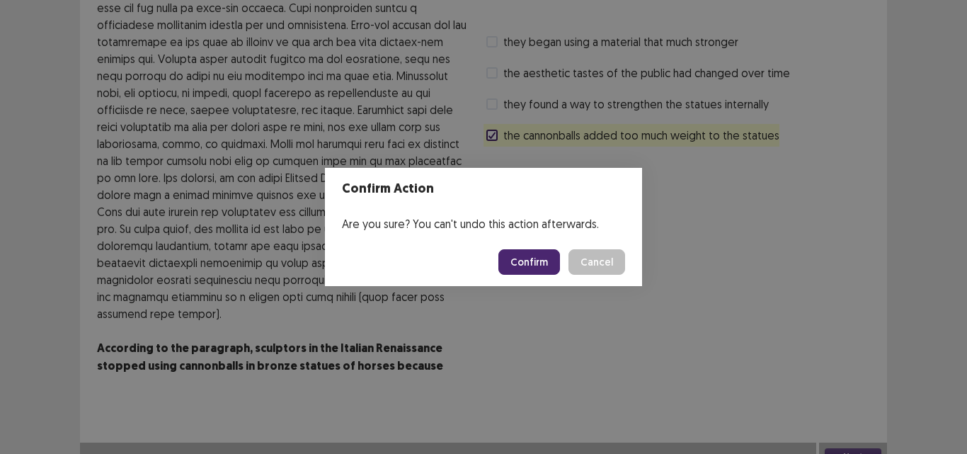
click at [539, 258] on button "Confirm" at bounding box center [529, 261] width 62 height 25
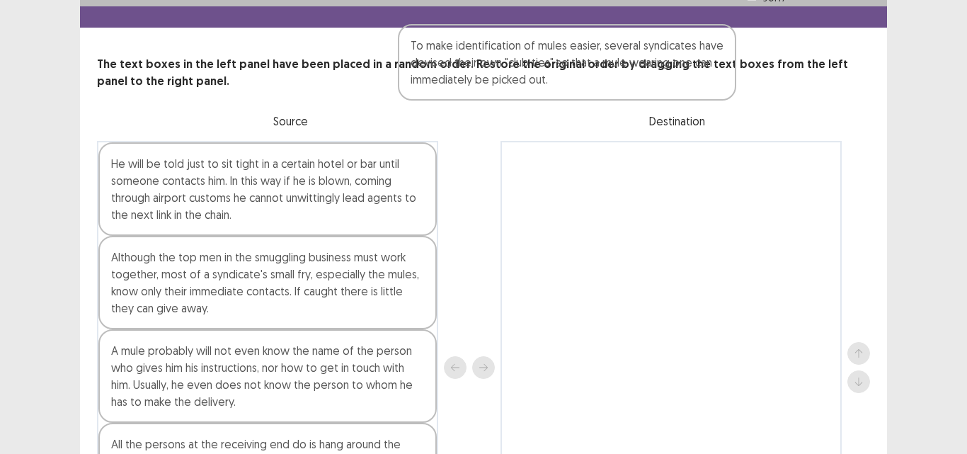
scroll to position [11, 0]
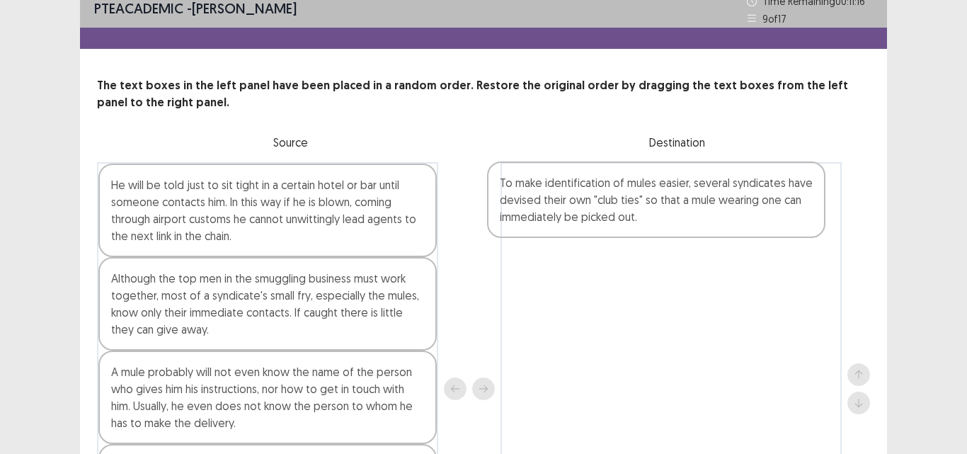
drag, startPoint x: 248, startPoint y: 178, endPoint x: 642, endPoint y: 213, distance: 395.1
click at [642, 213] on div "He will be told just to sit tight in a certain hotel or bar until someone conta…" at bounding box center [483, 388] width 773 height 453
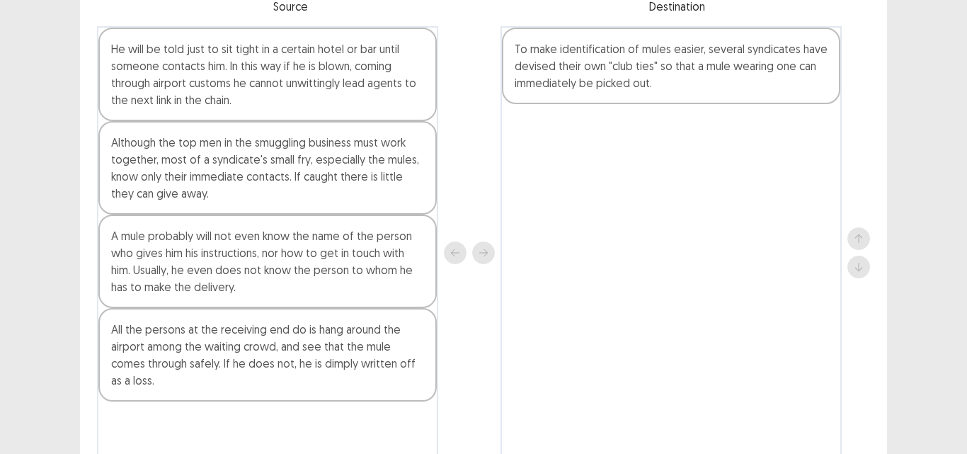
scroll to position [152, 0]
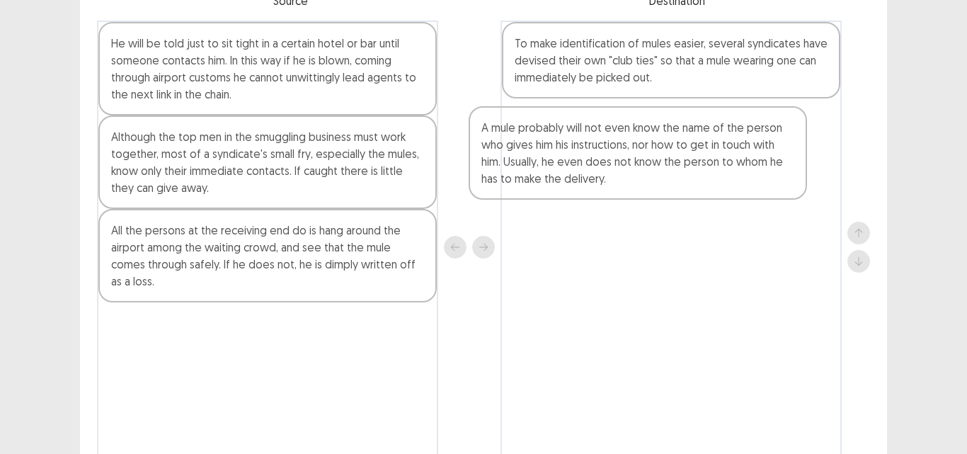
drag, startPoint x: 176, startPoint y: 248, endPoint x: 554, endPoint y: 147, distance: 390.7
click at [554, 147] on div "He will be told just to sit tight in a certain hotel or bar until someone conta…" at bounding box center [483, 247] width 773 height 453
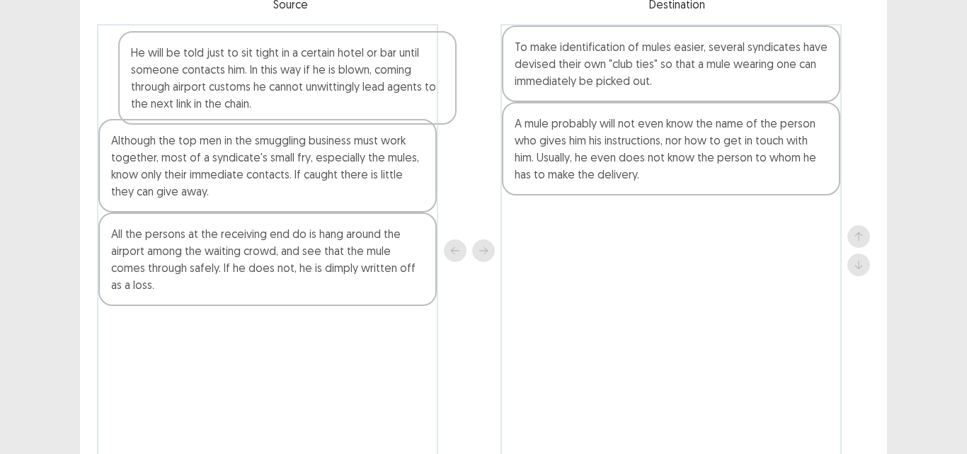
scroll to position [148, 0]
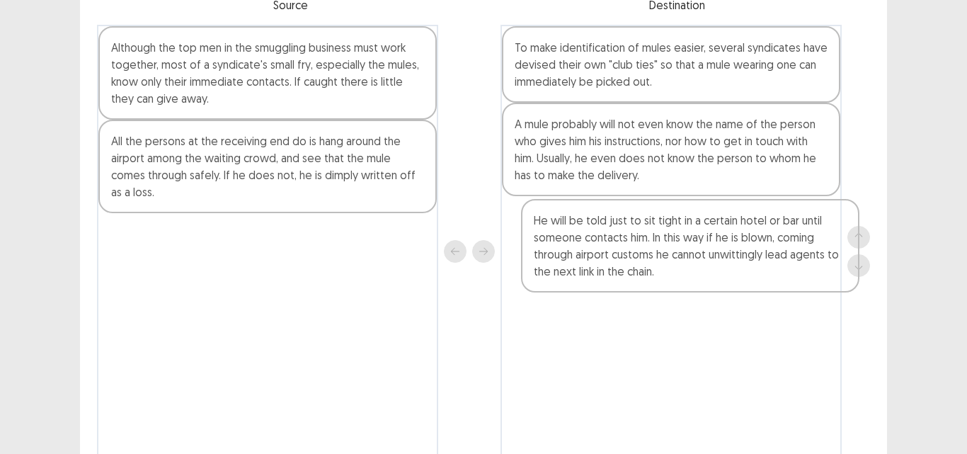
drag, startPoint x: 206, startPoint y: 88, endPoint x: 635, endPoint y: 268, distance: 465.2
click at [635, 268] on div "He will be told just to sit tight in a certain hotel or bar until someone conta…" at bounding box center [483, 251] width 773 height 453
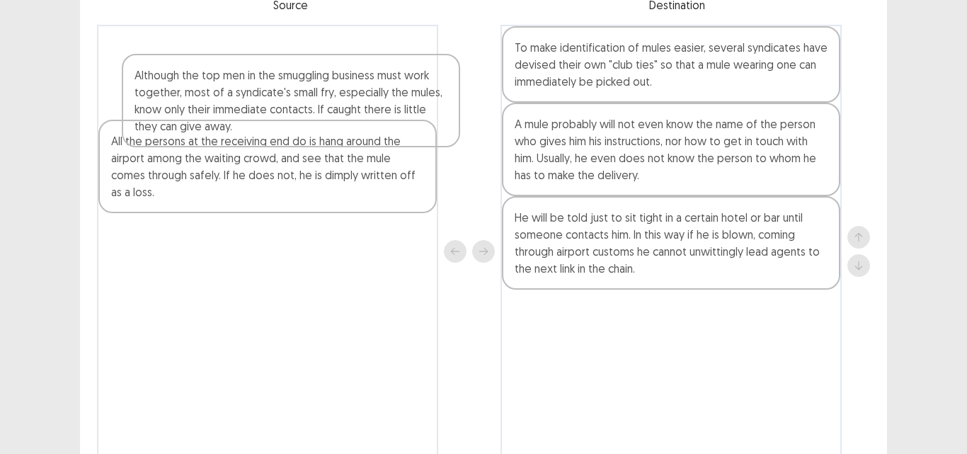
scroll to position [146, 0]
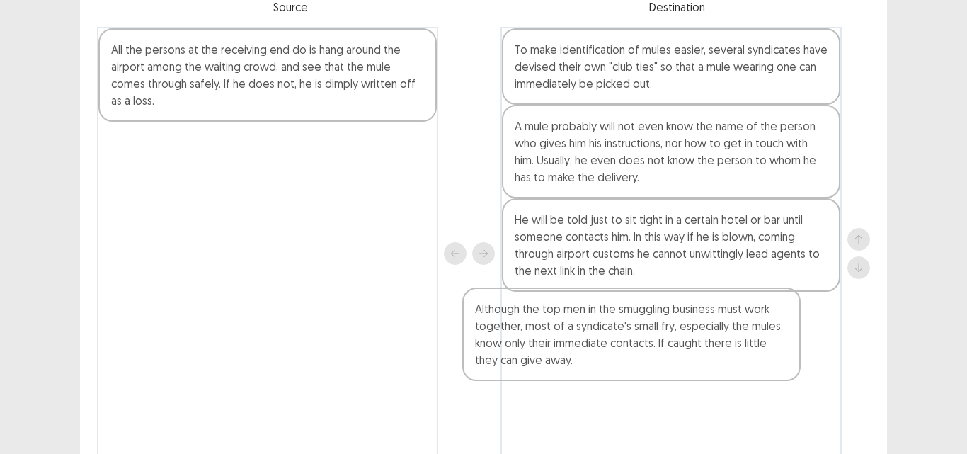
drag, startPoint x: 275, startPoint y: 84, endPoint x: 641, endPoint y: 350, distance: 452.1
click at [641, 350] on div "Although the top men in the smuggling business must work together, most of a sy…" at bounding box center [483, 253] width 773 height 453
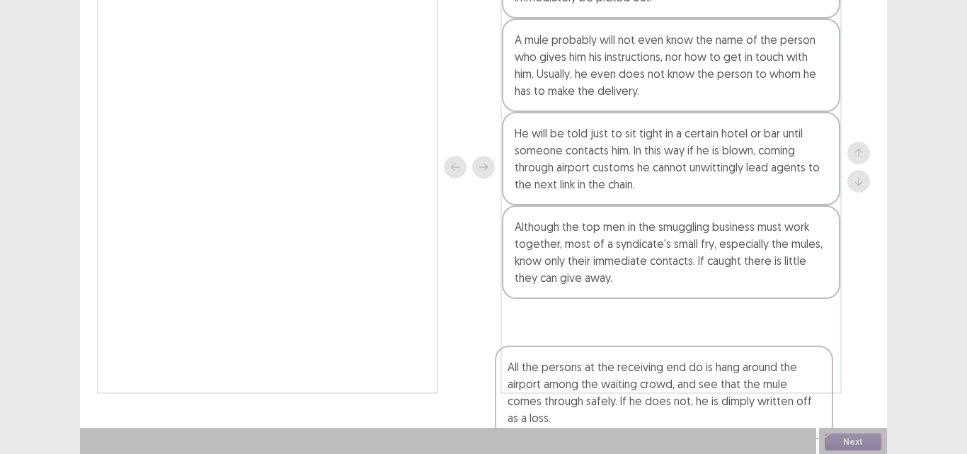
scroll to position [234, 0]
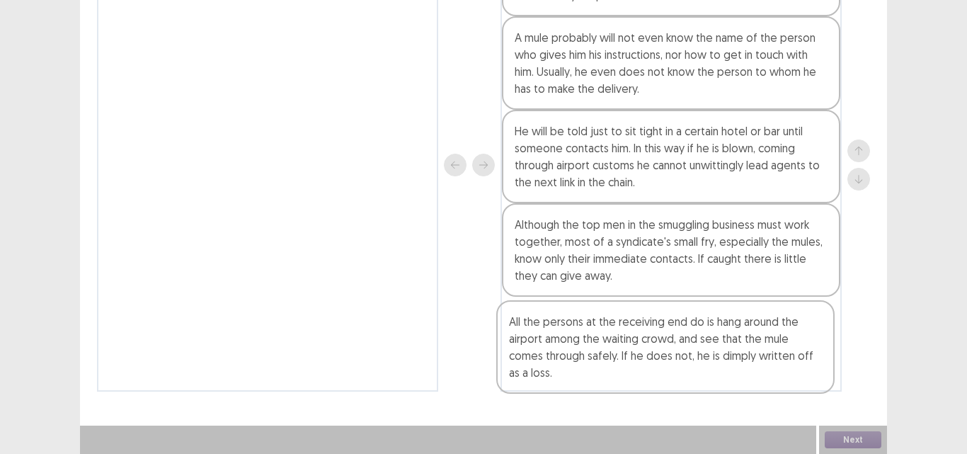
drag, startPoint x: 217, startPoint y: 77, endPoint x: 617, endPoint y: 351, distance: 484.8
click at [617, 351] on div "All the persons at the receiving end do is hang around the airport among the wa…" at bounding box center [483, 164] width 773 height 453
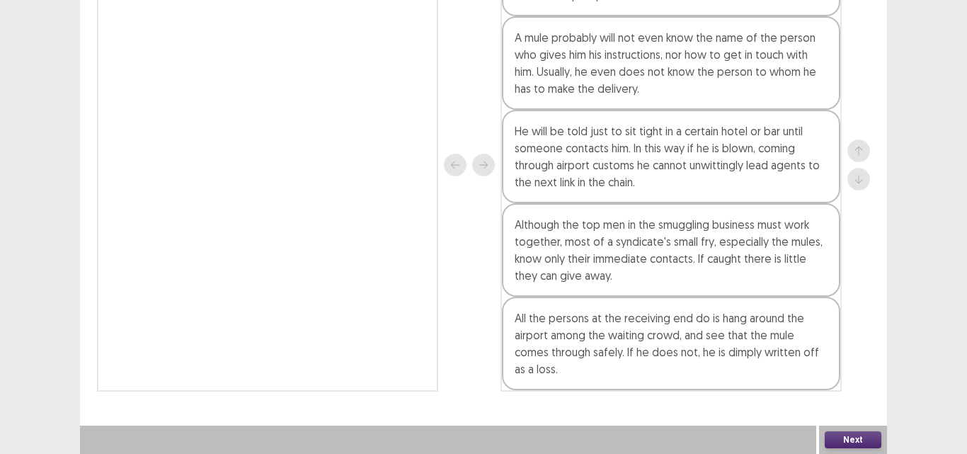
click at [837, 441] on button "Next" at bounding box center [853, 439] width 57 height 17
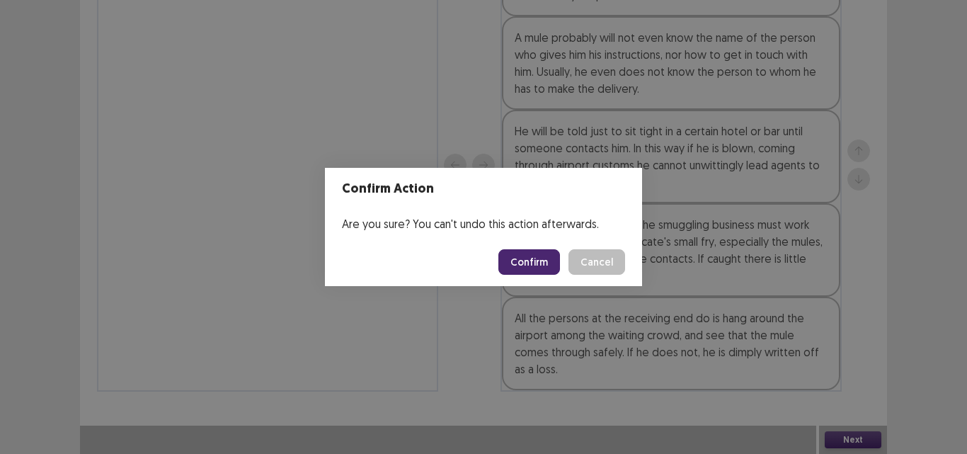
click at [534, 264] on button "Confirm" at bounding box center [529, 261] width 62 height 25
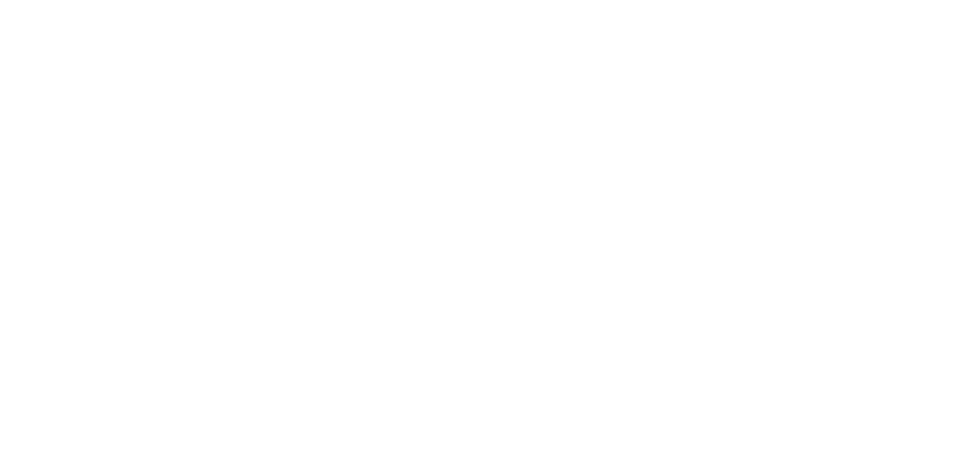
scroll to position [0, 0]
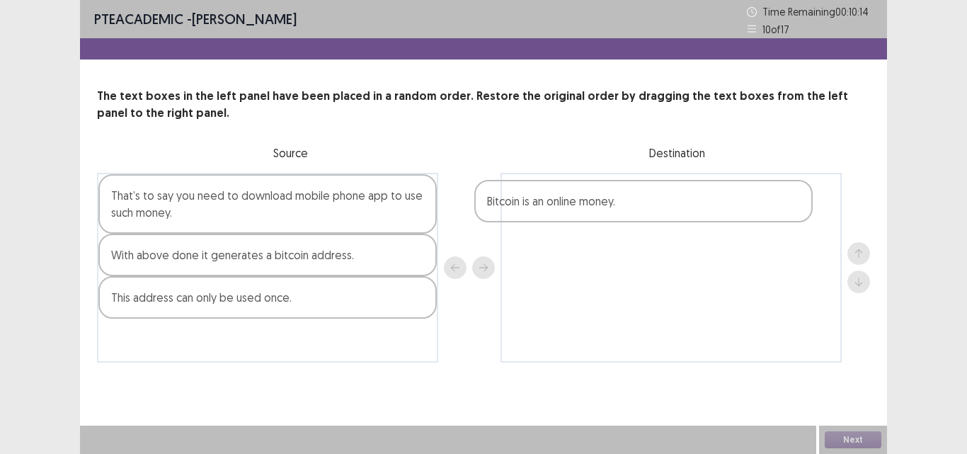
drag, startPoint x: 181, startPoint y: 265, endPoint x: 563, endPoint y: 212, distance: 385.3
click at [563, 212] on div "That’s to say you need to download mobile phone app to use such money. Bitcoin …" at bounding box center [483, 268] width 773 height 190
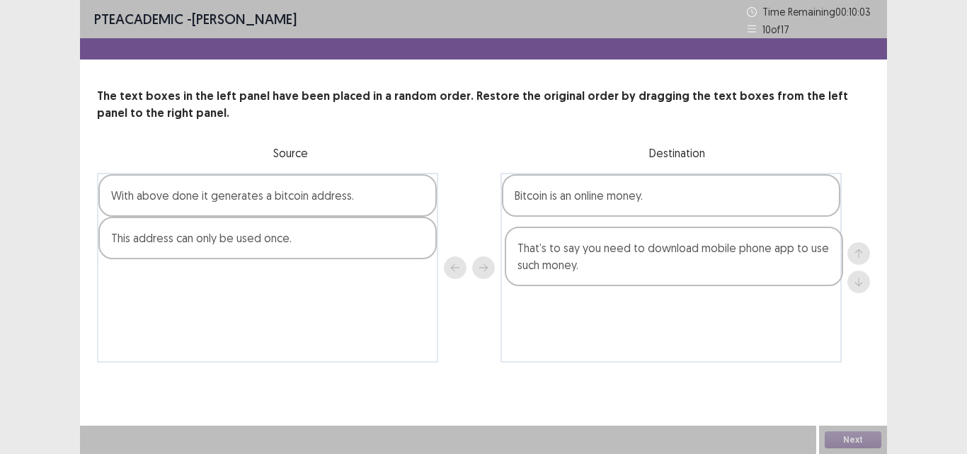
drag, startPoint x: 199, startPoint y: 222, endPoint x: 545, endPoint y: 268, distance: 349.2
click at [610, 275] on div "That’s to say you need to download mobile phone app to use such money. With abo…" at bounding box center [483, 268] width 773 height 190
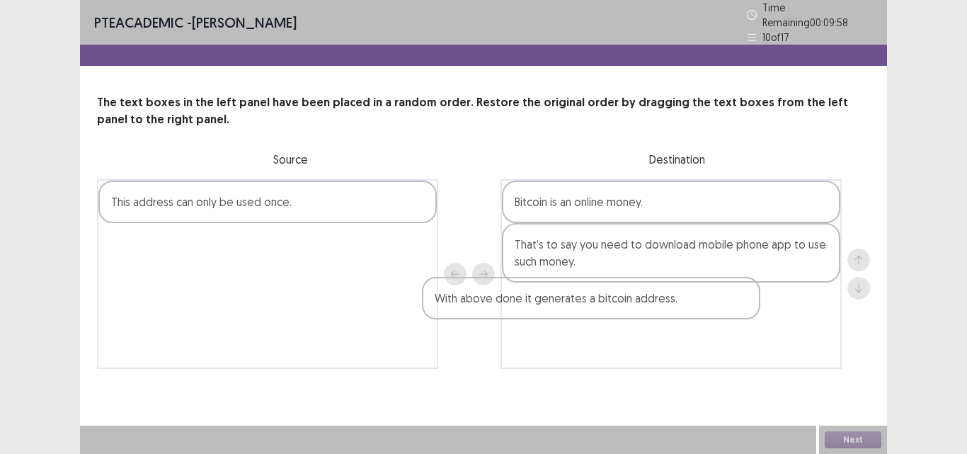
drag, startPoint x: 314, startPoint y: 205, endPoint x: 643, endPoint y: 314, distance: 345.9
click at [643, 314] on div "With above done it generates a bitcoin address. This address can only be used o…" at bounding box center [483, 274] width 773 height 190
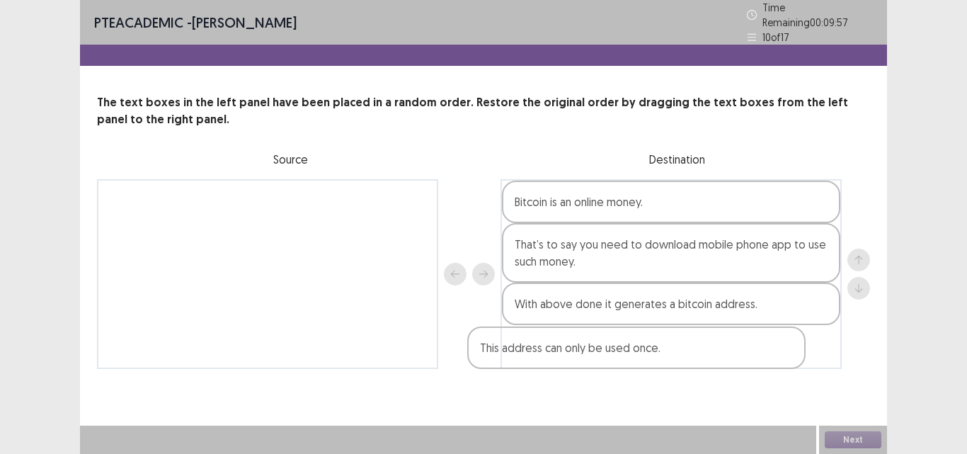
drag, startPoint x: 193, startPoint y: 205, endPoint x: 591, endPoint y: 360, distance: 427.7
click at [591, 360] on div "This address can only be used once. Bitcoin is an online money. That’s to say y…" at bounding box center [483, 274] width 773 height 190
click at [853, 438] on button "Next" at bounding box center [853, 439] width 57 height 17
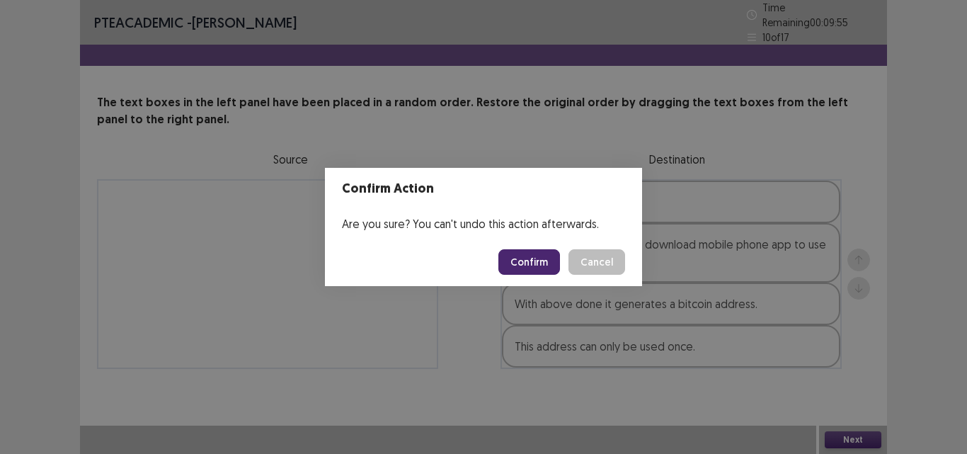
click at [526, 265] on button "Confirm" at bounding box center [529, 261] width 62 height 25
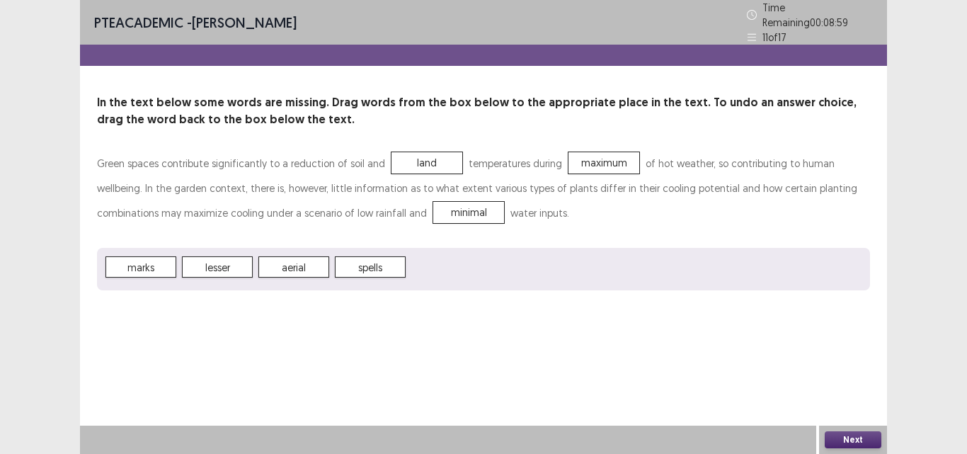
click at [853, 439] on button "Next" at bounding box center [853, 439] width 57 height 17
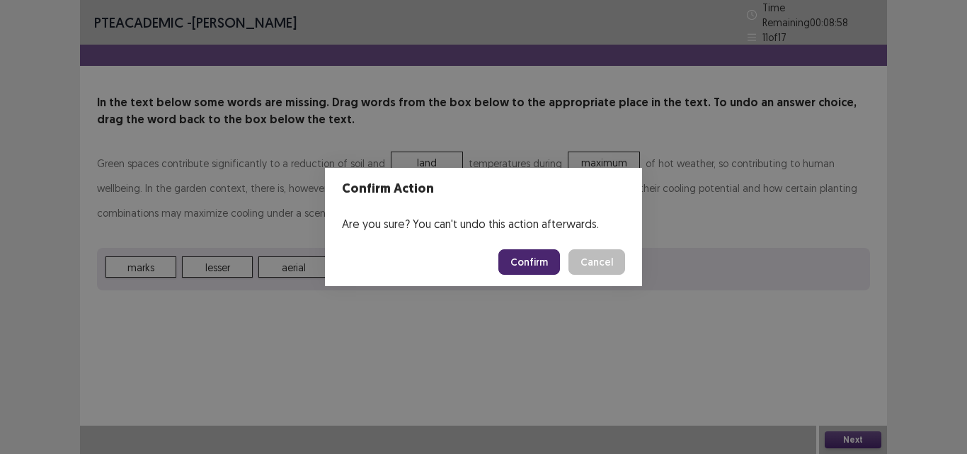
click at [527, 267] on button "Confirm" at bounding box center [529, 261] width 62 height 25
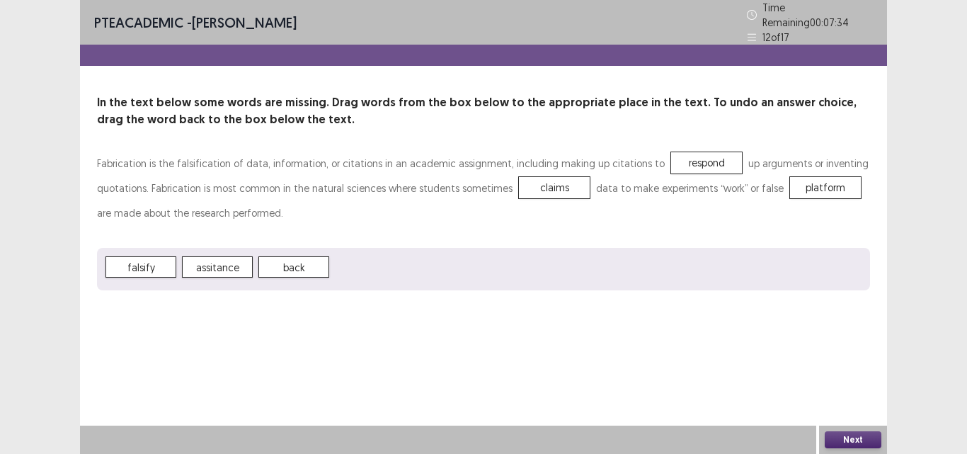
click at [854, 435] on button "Next" at bounding box center [853, 439] width 57 height 17
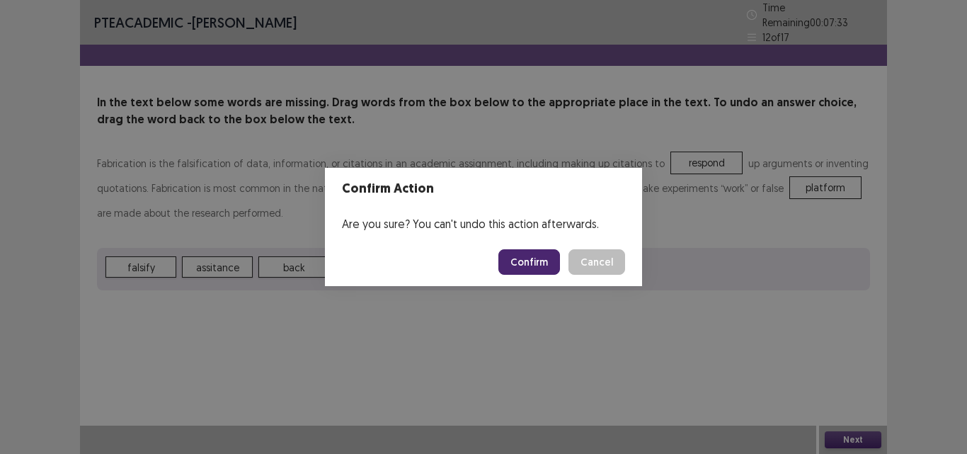
click at [519, 257] on button "Confirm" at bounding box center [529, 261] width 62 height 25
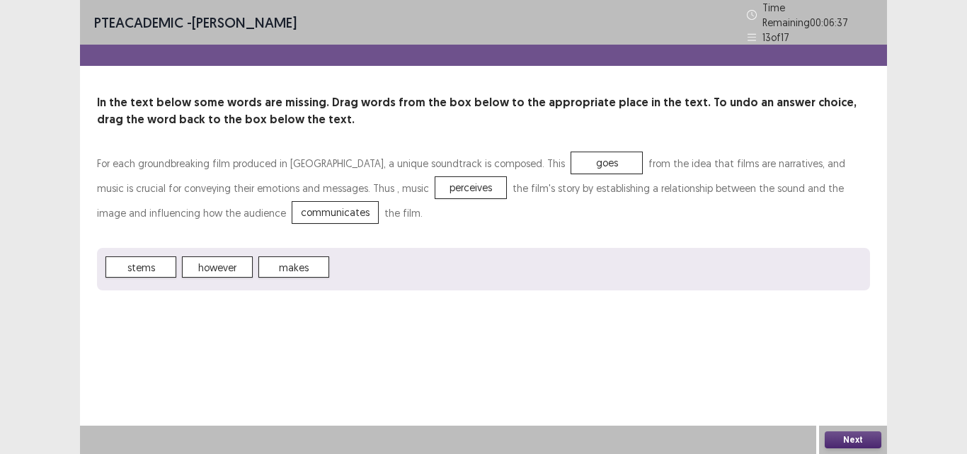
click at [852, 440] on button "Next" at bounding box center [853, 439] width 57 height 17
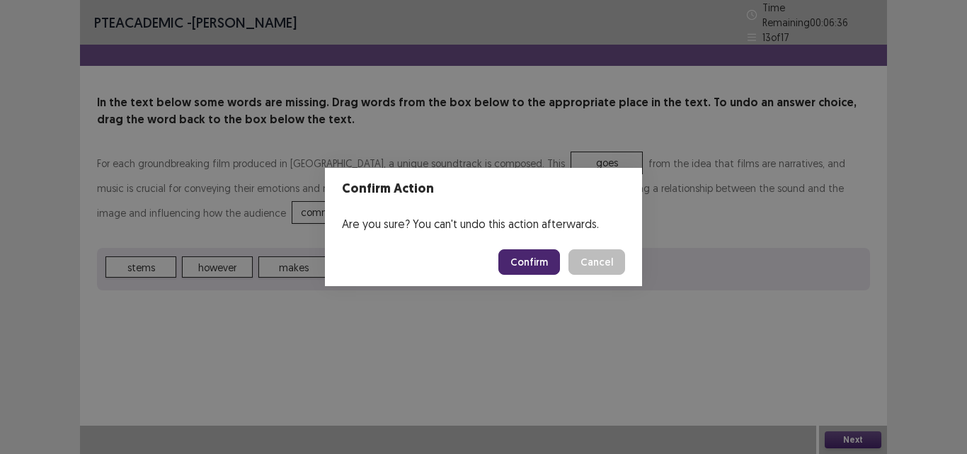
click at [534, 258] on button "Confirm" at bounding box center [529, 261] width 62 height 25
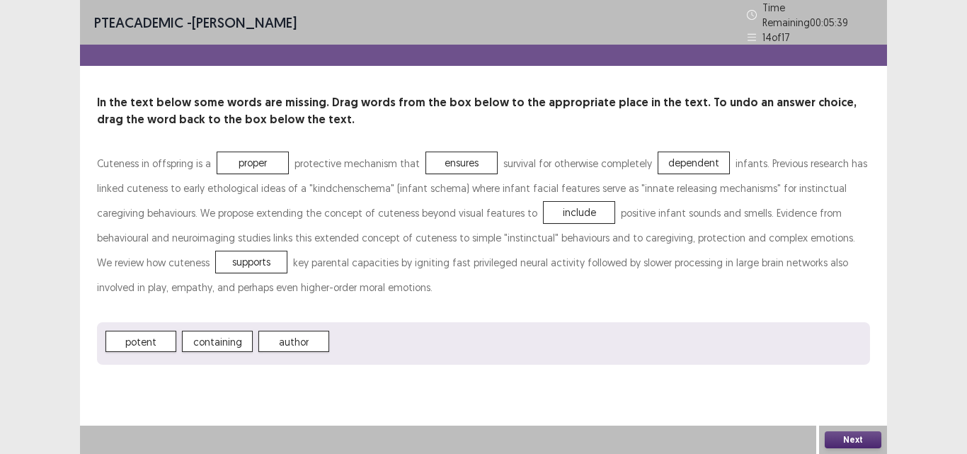
click at [865, 436] on button "Next" at bounding box center [853, 439] width 57 height 17
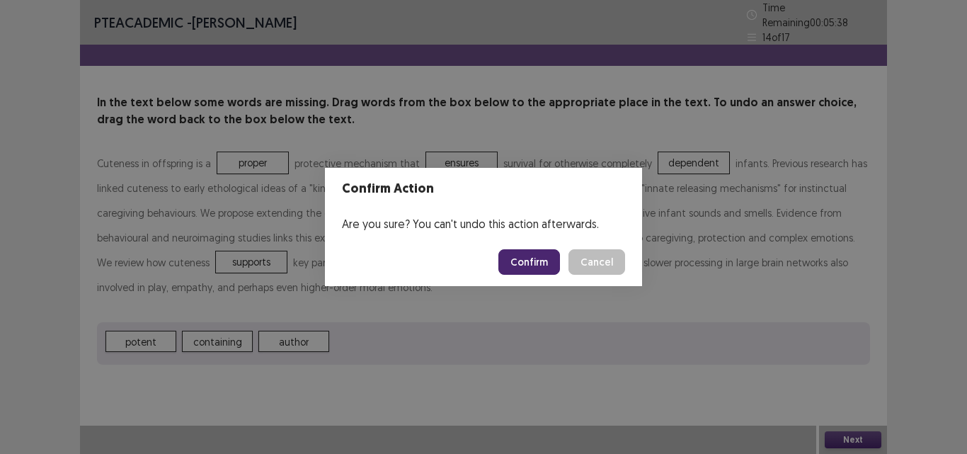
click at [543, 258] on button "Confirm" at bounding box center [529, 261] width 62 height 25
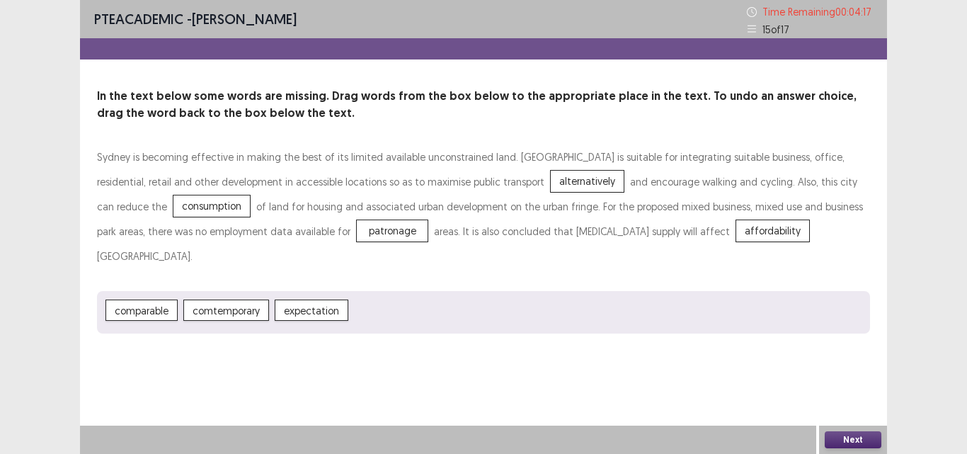
click at [846, 440] on button "Next" at bounding box center [853, 439] width 57 height 17
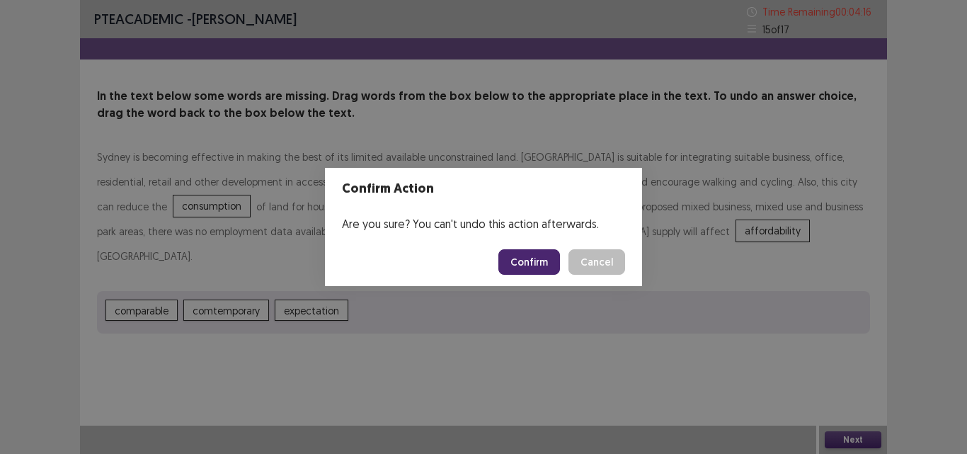
click at [539, 267] on button "Confirm" at bounding box center [529, 261] width 62 height 25
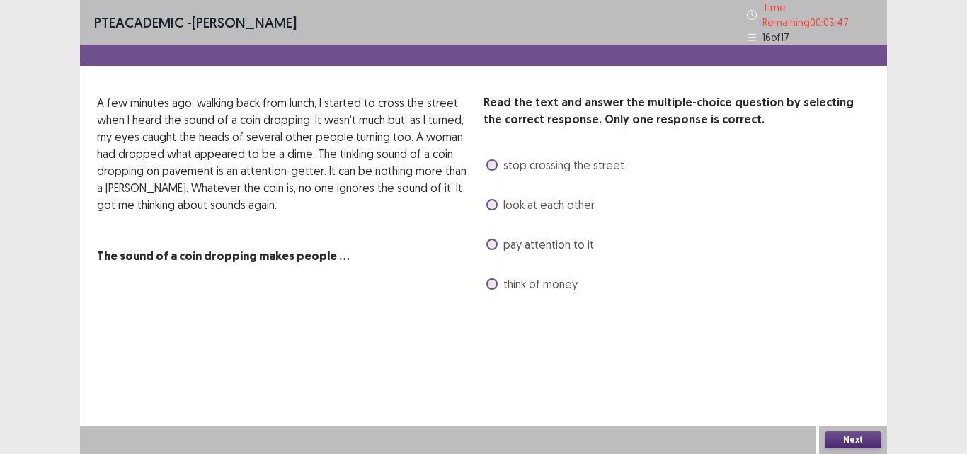
click at [496, 239] on span at bounding box center [491, 244] width 11 height 11
click at [849, 433] on button "Next" at bounding box center [853, 439] width 57 height 17
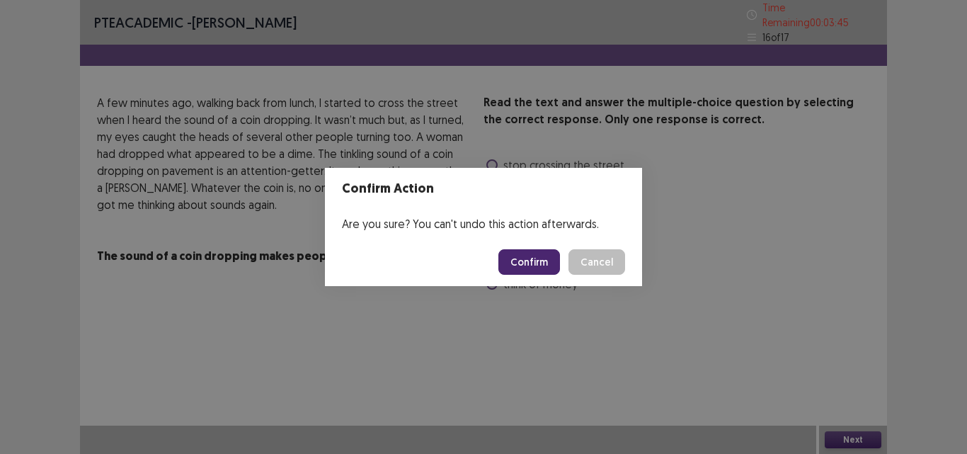
click at [522, 263] on button "Confirm" at bounding box center [529, 261] width 62 height 25
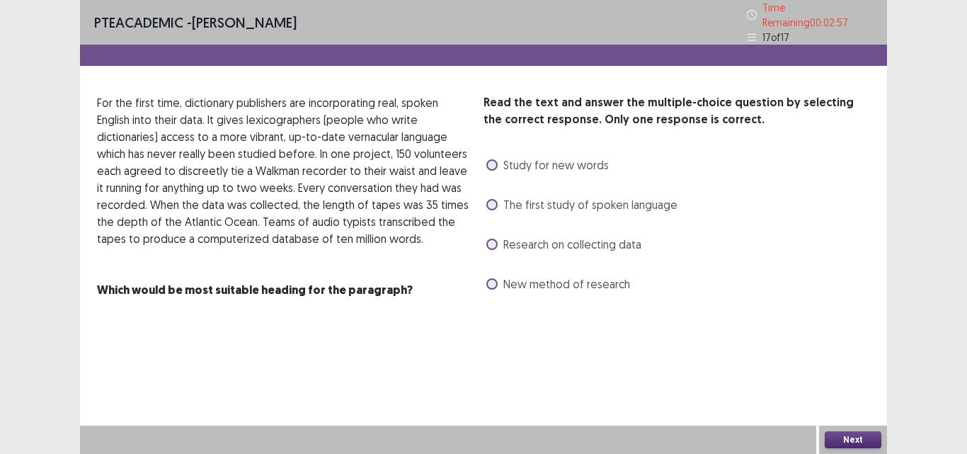
click at [493, 164] on span at bounding box center [491, 164] width 11 height 11
click at [855, 445] on button "Next" at bounding box center [853, 439] width 57 height 17
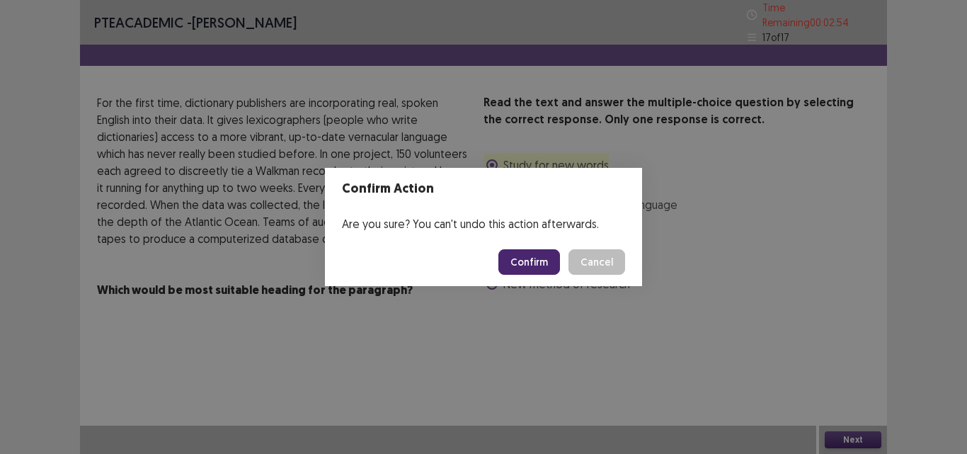
click at [530, 263] on button "Confirm" at bounding box center [529, 261] width 62 height 25
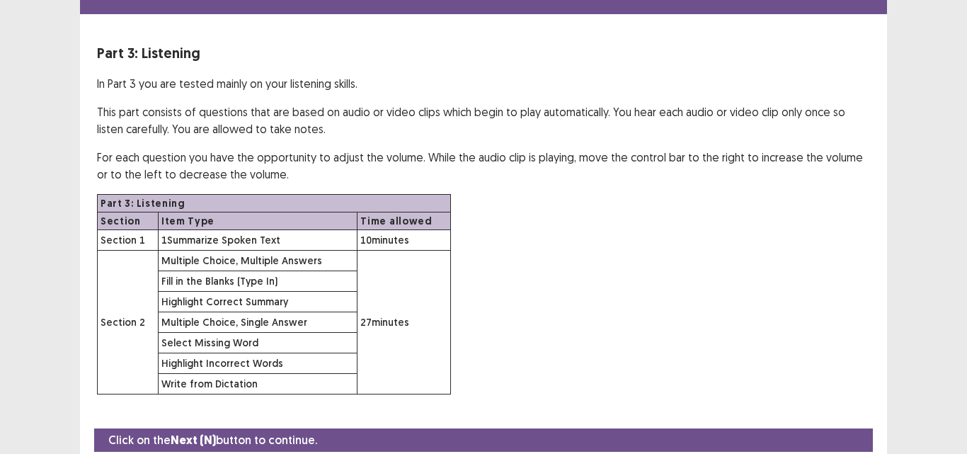
scroll to position [100, 0]
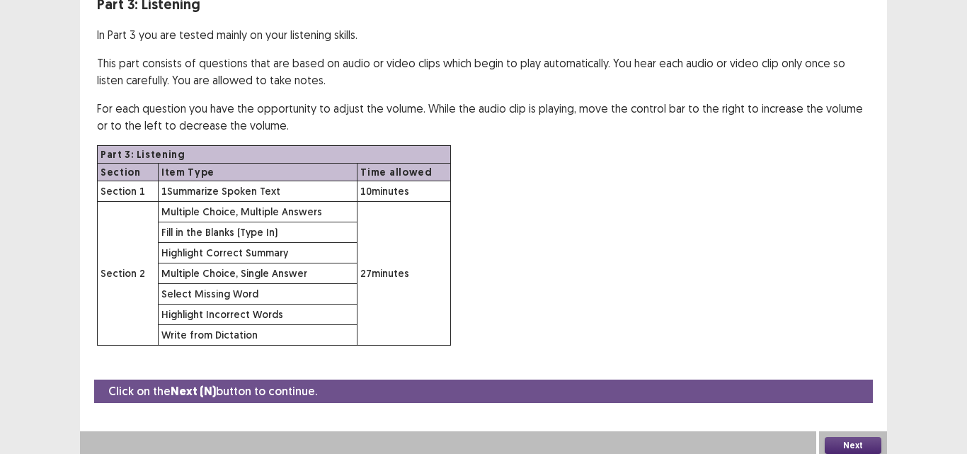
click at [847, 431] on div "Next" at bounding box center [853, 445] width 68 height 28
click at [850, 446] on button "Next" at bounding box center [853, 445] width 57 height 17
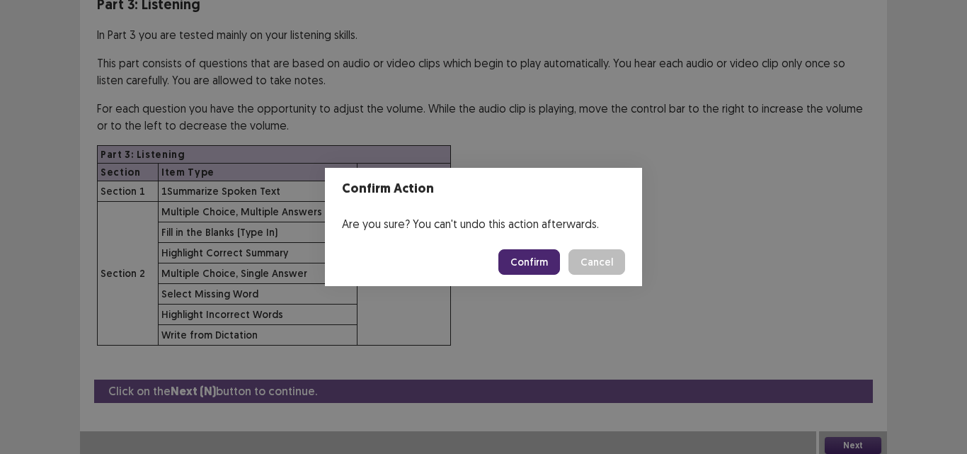
click at [517, 255] on button "Confirm" at bounding box center [529, 261] width 62 height 25
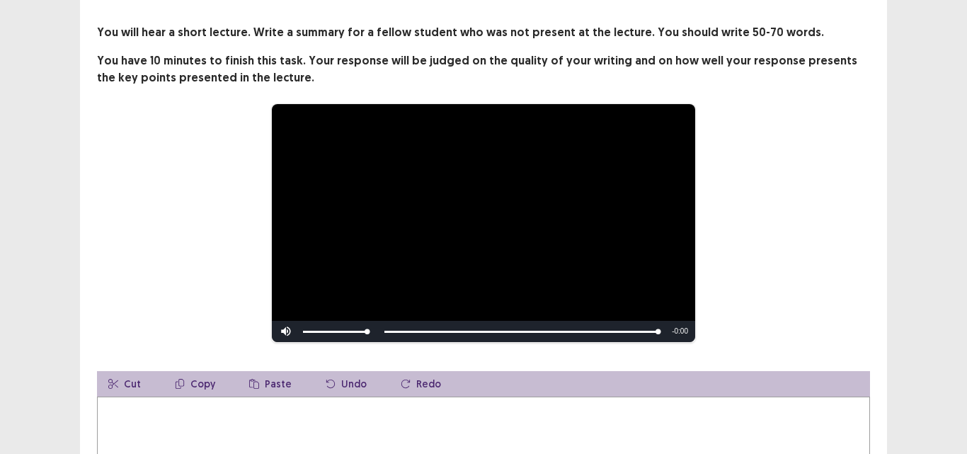
scroll to position [71, 0]
drag, startPoint x: 651, startPoint y: 324, endPoint x: 526, endPoint y: 321, distance: 124.6
click at [528, 321] on div "Skip Backward Skip Forward Mute Current Time 0:44 / Duration 0:44 Loaded : 100.…" at bounding box center [483, 330] width 423 height 21
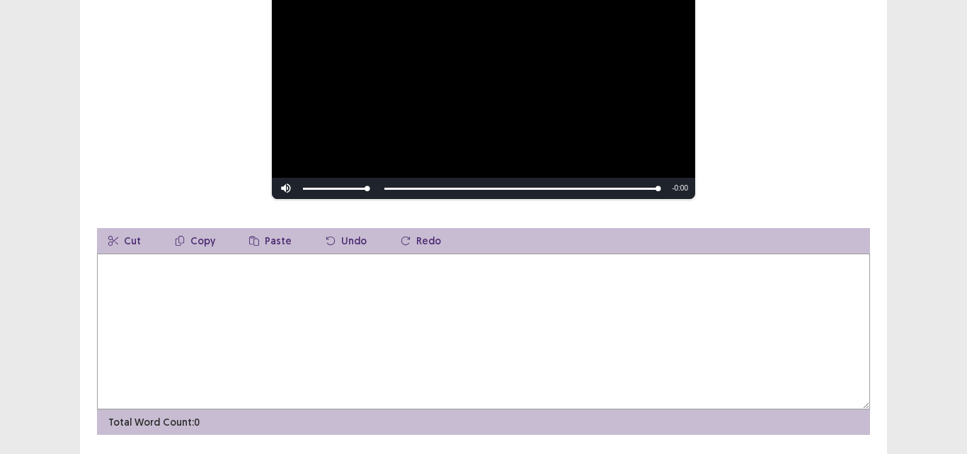
scroll to position [212, 0]
click at [514, 295] on textarea at bounding box center [483, 332] width 773 height 156
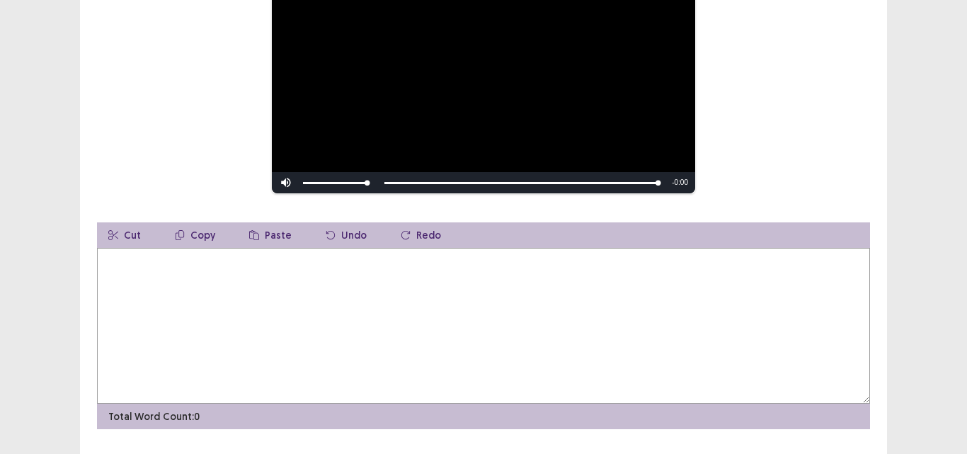
type textarea "*"
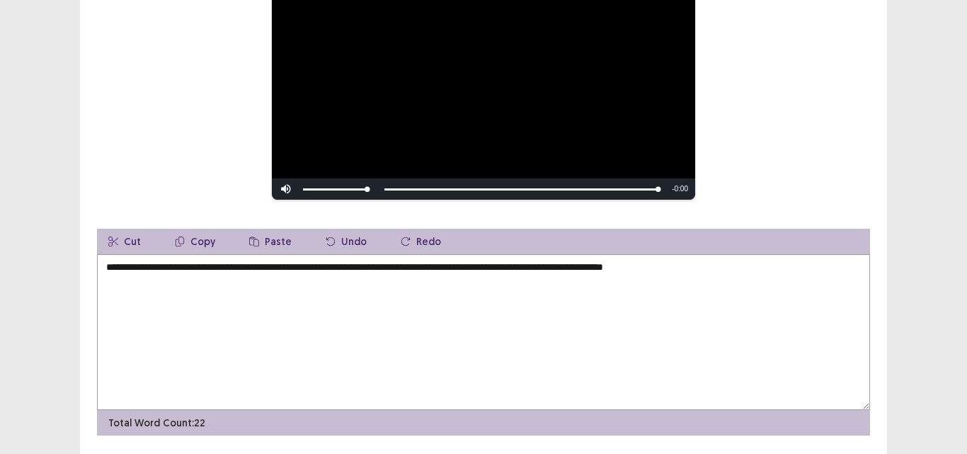
click at [668, 262] on textarea "**********" at bounding box center [483, 332] width 773 height 156
click at [814, 267] on textarea "**********" at bounding box center [483, 332] width 773 height 156
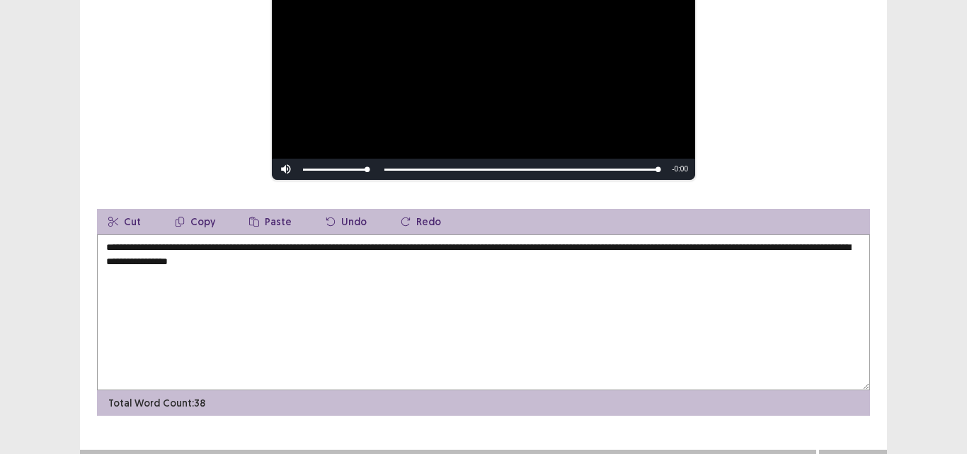
scroll to position [250, 0]
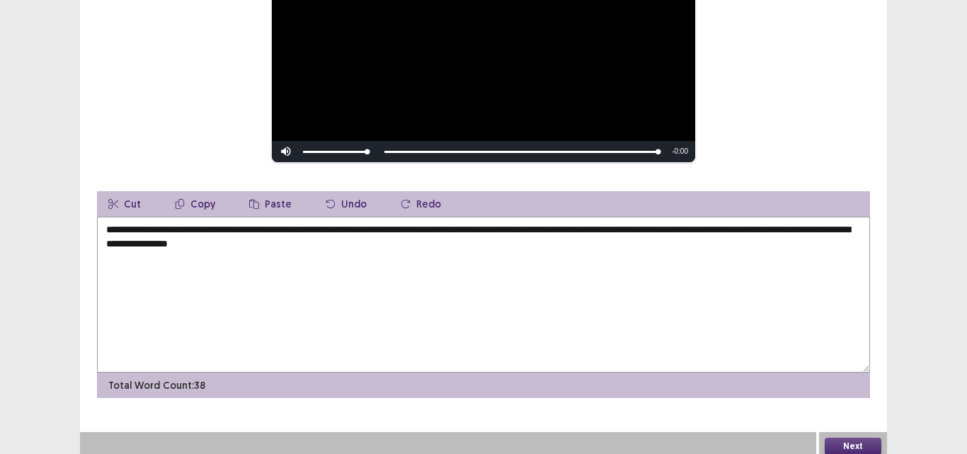
type textarea "**********"
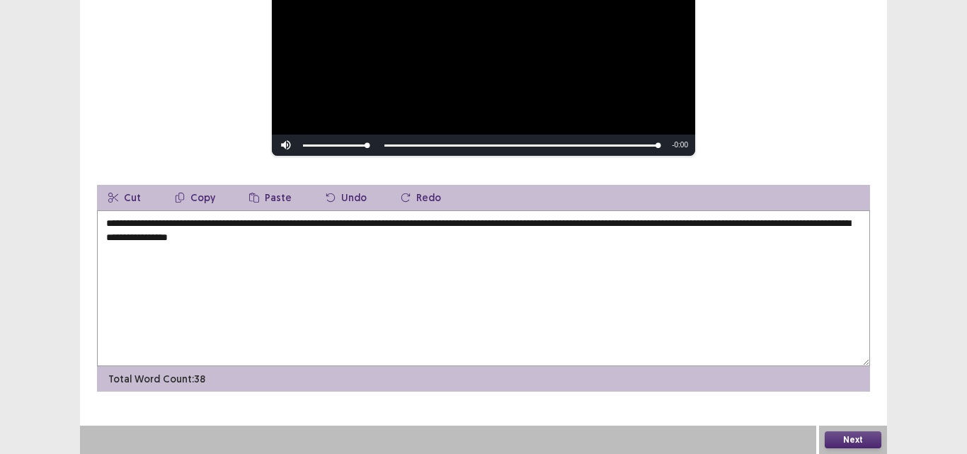
click at [855, 440] on button "Next" at bounding box center [853, 439] width 57 height 17
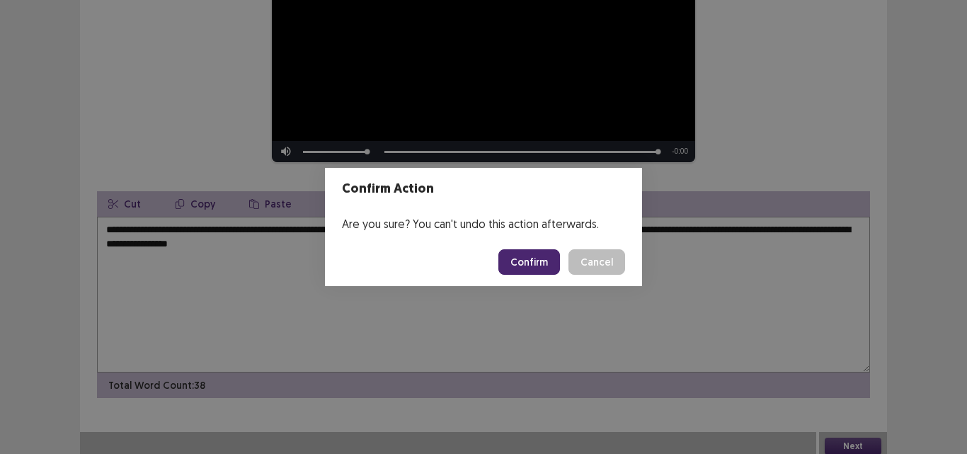
click at [535, 265] on button "Confirm" at bounding box center [529, 261] width 62 height 25
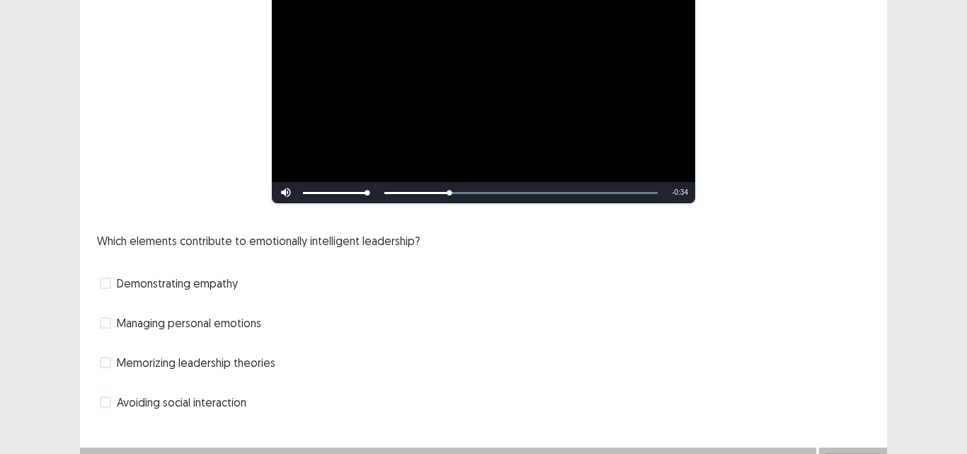
scroll to position [185, 0]
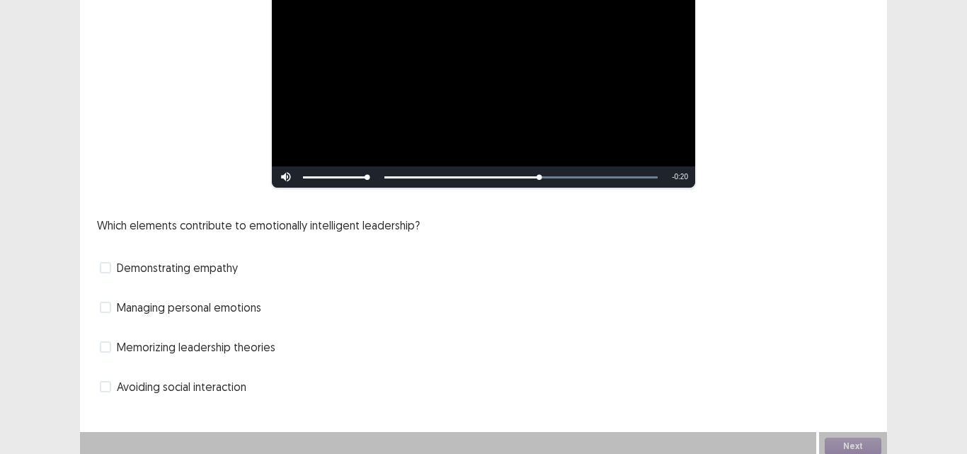
click at [101, 262] on span at bounding box center [105, 267] width 11 height 11
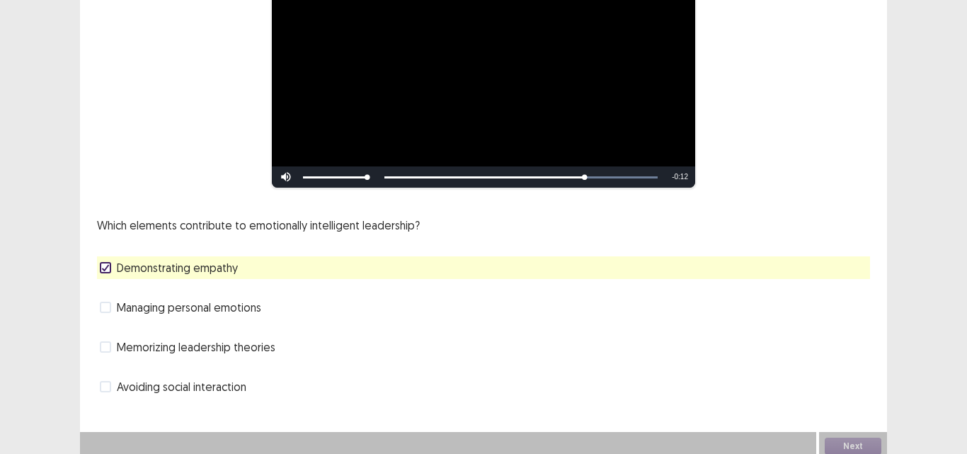
click at [111, 302] on label "Managing personal emotions" at bounding box center [180, 307] width 161 height 17
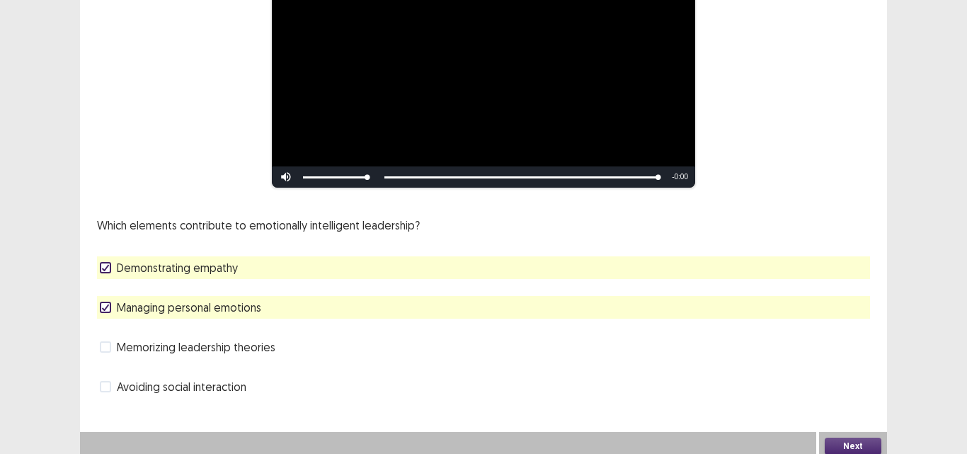
click at [854, 440] on button "Next" at bounding box center [853, 446] width 57 height 17
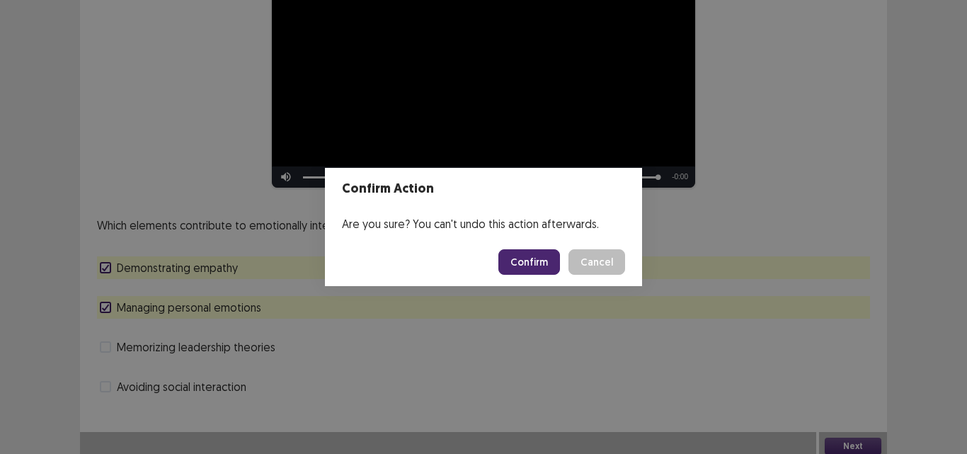
click at [542, 267] on button "Confirm" at bounding box center [529, 261] width 62 height 25
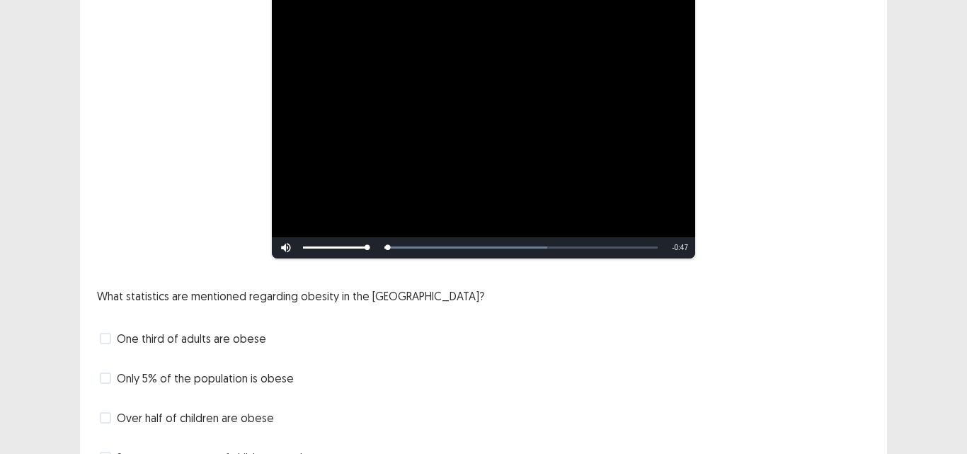
scroll to position [233, 0]
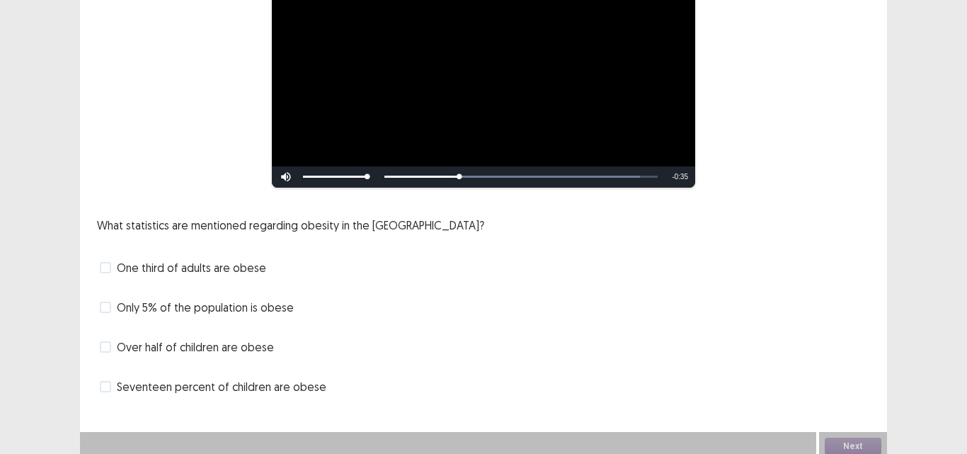
click at [106, 265] on span at bounding box center [105, 267] width 11 height 11
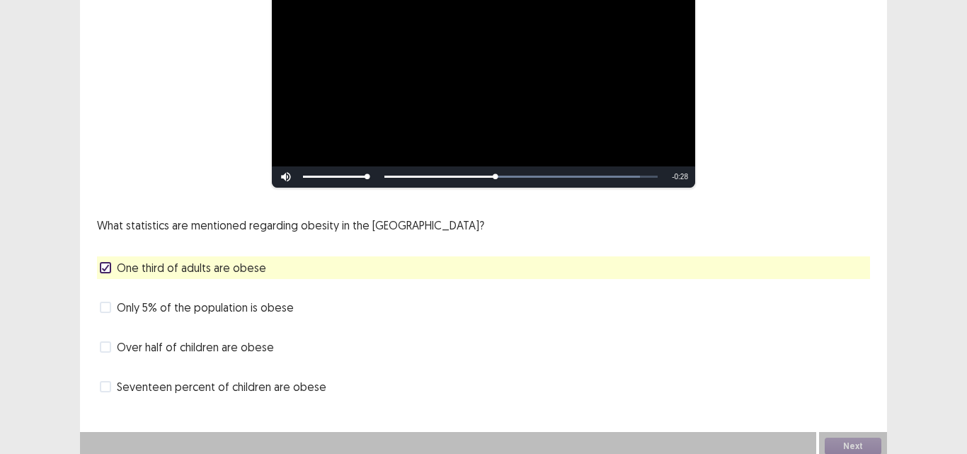
click at [105, 384] on span at bounding box center [105, 386] width 11 height 11
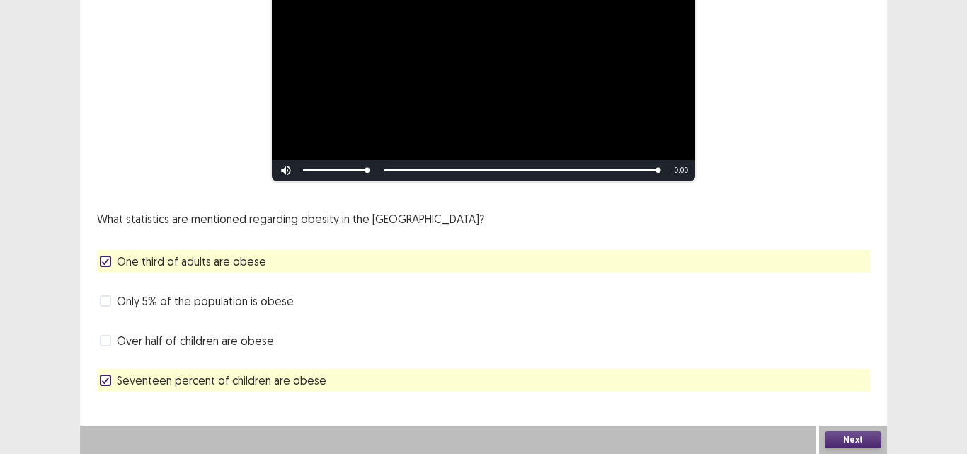
click at [854, 436] on button "Next" at bounding box center [853, 439] width 57 height 17
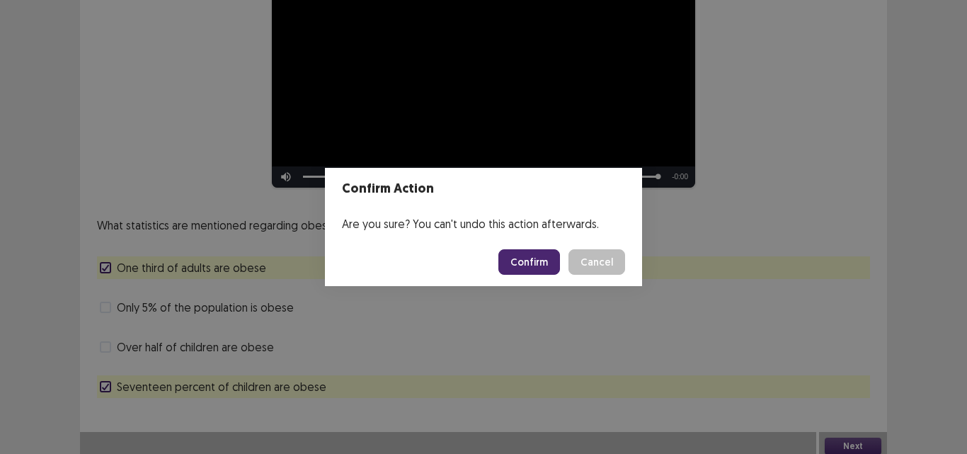
click at [542, 261] on button "Confirm" at bounding box center [529, 261] width 62 height 25
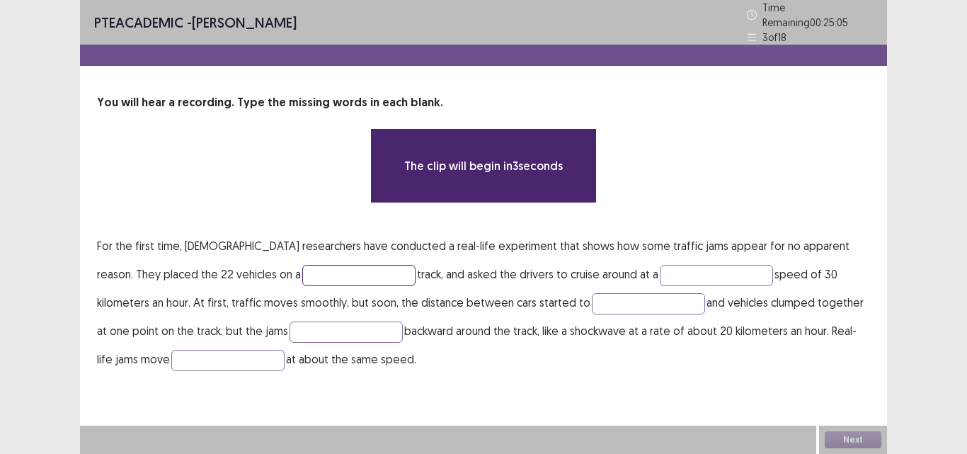
click at [302, 272] on input "text" at bounding box center [358, 275] width 113 height 21
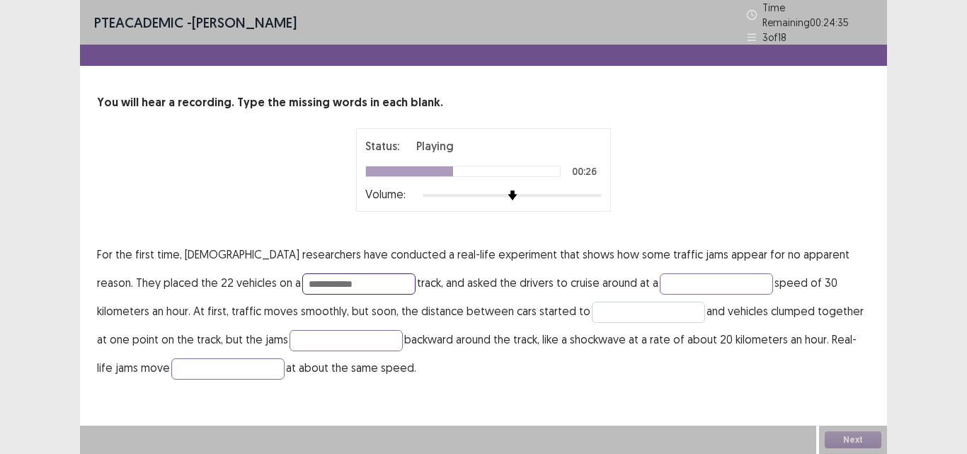
type input "**********"
click at [592, 306] on input "text" at bounding box center [648, 312] width 113 height 21
type input "****"
click at [290, 331] on input "text" at bounding box center [346, 340] width 113 height 21
type input "******"
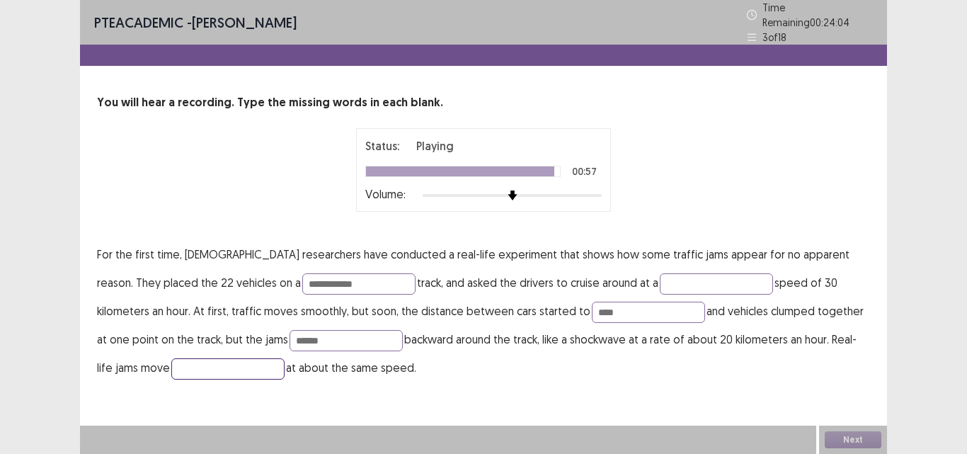
click at [171, 365] on input "text" at bounding box center [227, 368] width 113 height 21
type input "********"
click at [852, 444] on button "Next" at bounding box center [853, 439] width 57 height 17
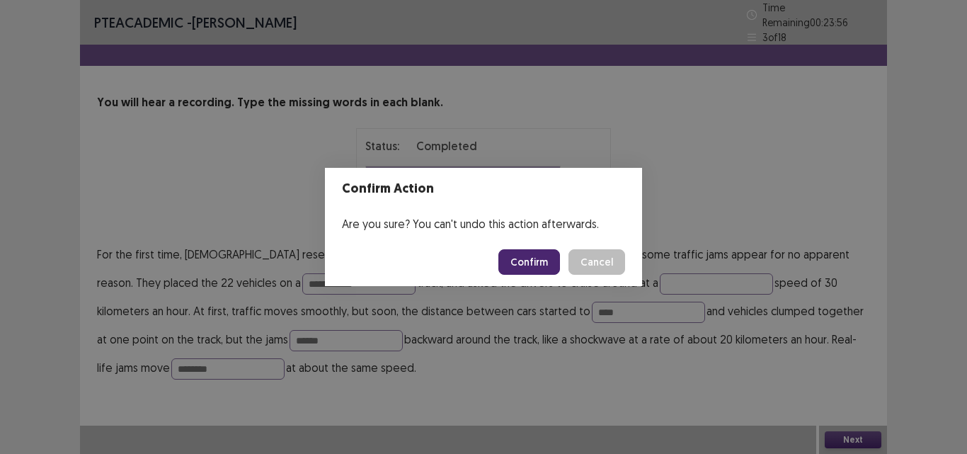
click at [540, 264] on button "Confirm" at bounding box center [529, 261] width 62 height 25
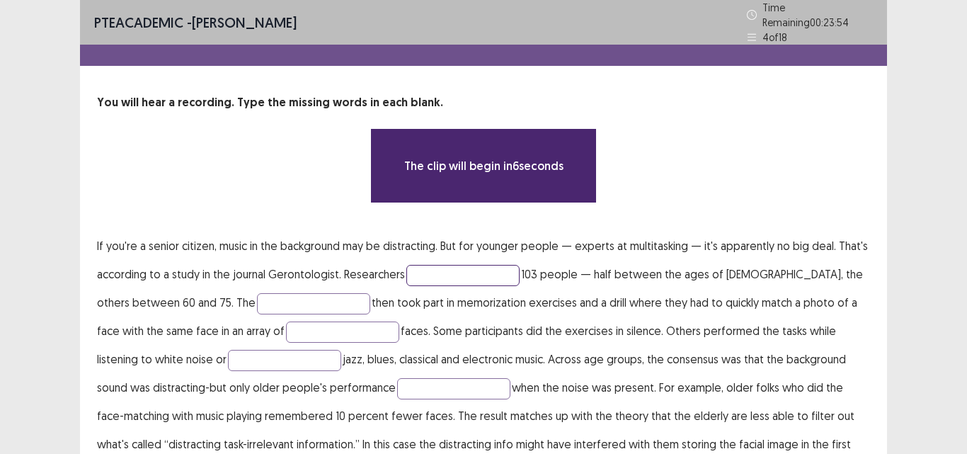
click at [481, 274] on input "text" at bounding box center [462, 275] width 113 height 21
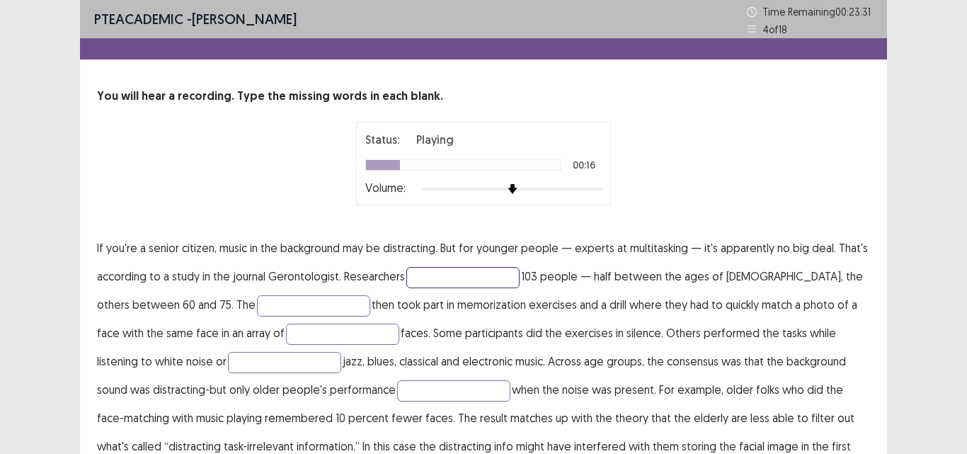
click at [463, 276] on input "text" at bounding box center [462, 277] width 113 height 21
type input "**********"
click at [304, 308] on input "text" at bounding box center [313, 305] width 113 height 21
type input "*"
type input "**********"
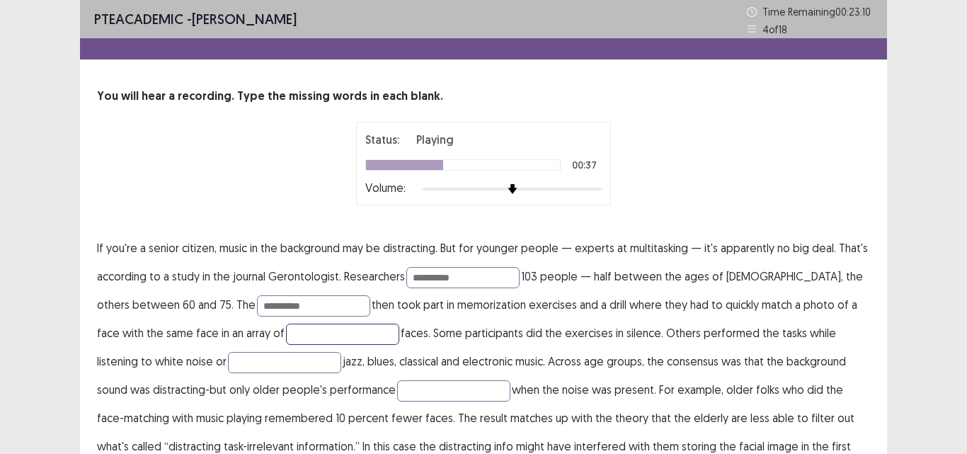
click at [286, 335] on input "text" at bounding box center [342, 334] width 113 height 21
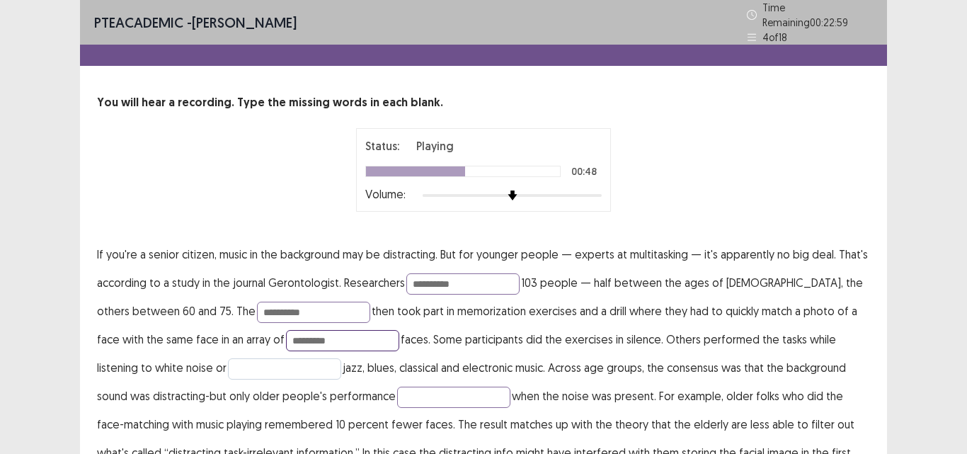
type input "*********"
click at [228, 367] on input "text" at bounding box center [284, 368] width 113 height 21
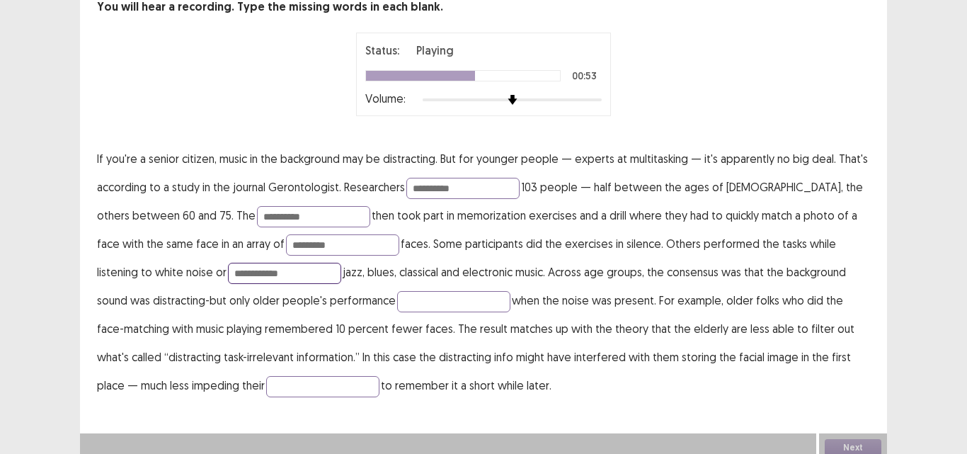
scroll to position [97, 0]
type input "**********"
click at [397, 295] on input "text" at bounding box center [453, 300] width 113 height 21
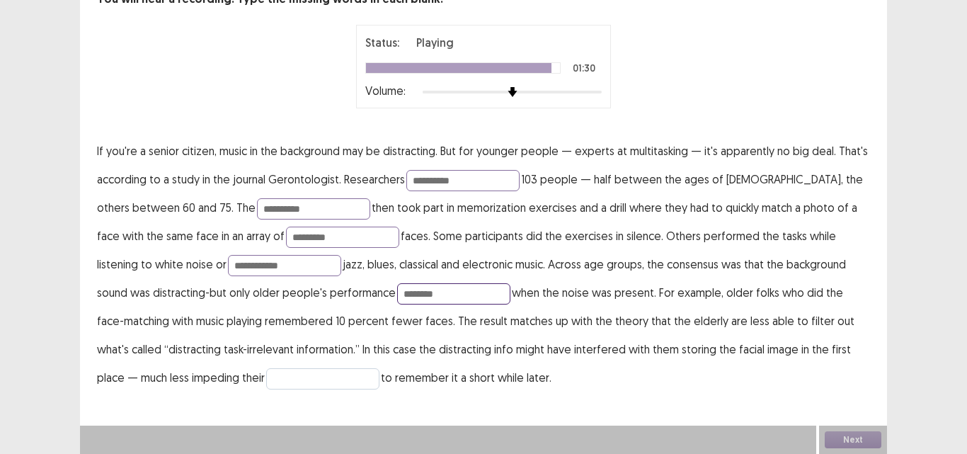
type input "********"
click at [266, 378] on input "text" at bounding box center [322, 378] width 113 height 21
type input "*******"
click at [467, 183] on input "**********" at bounding box center [462, 180] width 113 height 21
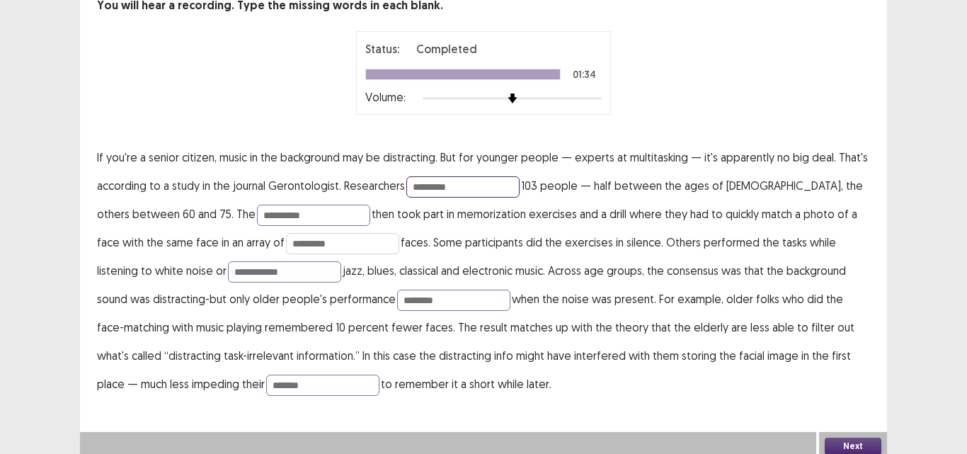
type input "*********"
click at [301, 234] on input "*********" at bounding box center [342, 243] width 113 height 21
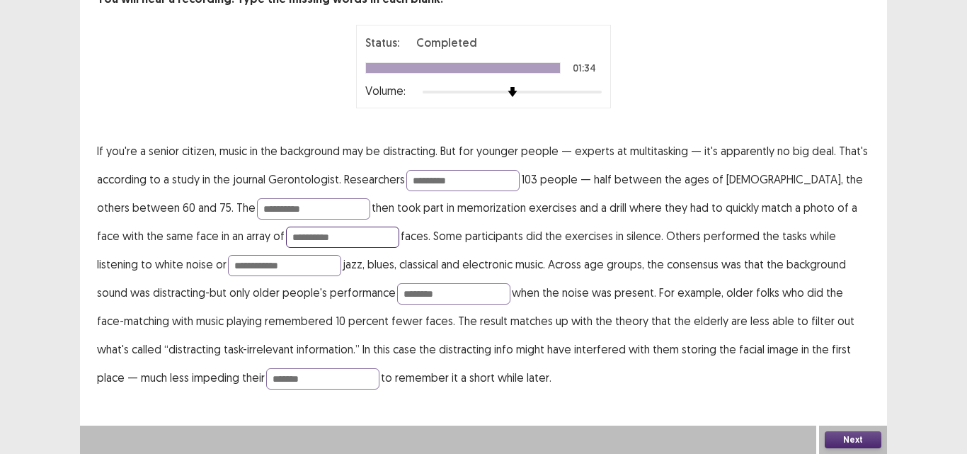
type input "**********"
click at [850, 440] on button "Next" at bounding box center [853, 439] width 57 height 17
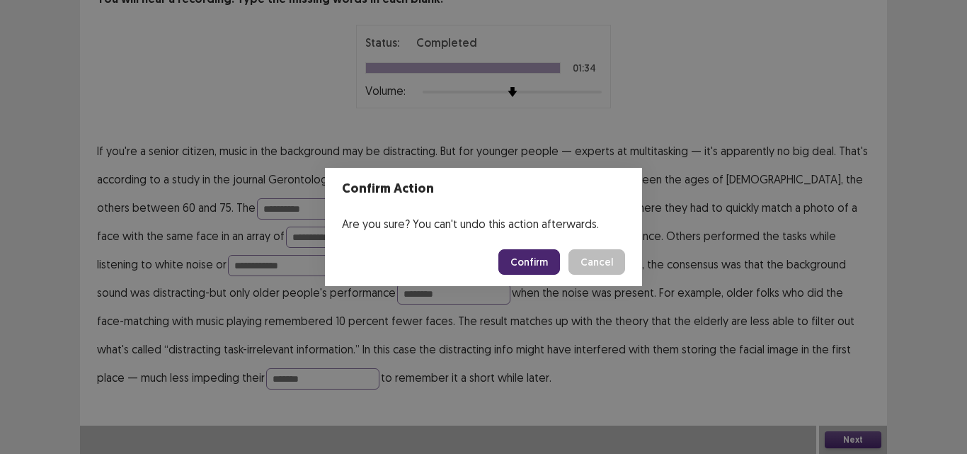
click at [529, 261] on button "Confirm" at bounding box center [529, 261] width 62 height 25
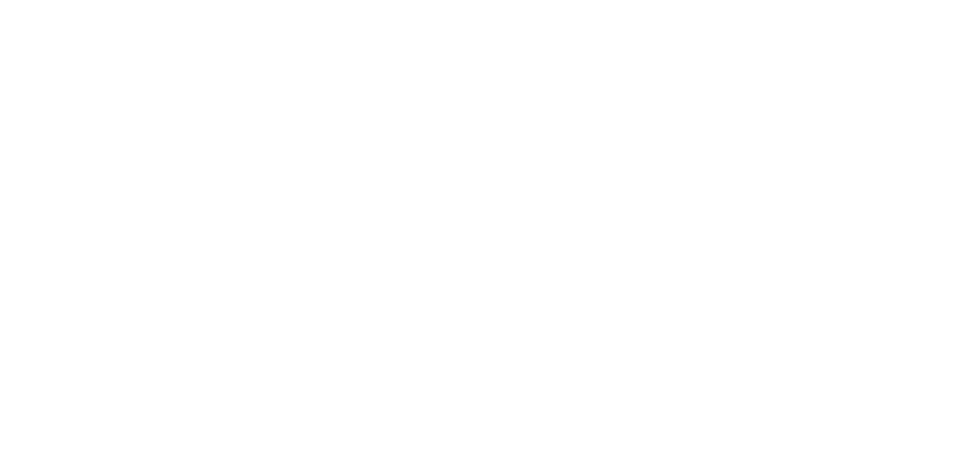
scroll to position [0, 0]
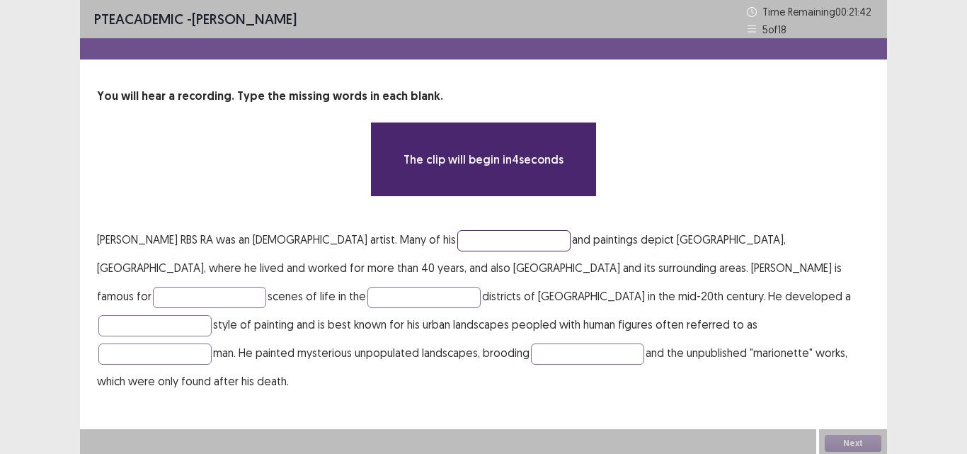
click at [498, 246] on input "text" at bounding box center [513, 240] width 113 height 21
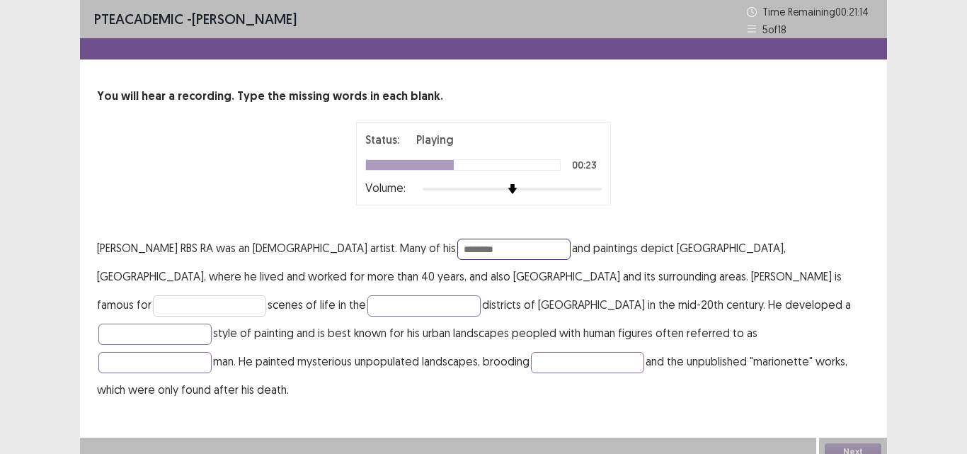
type input "********"
click at [266, 295] on input "text" at bounding box center [209, 305] width 113 height 21
type input "********"
click at [212, 324] on input "text" at bounding box center [154, 334] width 113 height 21
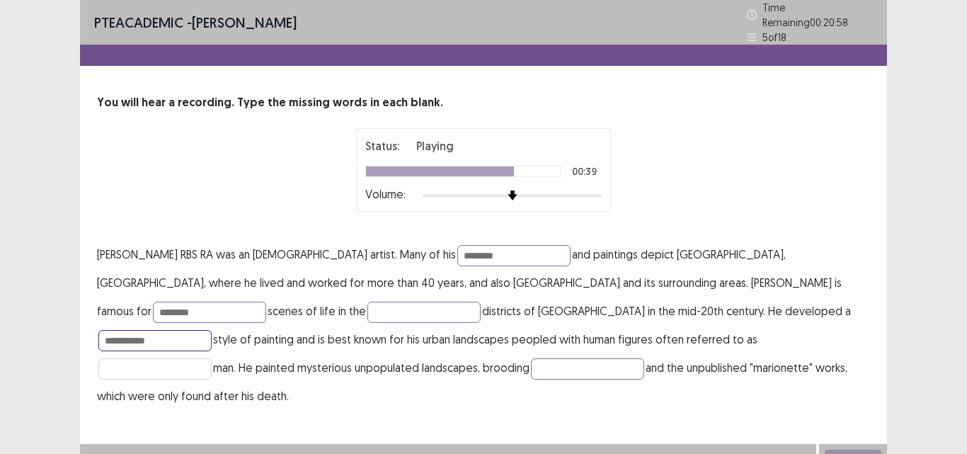
type input "**********"
click at [212, 358] on input "text" at bounding box center [154, 368] width 113 height 21
type input "*"
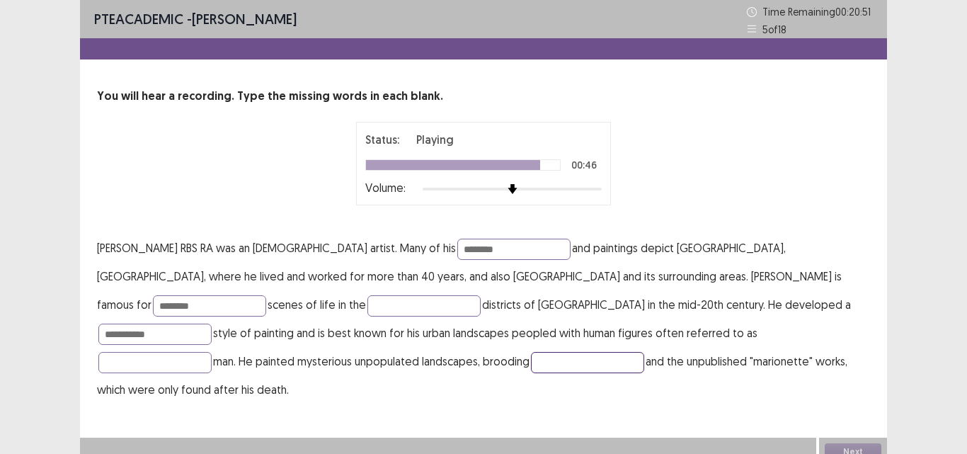
click at [531, 369] on input "text" at bounding box center [587, 362] width 113 height 21
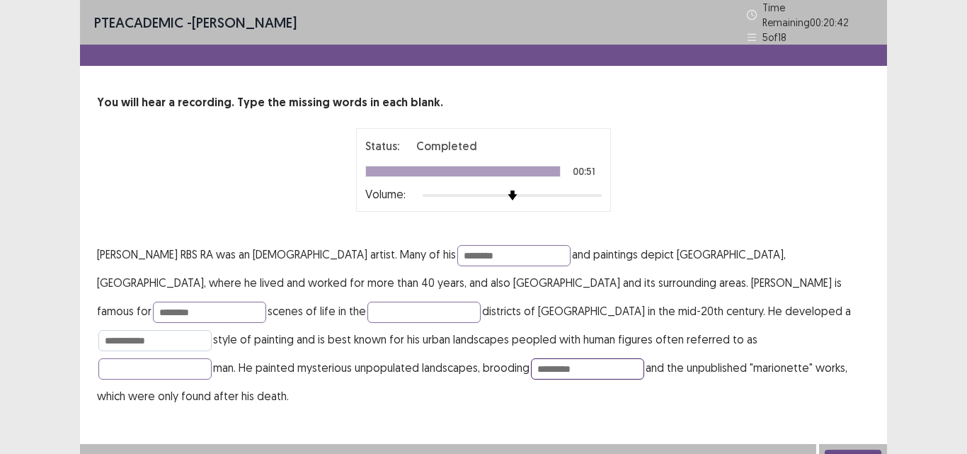
type input "*********"
click at [212, 330] on input "**********" at bounding box center [154, 340] width 113 height 21
type input "**********"
click at [848, 450] on button "Next" at bounding box center [853, 458] width 57 height 17
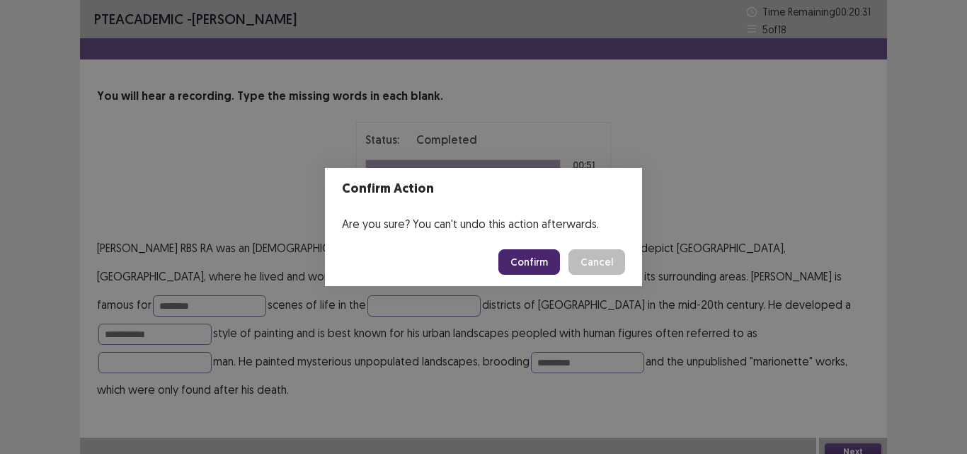
drag, startPoint x: 542, startPoint y: 264, endPoint x: 553, endPoint y: 265, distance: 10.7
click at [542, 264] on button "Confirm" at bounding box center [529, 261] width 62 height 25
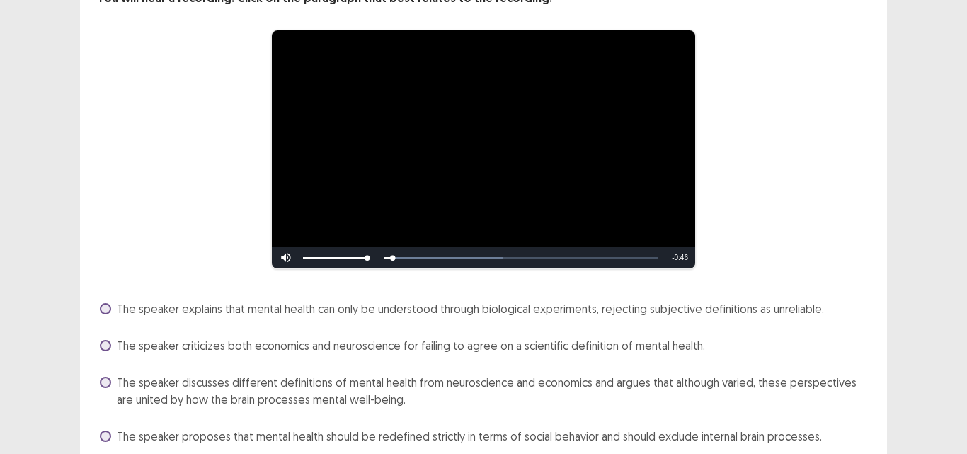
scroll to position [142, 0]
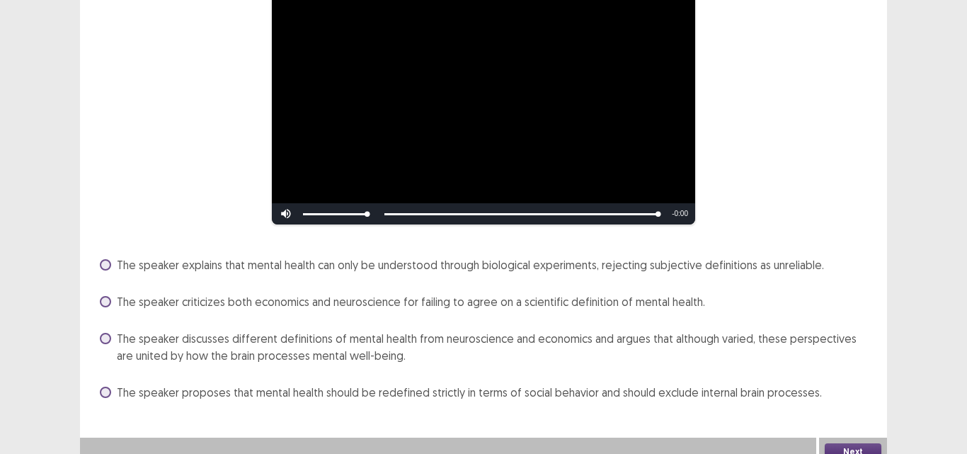
click at [121, 353] on span "The speaker discusses different definitions of mental health from neuroscience …" at bounding box center [493, 347] width 753 height 34
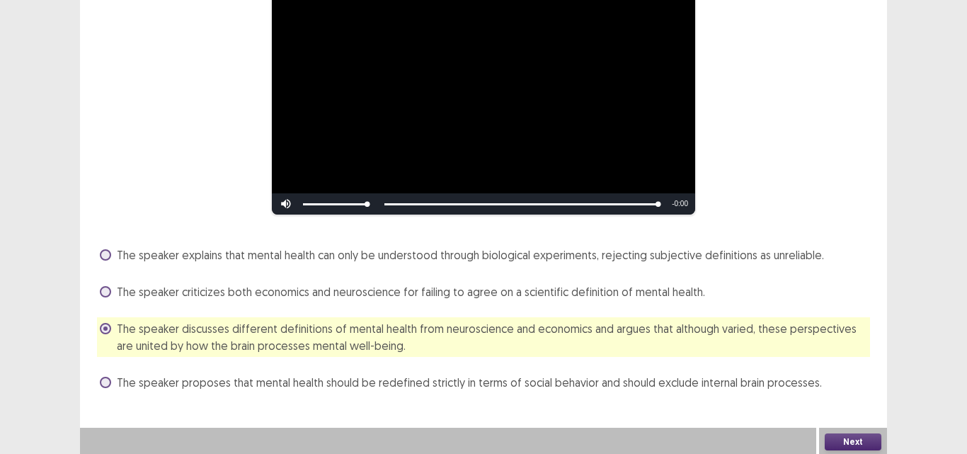
scroll to position [154, 0]
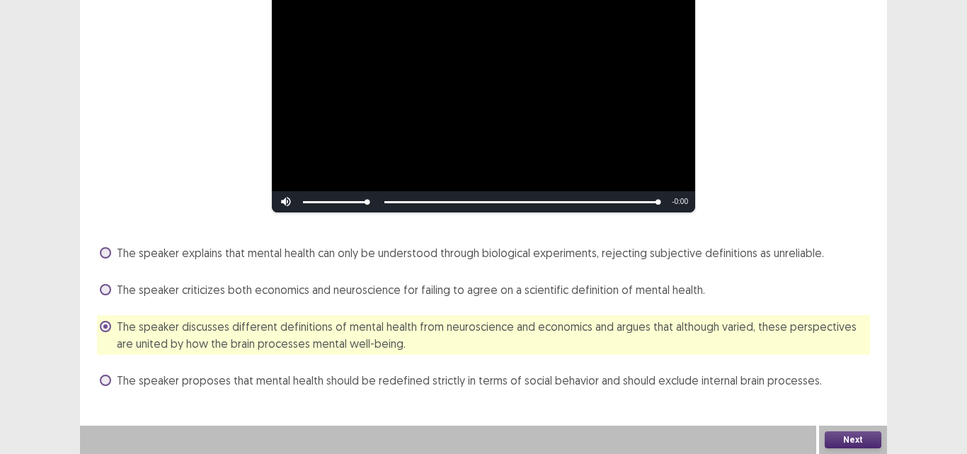
click at [839, 433] on button "Next" at bounding box center [853, 439] width 57 height 17
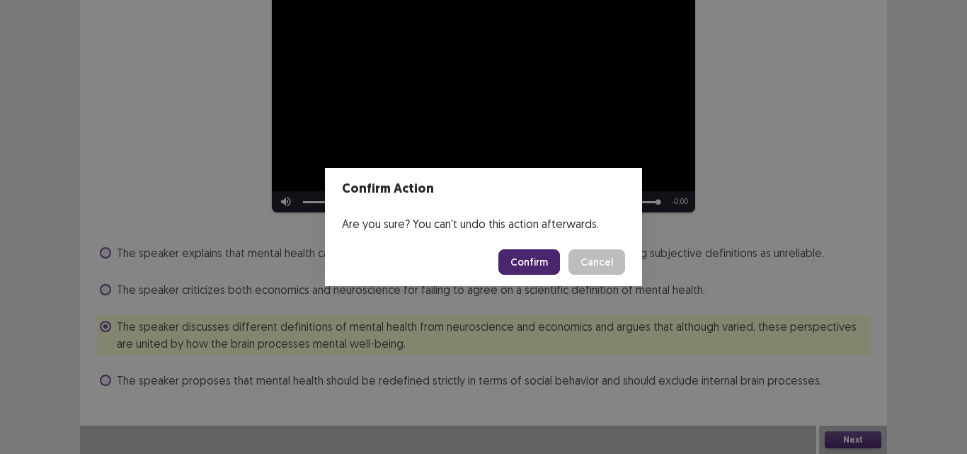
click at [529, 263] on button "Confirm" at bounding box center [529, 261] width 62 height 25
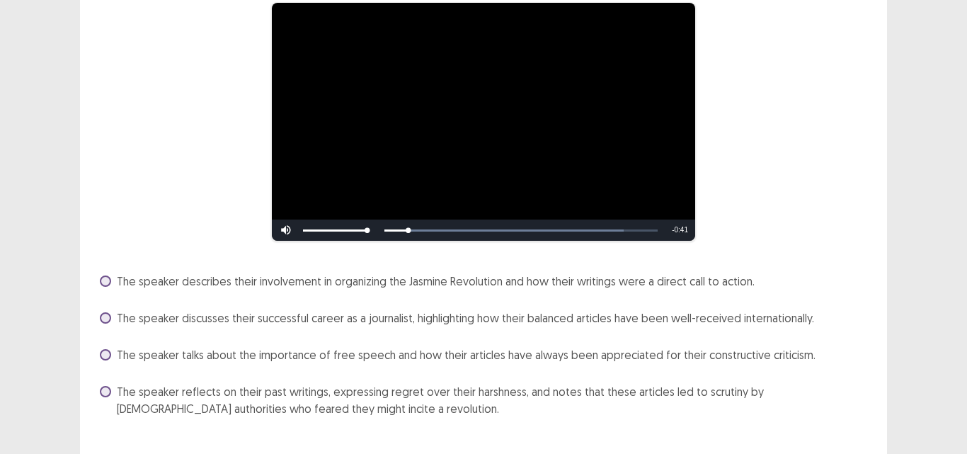
scroll to position [142, 0]
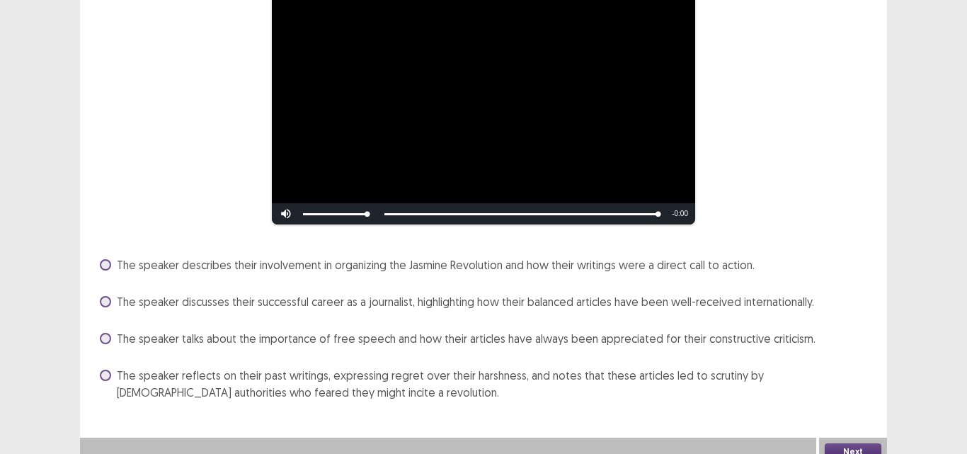
click at [159, 378] on span "The speaker reflects on their past writings, expressing regret over their harsh…" at bounding box center [493, 384] width 753 height 34
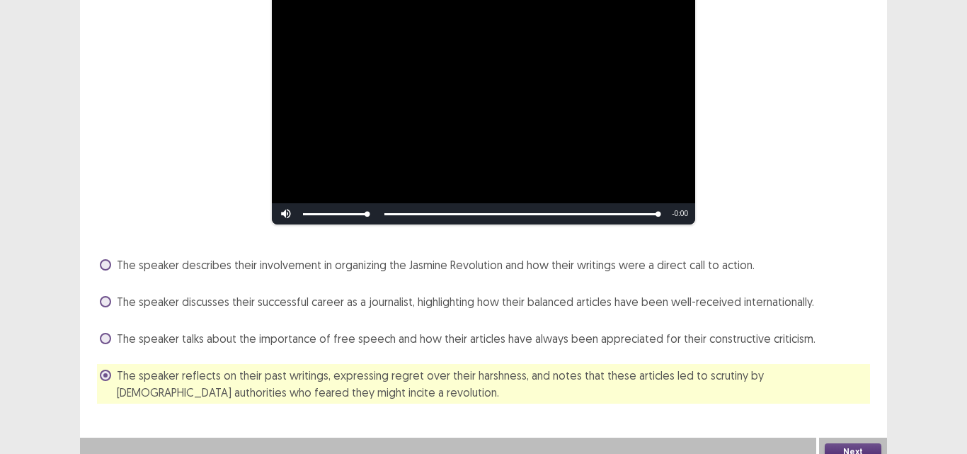
click at [849, 447] on button "Next" at bounding box center [853, 451] width 57 height 17
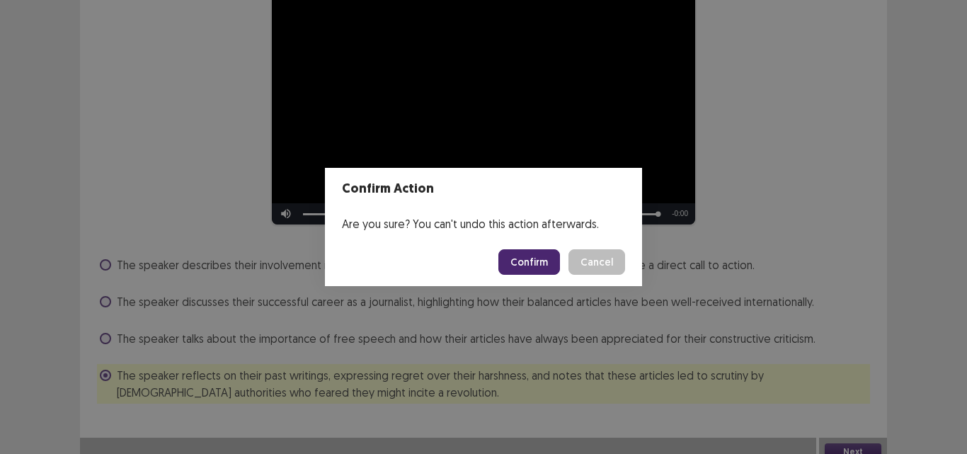
click at [530, 258] on button "Confirm" at bounding box center [529, 261] width 62 height 25
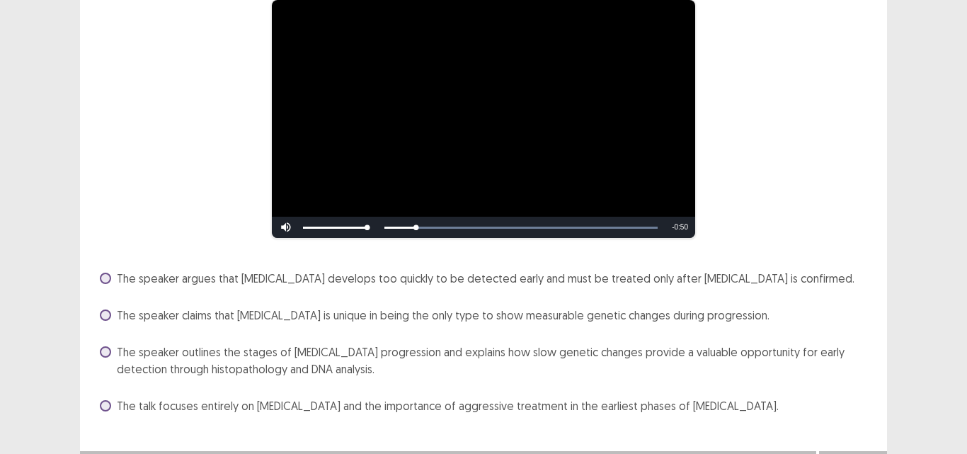
scroll to position [154, 0]
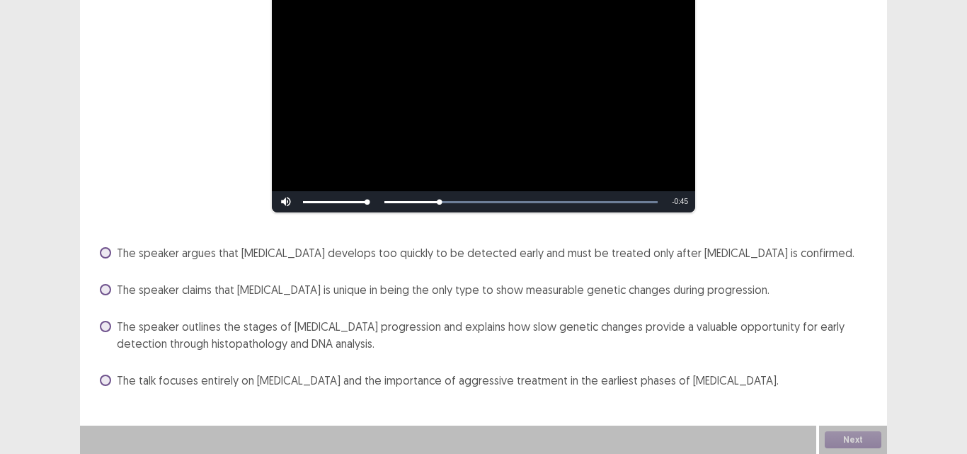
click at [138, 328] on span "The speaker outlines the stages of [MEDICAL_DATA] progression and explains how …" at bounding box center [493, 335] width 753 height 34
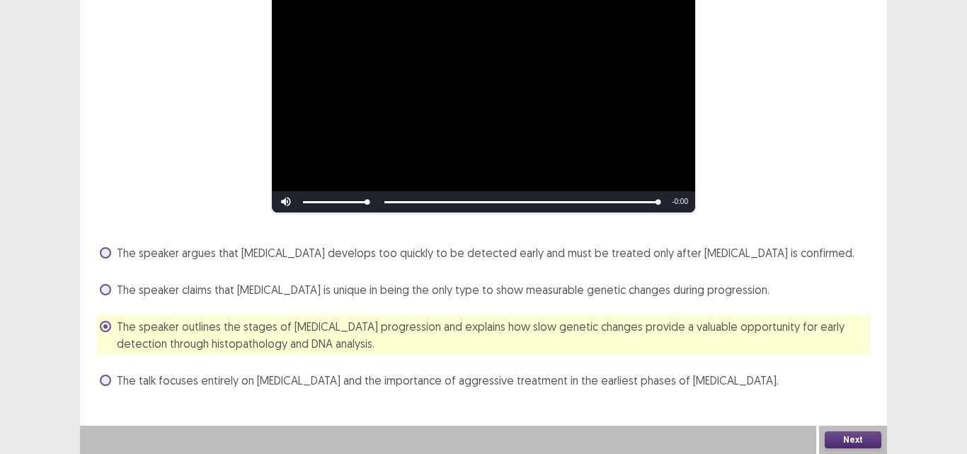
click at [851, 443] on button "Next" at bounding box center [853, 439] width 57 height 17
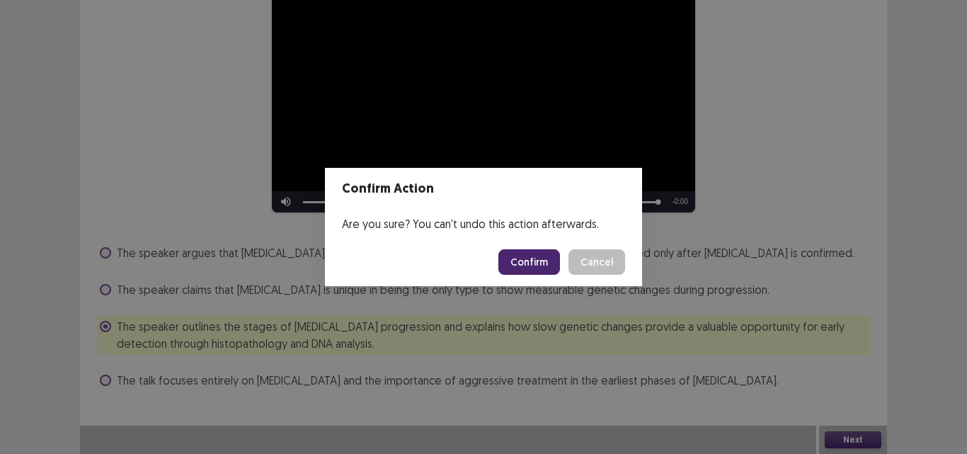
click at [568, 278] on footer "Confirm Cancel" at bounding box center [483, 262] width 317 height 48
click at [553, 266] on button "Confirm" at bounding box center [529, 261] width 62 height 25
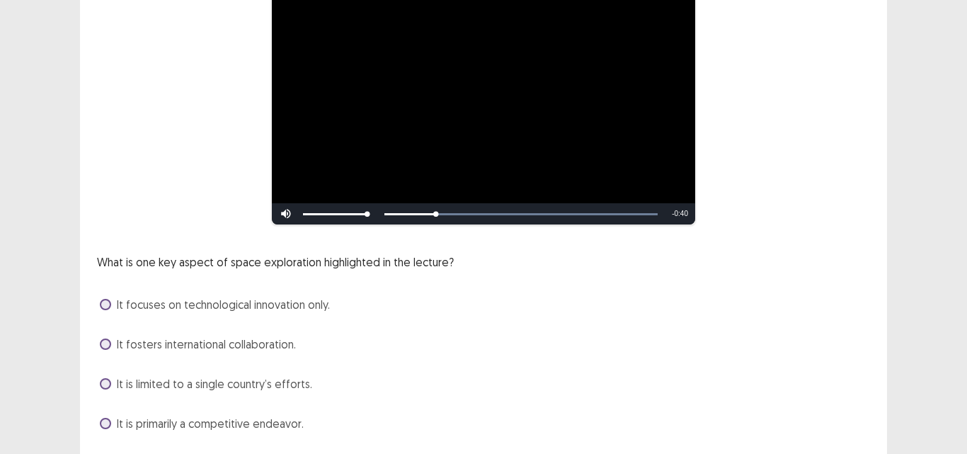
scroll to position [185, 0]
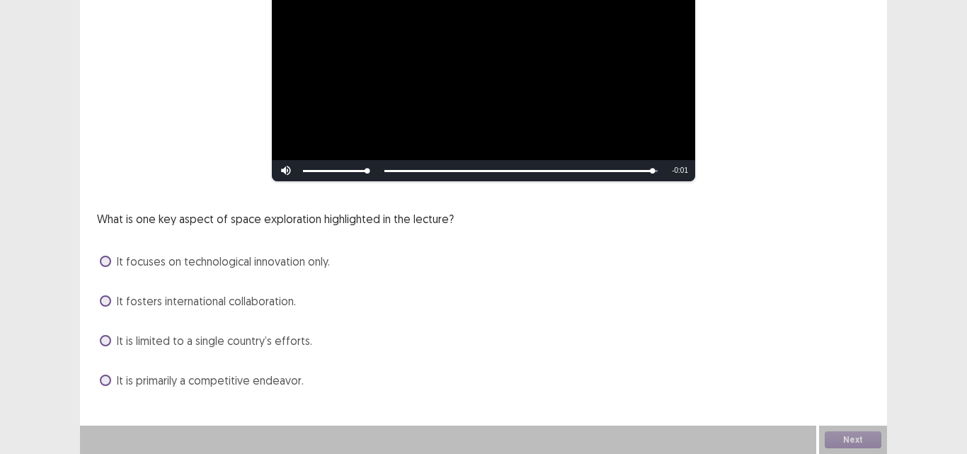
click at [110, 299] on span at bounding box center [105, 300] width 11 height 11
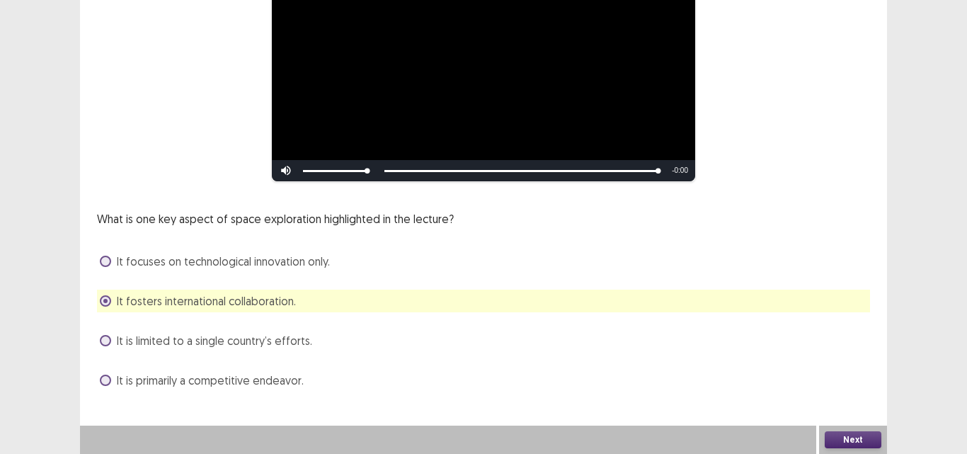
click at [861, 438] on button "Next" at bounding box center [853, 439] width 57 height 17
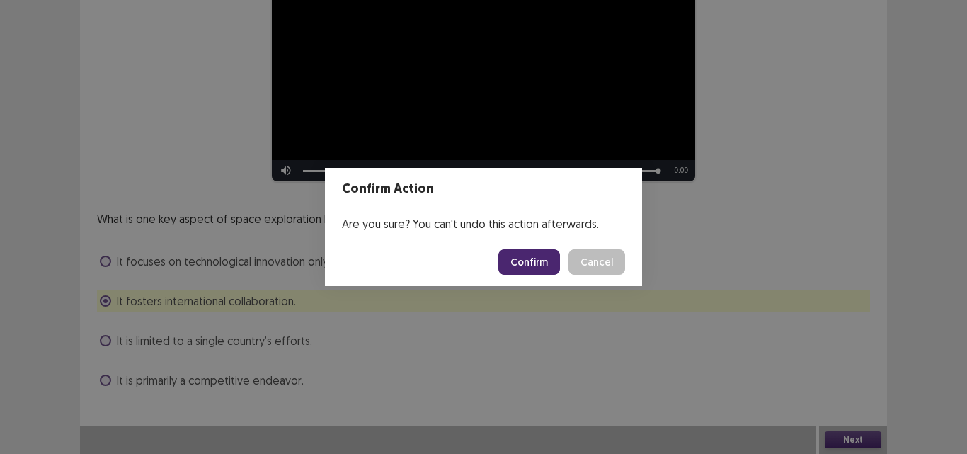
click at [536, 262] on button "Confirm" at bounding box center [529, 261] width 62 height 25
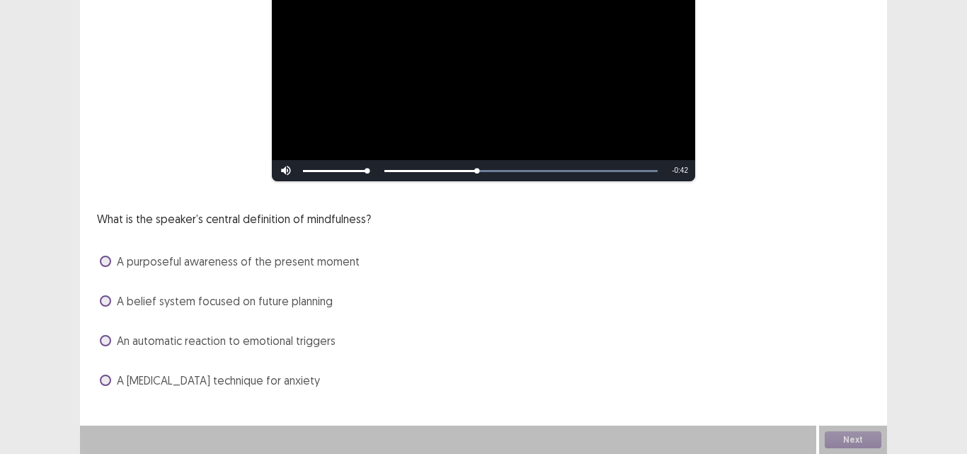
click at [111, 262] on label "A purposeful awareness of the present moment" at bounding box center [230, 261] width 260 height 17
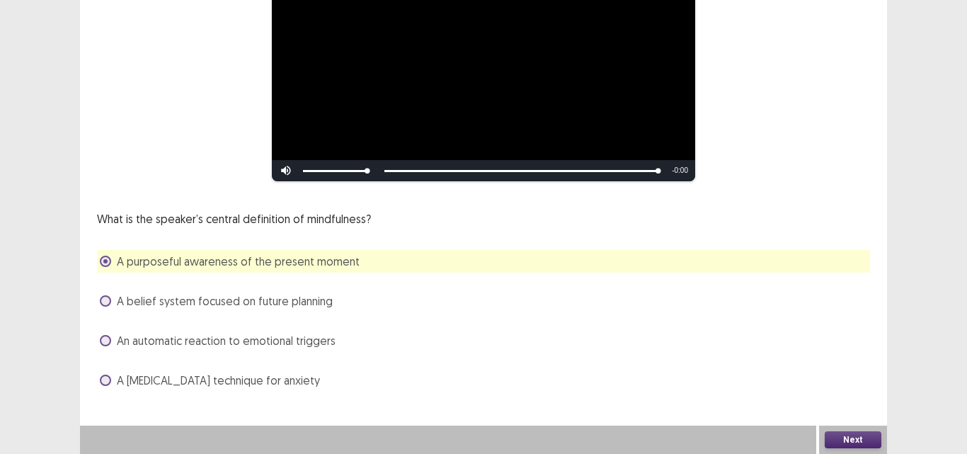
click at [856, 440] on button "Next" at bounding box center [853, 439] width 57 height 17
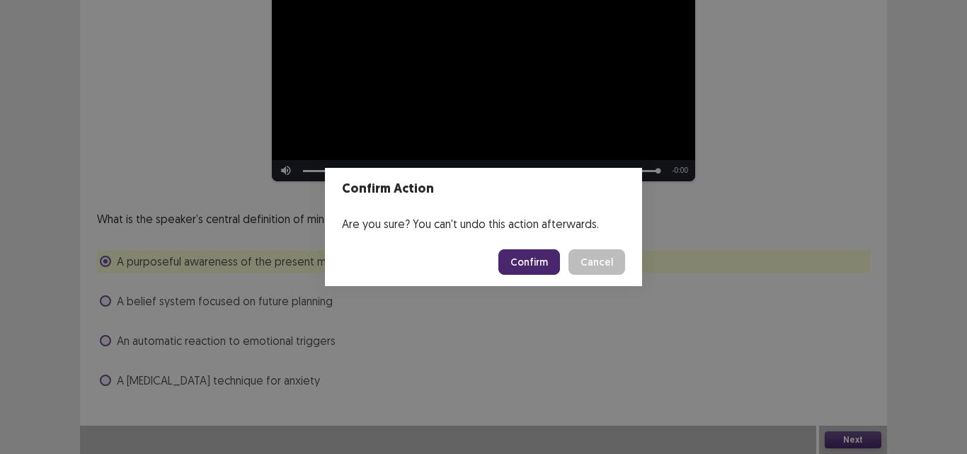
click at [542, 268] on button "Confirm" at bounding box center [529, 261] width 62 height 25
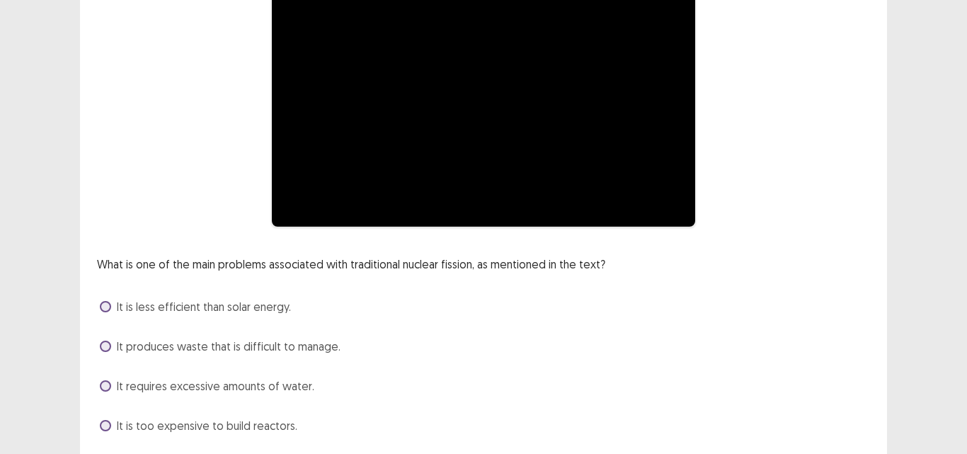
scroll to position [162, 0]
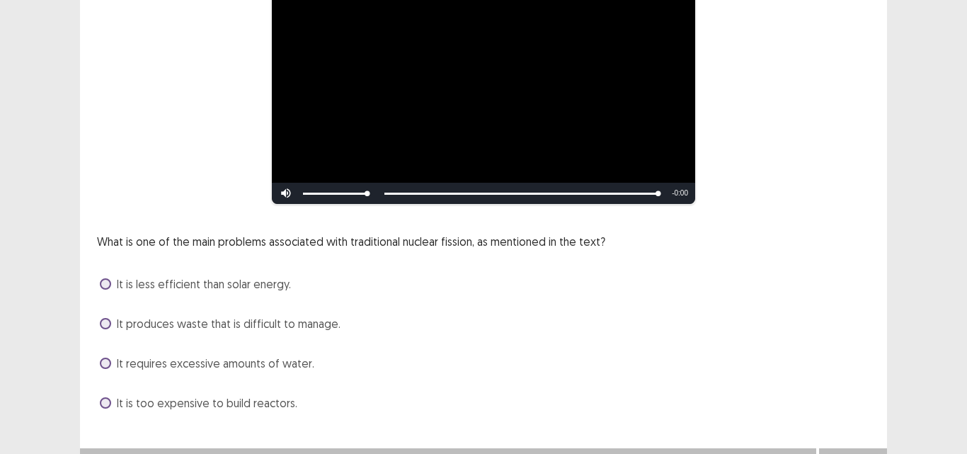
click at [117, 285] on span "It is less efficient than solar energy." at bounding box center [204, 283] width 174 height 17
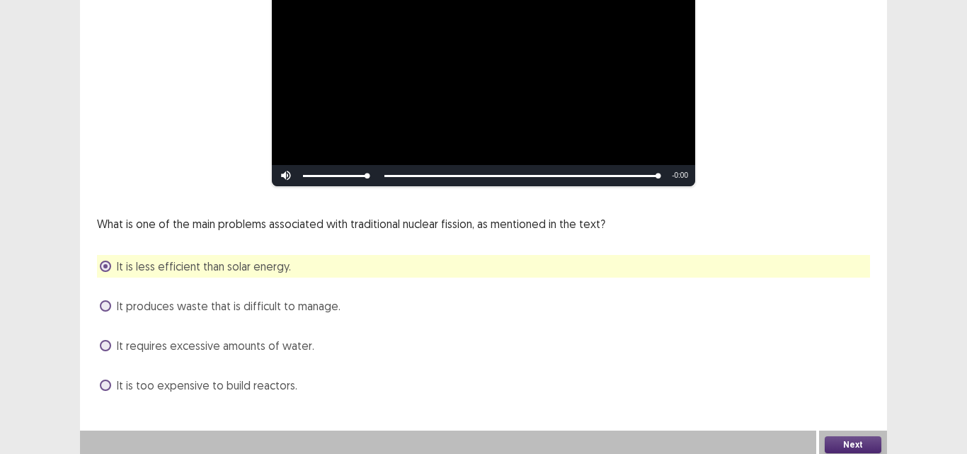
scroll to position [185, 0]
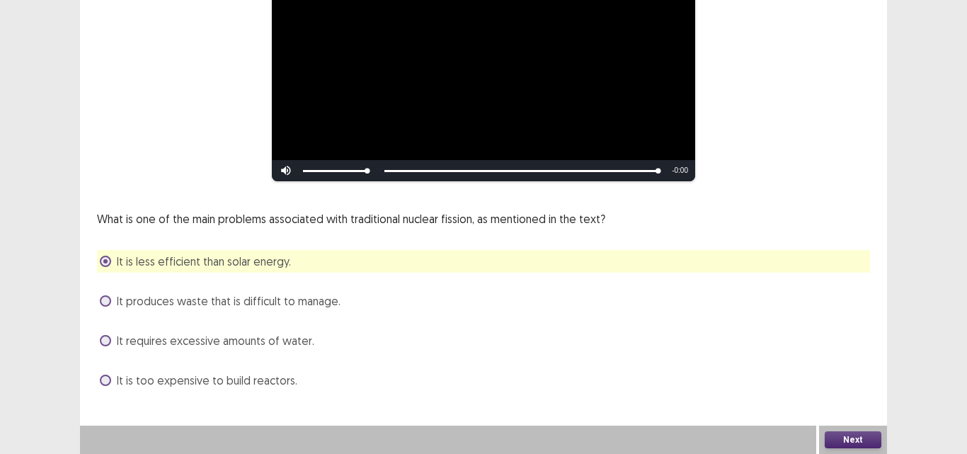
click at [840, 437] on button "Next" at bounding box center [853, 439] width 57 height 17
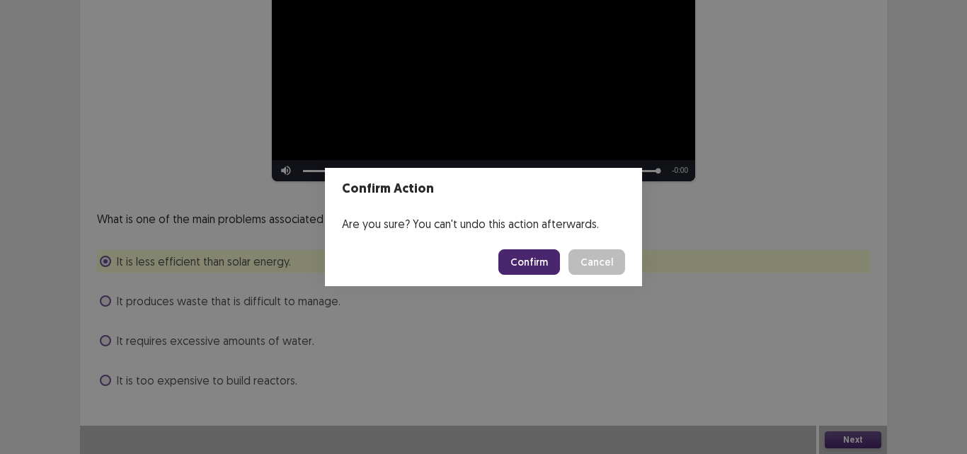
click at [537, 263] on button "Confirm" at bounding box center [529, 261] width 62 height 25
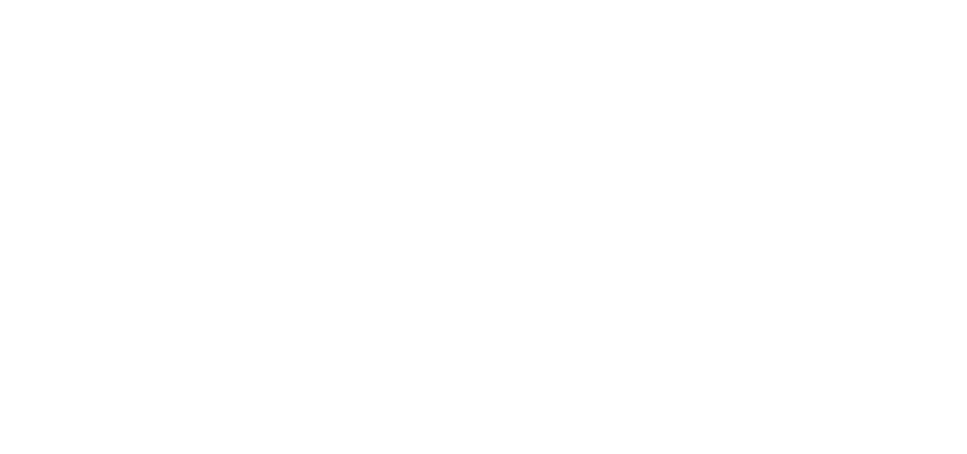
scroll to position [0, 0]
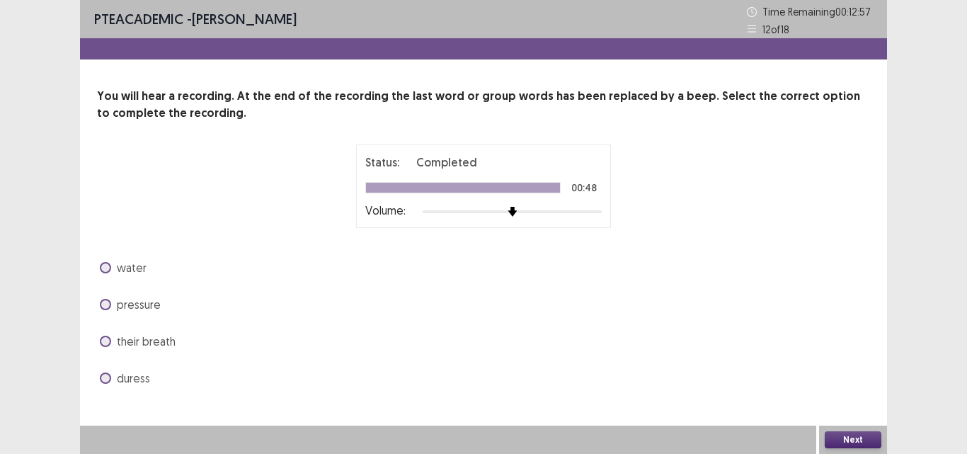
click at [105, 341] on span at bounding box center [105, 341] width 11 height 11
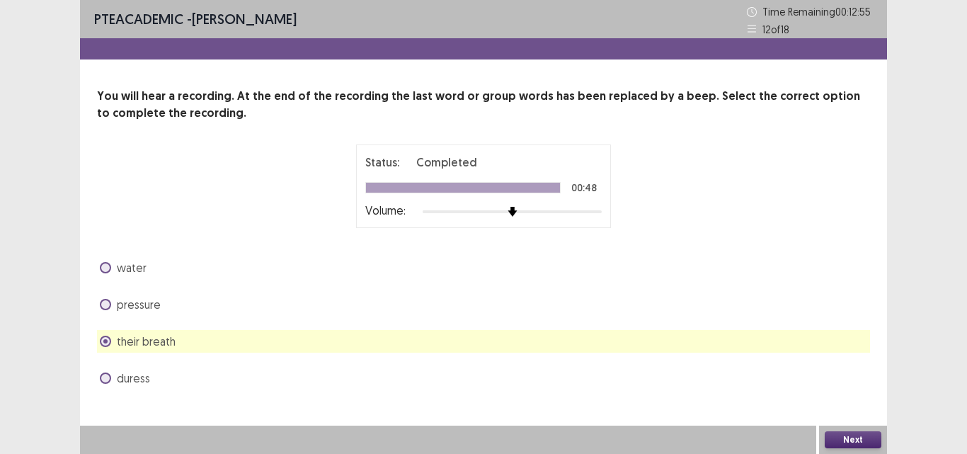
click at [867, 438] on button "Next" at bounding box center [853, 439] width 57 height 17
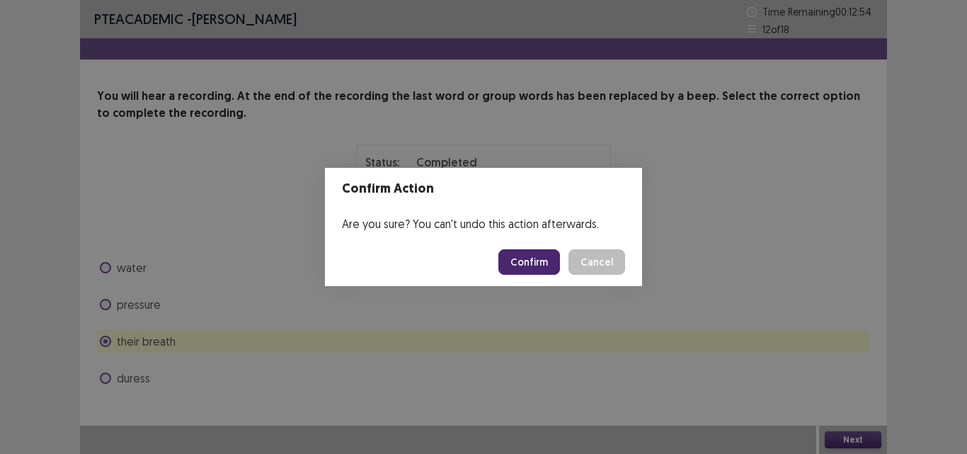
click at [545, 263] on button "Confirm" at bounding box center [529, 261] width 62 height 25
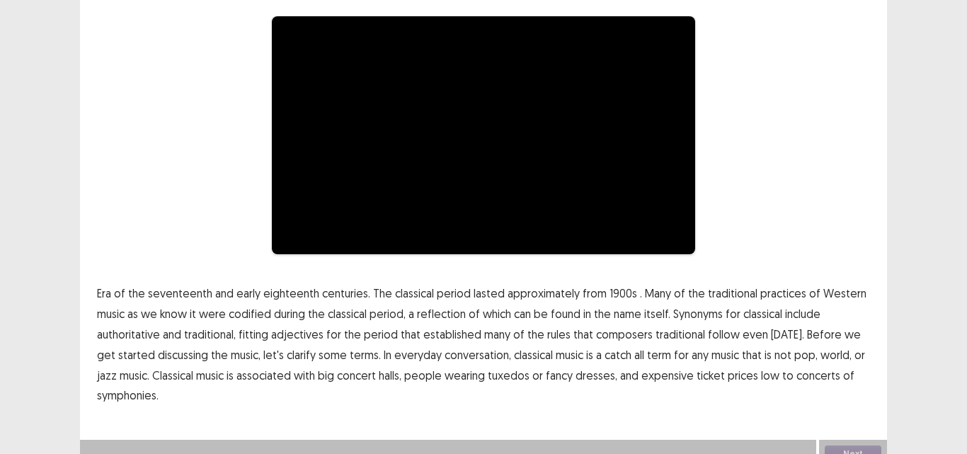
scroll to position [142, 0]
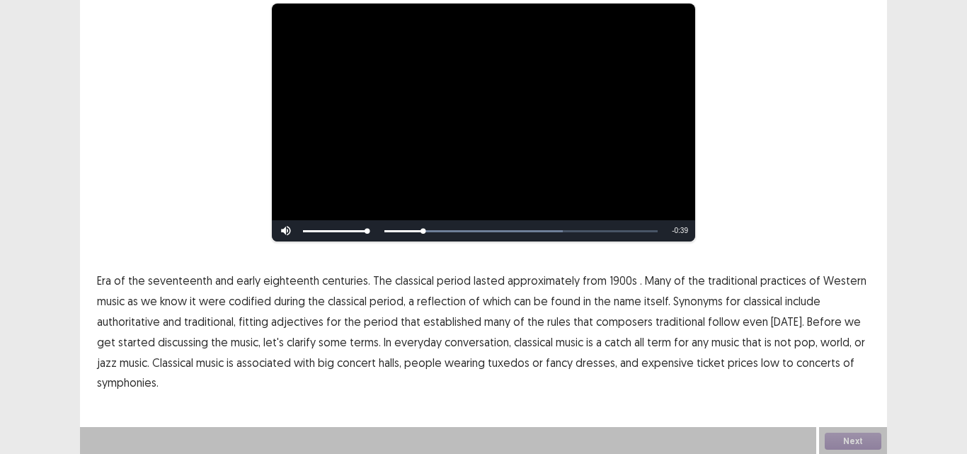
click at [614, 281] on span "1900s" at bounding box center [624, 280] width 28 height 17
click at [669, 328] on span "traditional" at bounding box center [681, 321] width 50 height 17
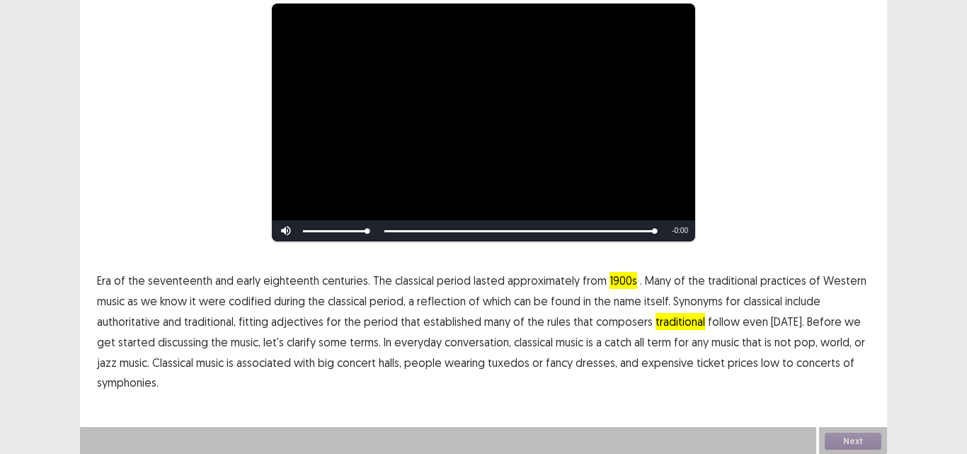
click at [761, 365] on span "low" at bounding box center [770, 362] width 18 height 17
click at [843, 443] on button "Next" at bounding box center [853, 441] width 57 height 17
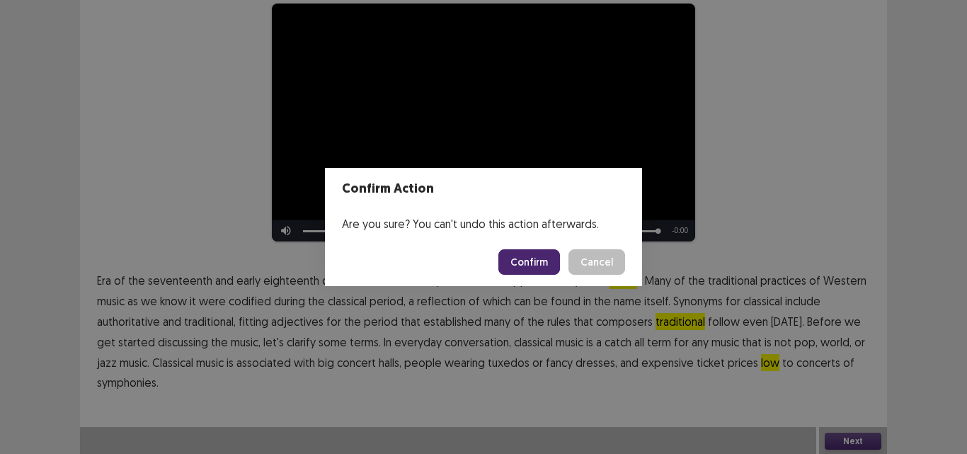
click at [546, 265] on button "Confirm" at bounding box center [529, 261] width 62 height 25
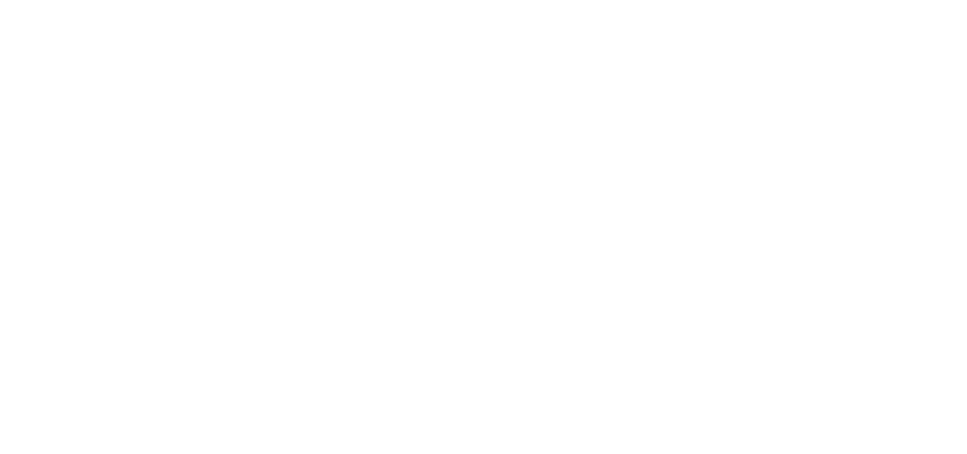
scroll to position [0, 0]
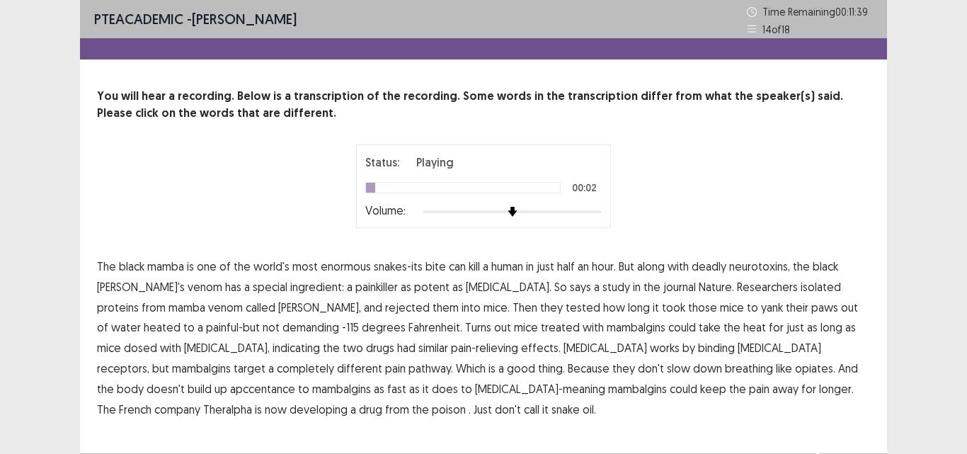
click at [354, 270] on span "enormous" at bounding box center [346, 266] width 50 height 17
click at [385, 307] on span "rejected" at bounding box center [407, 307] width 45 height 17
click at [282, 331] on span "demanding" at bounding box center [310, 327] width 57 height 17
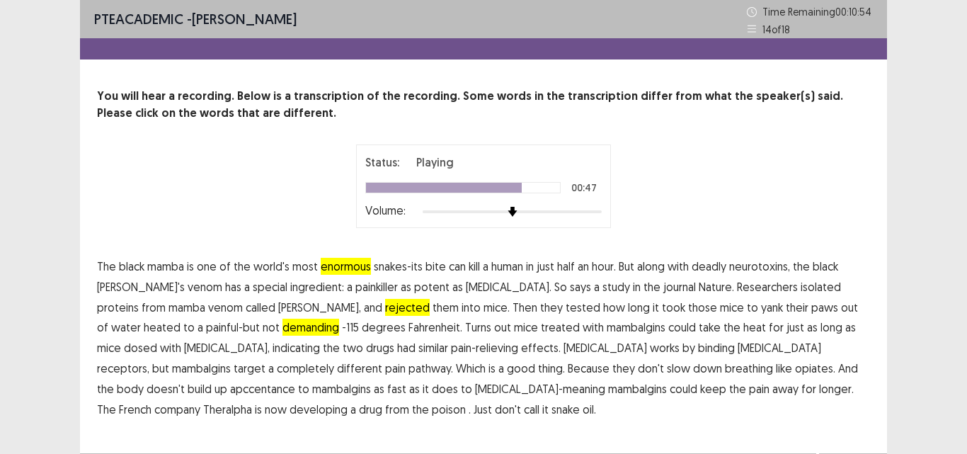
click at [295, 380] on span "apccentance" at bounding box center [262, 388] width 65 height 17
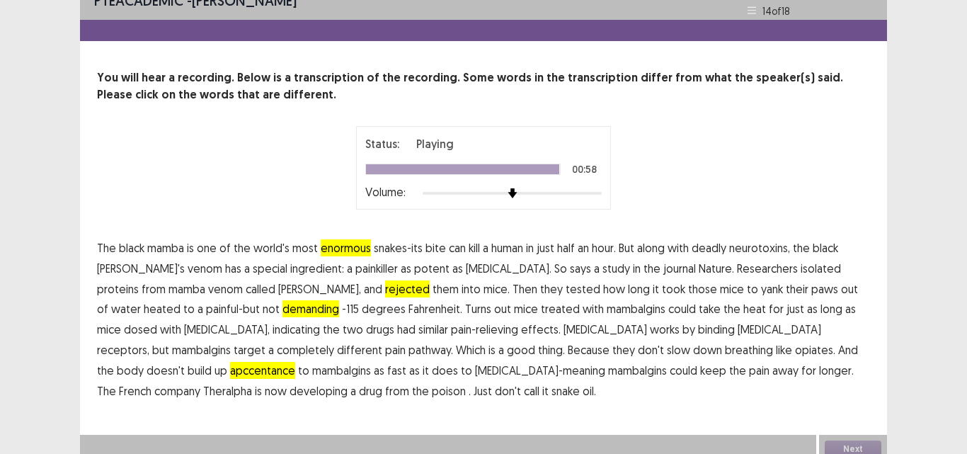
scroll to position [28, 0]
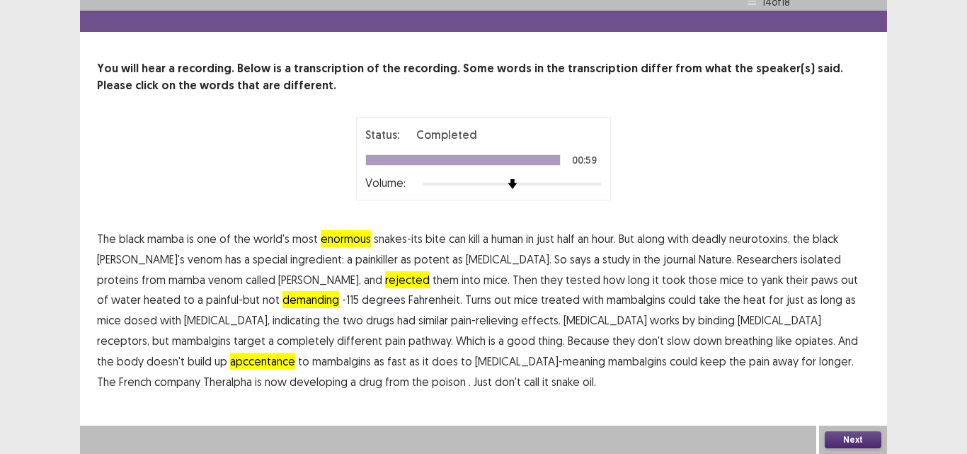
click at [871, 443] on button "Next" at bounding box center [853, 439] width 57 height 17
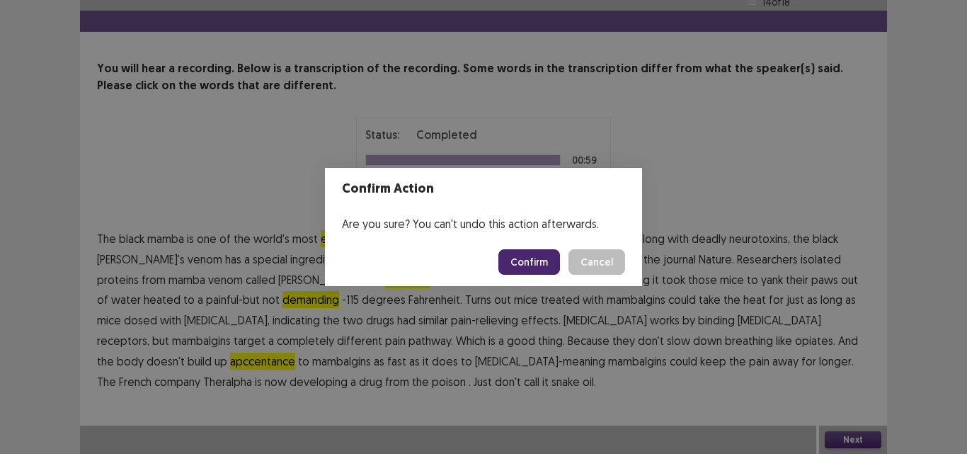
click at [552, 265] on button "Confirm" at bounding box center [529, 261] width 62 height 25
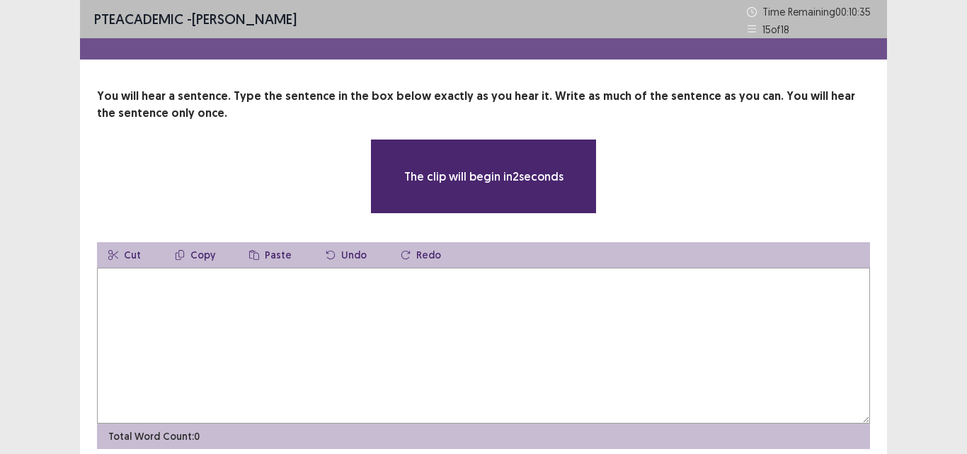
click at [417, 339] on textarea at bounding box center [483, 346] width 773 height 156
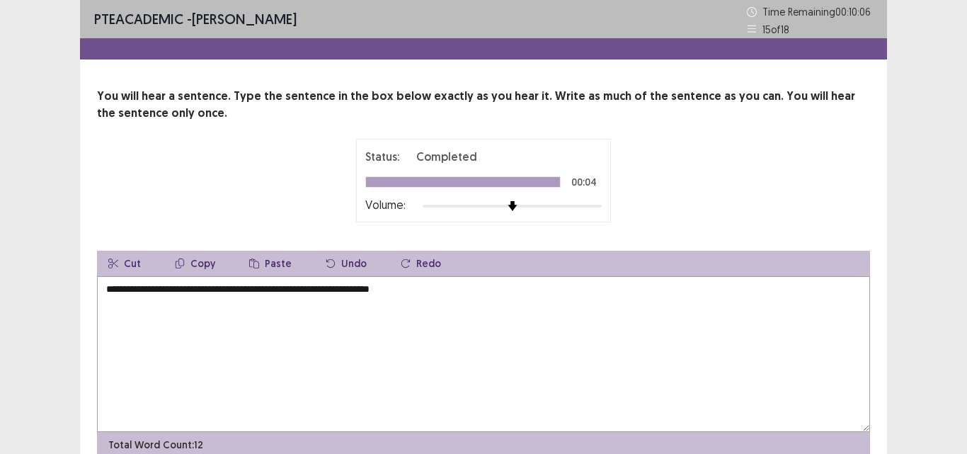
scroll to position [66, 0]
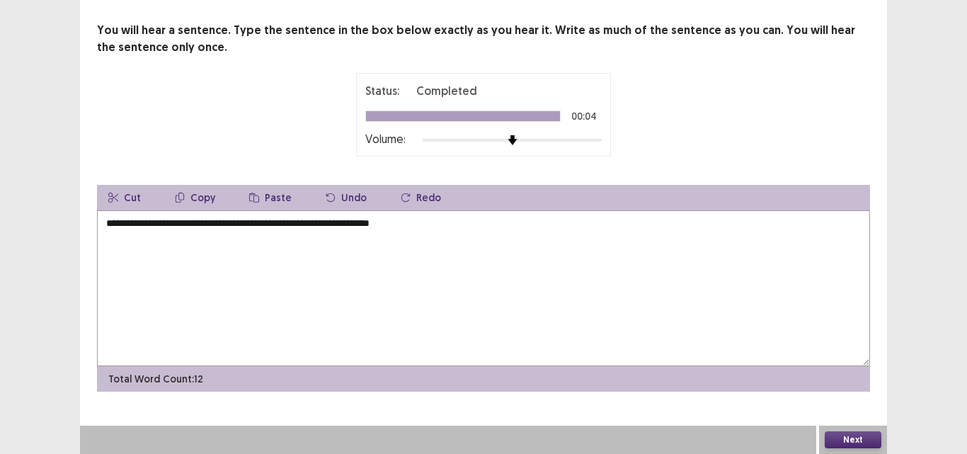
type textarea "**********"
click at [849, 438] on button "Next" at bounding box center [853, 439] width 57 height 17
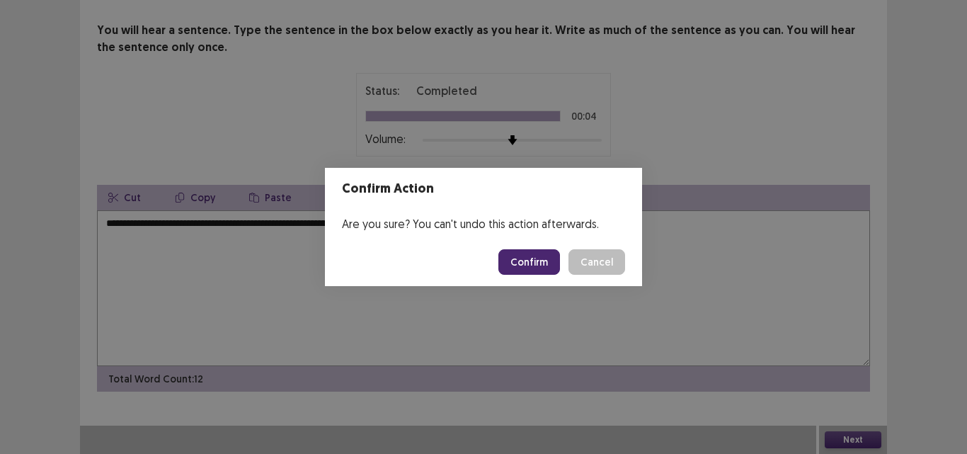
click at [525, 256] on button "Confirm" at bounding box center [529, 261] width 62 height 25
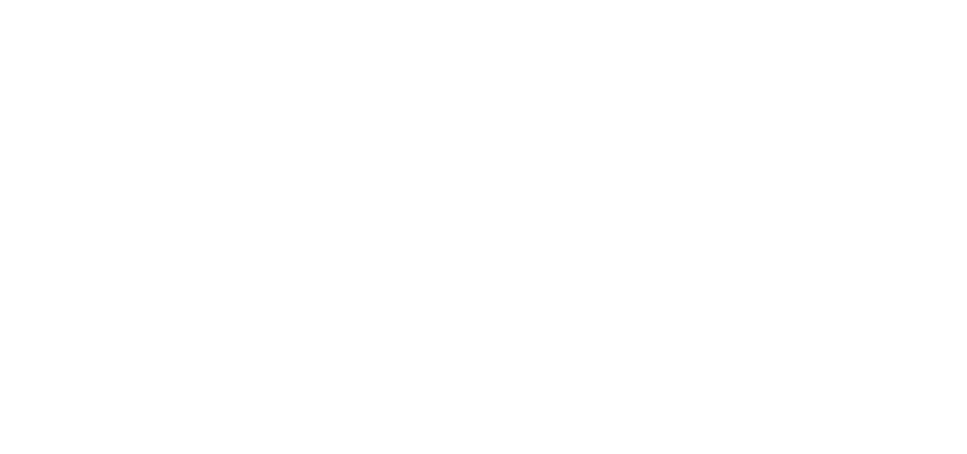
scroll to position [0, 0]
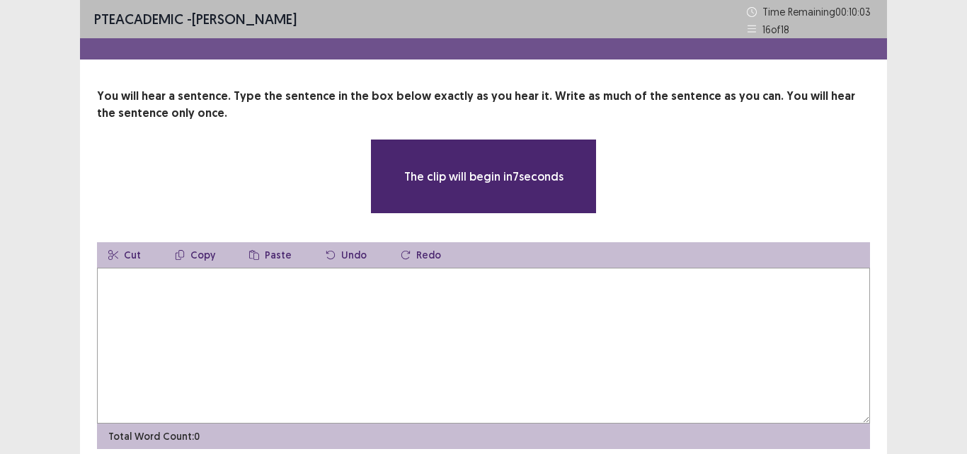
click at [353, 287] on textarea at bounding box center [483, 346] width 773 height 156
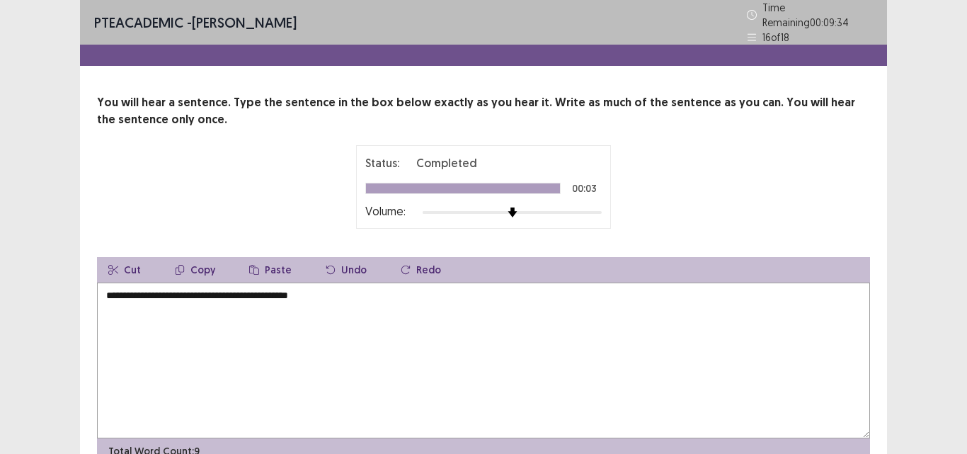
click at [110, 287] on textarea "**********" at bounding box center [483, 360] width 773 height 156
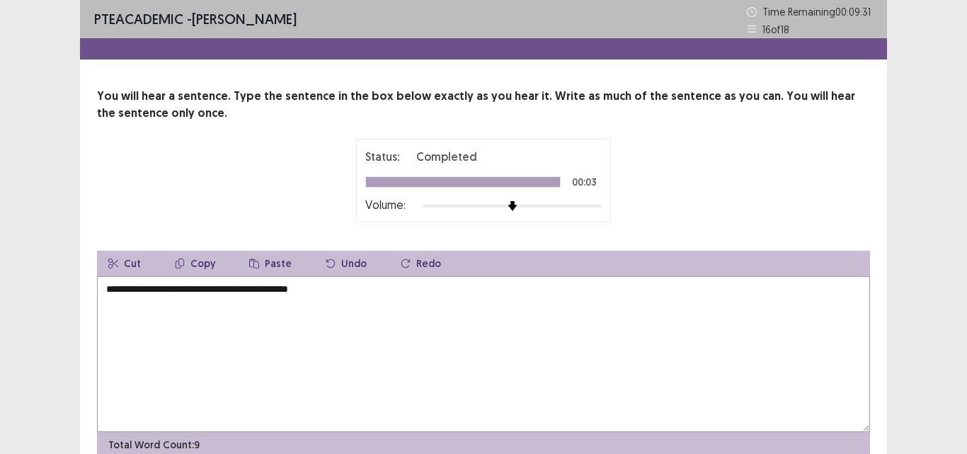
click at [370, 310] on textarea "**********" at bounding box center [483, 354] width 773 height 156
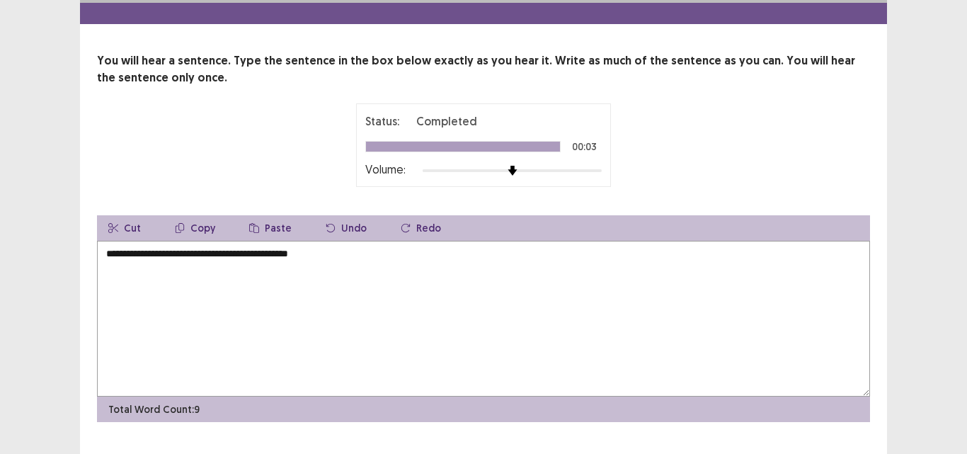
scroll to position [66, 0]
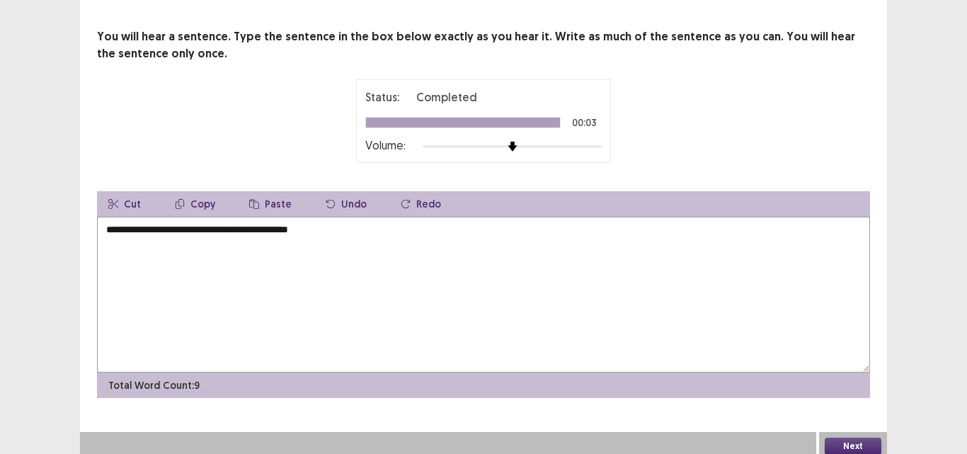
type textarea "**********"
click at [847, 438] on button "Next" at bounding box center [853, 446] width 57 height 17
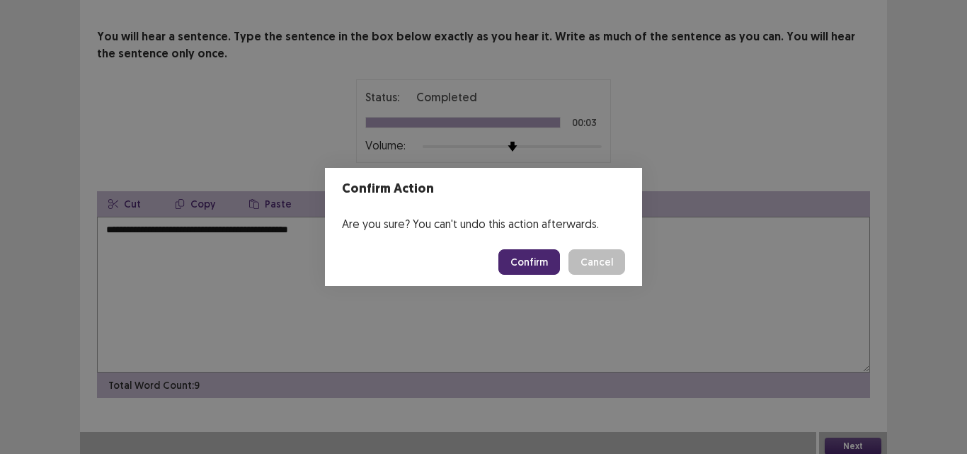
click at [534, 263] on button "Confirm" at bounding box center [529, 261] width 62 height 25
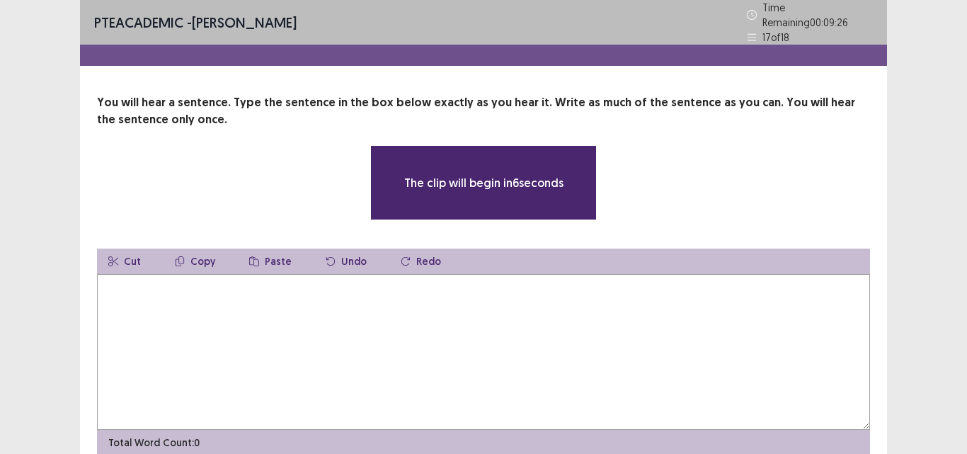
click at [335, 309] on textarea at bounding box center [483, 352] width 773 height 156
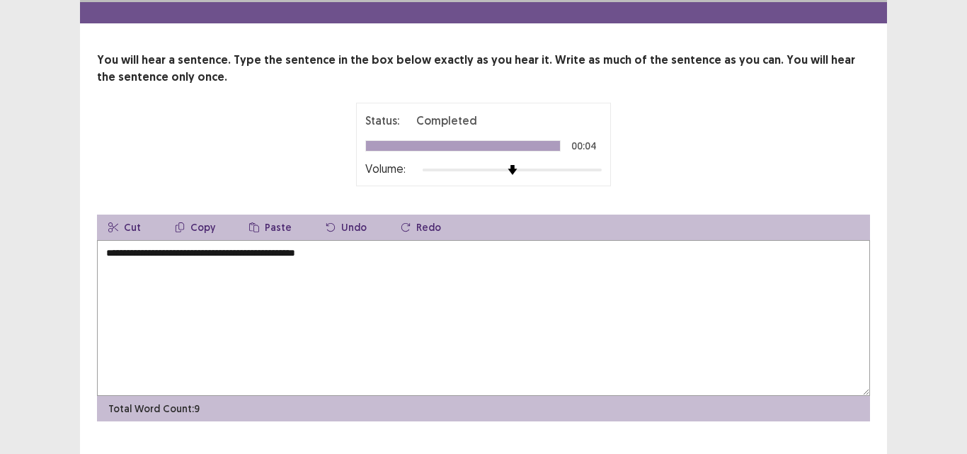
scroll to position [66, 0]
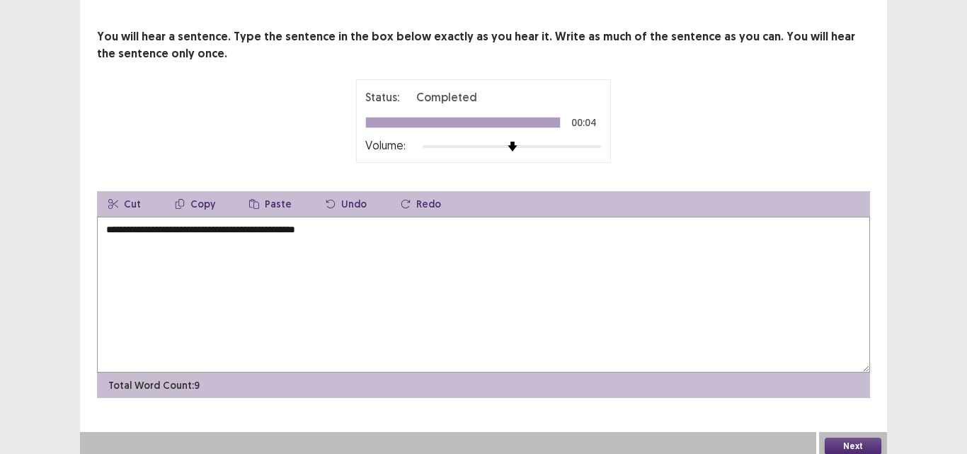
type textarea "**********"
click at [850, 432] on div "Next" at bounding box center [853, 446] width 68 height 28
click at [854, 440] on button "Next" at bounding box center [853, 446] width 57 height 17
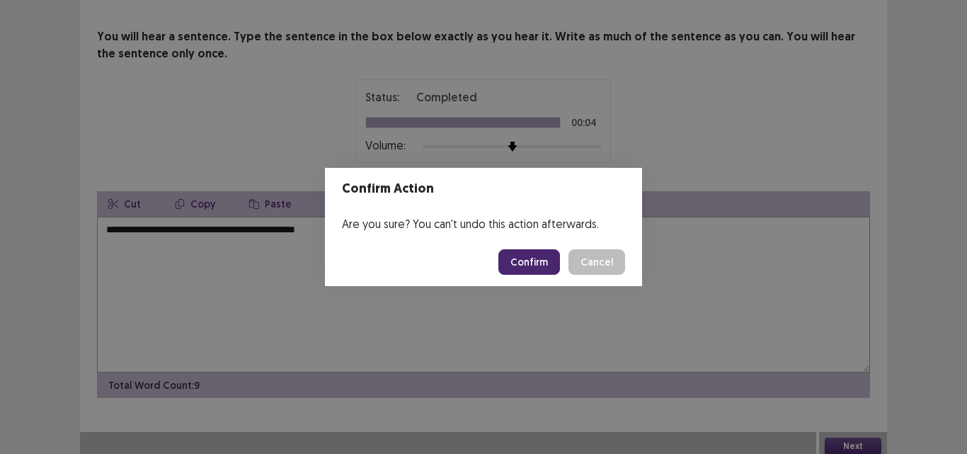
click at [522, 259] on button "Confirm" at bounding box center [529, 261] width 62 height 25
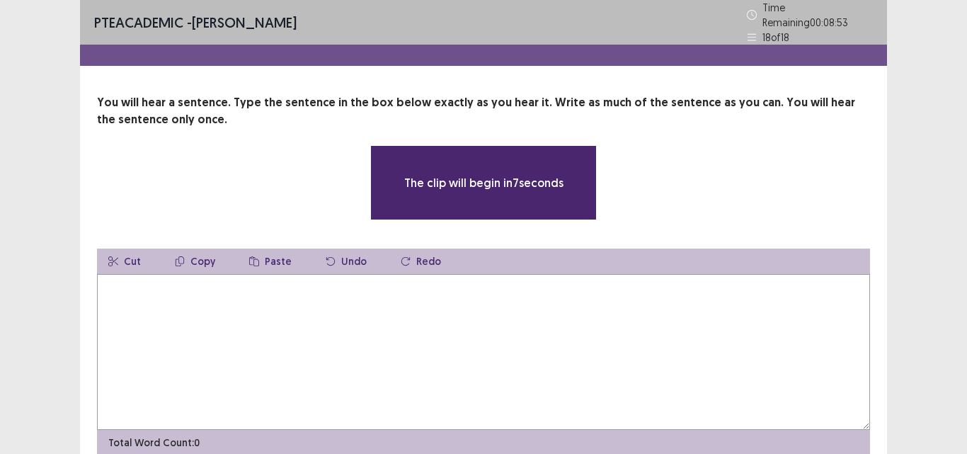
click at [304, 334] on textarea at bounding box center [483, 352] width 773 height 156
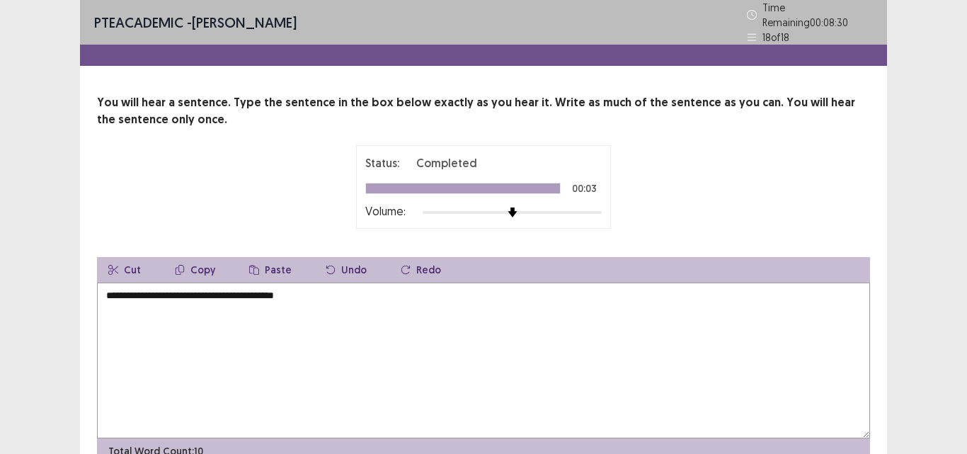
click at [112, 290] on textarea "**********" at bounding box center [483, 360] width 773 height 156
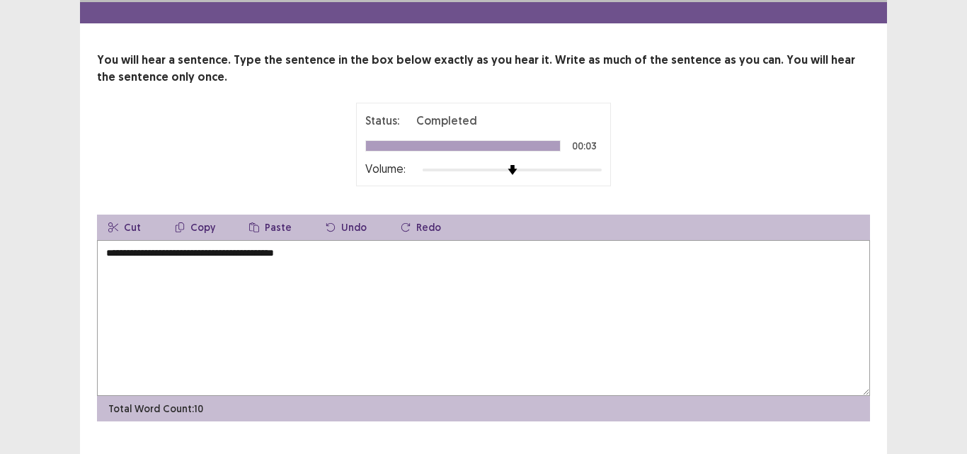
scroll to position [66, 0]
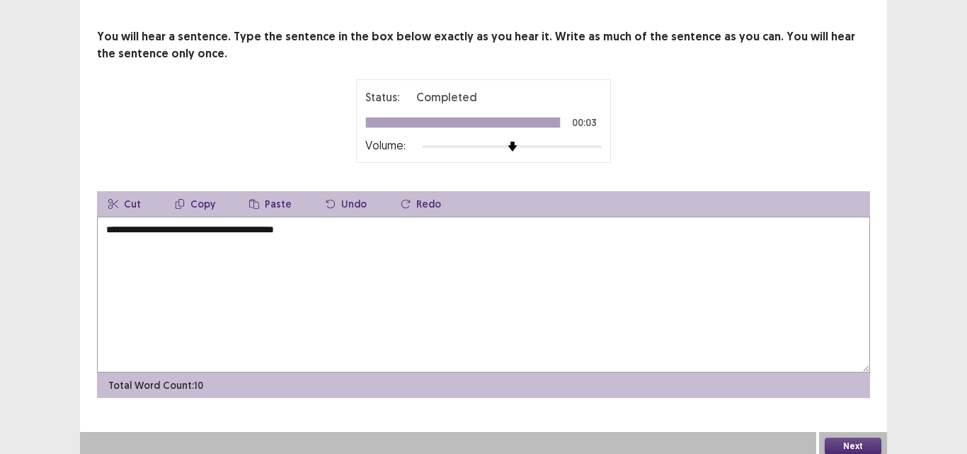
type textarea "**********"
click at [844, 438] on button "Next" at bounding box center [853, 446] width 57 height 17
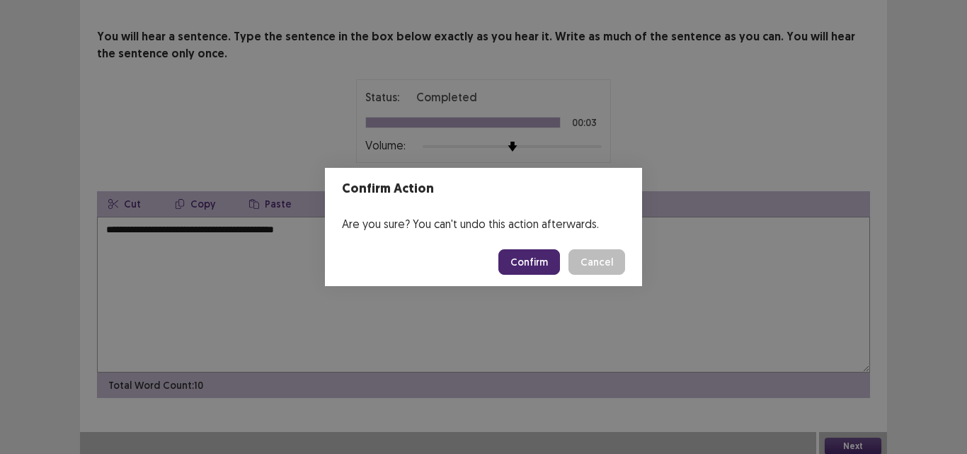
click at [525, 266] on button "Confirm" at bounding box center [529, 261] width 62 height 25
